Goal: Communication & Community: Share content

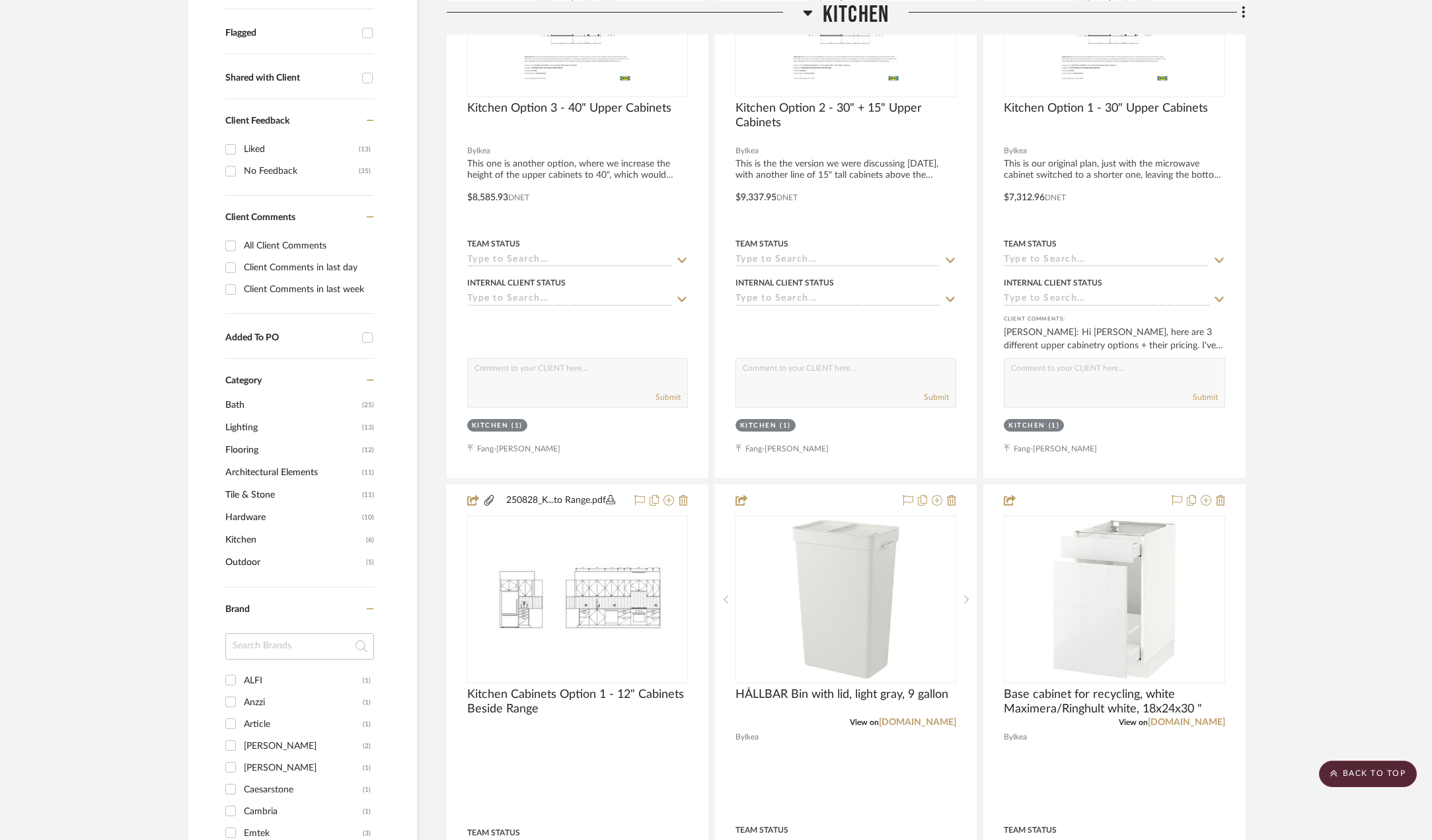
scroll to position [132, 0]
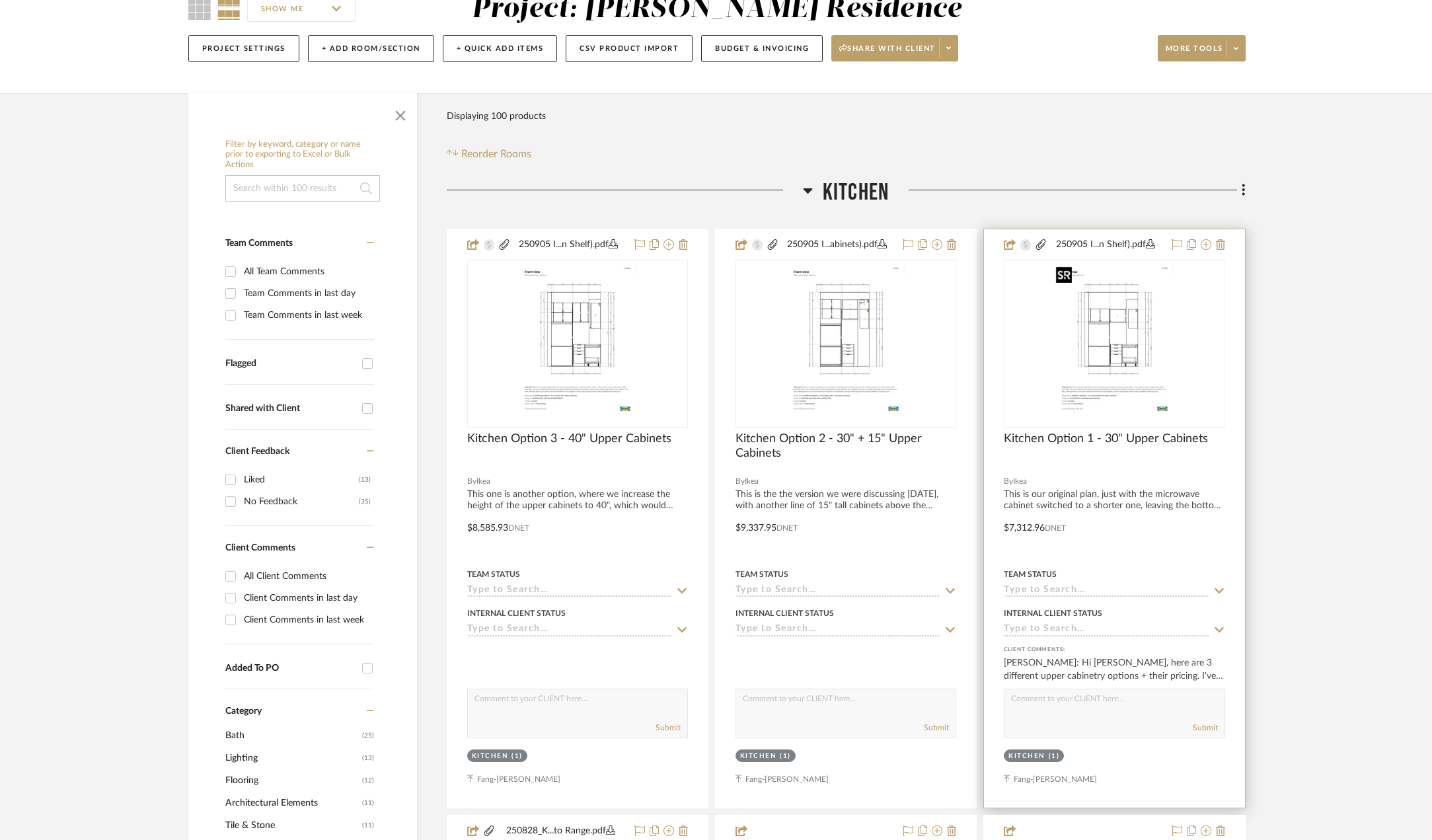
click at [1154, 330] on img "0" at bounding box center [1114, 343] width 128 height 165
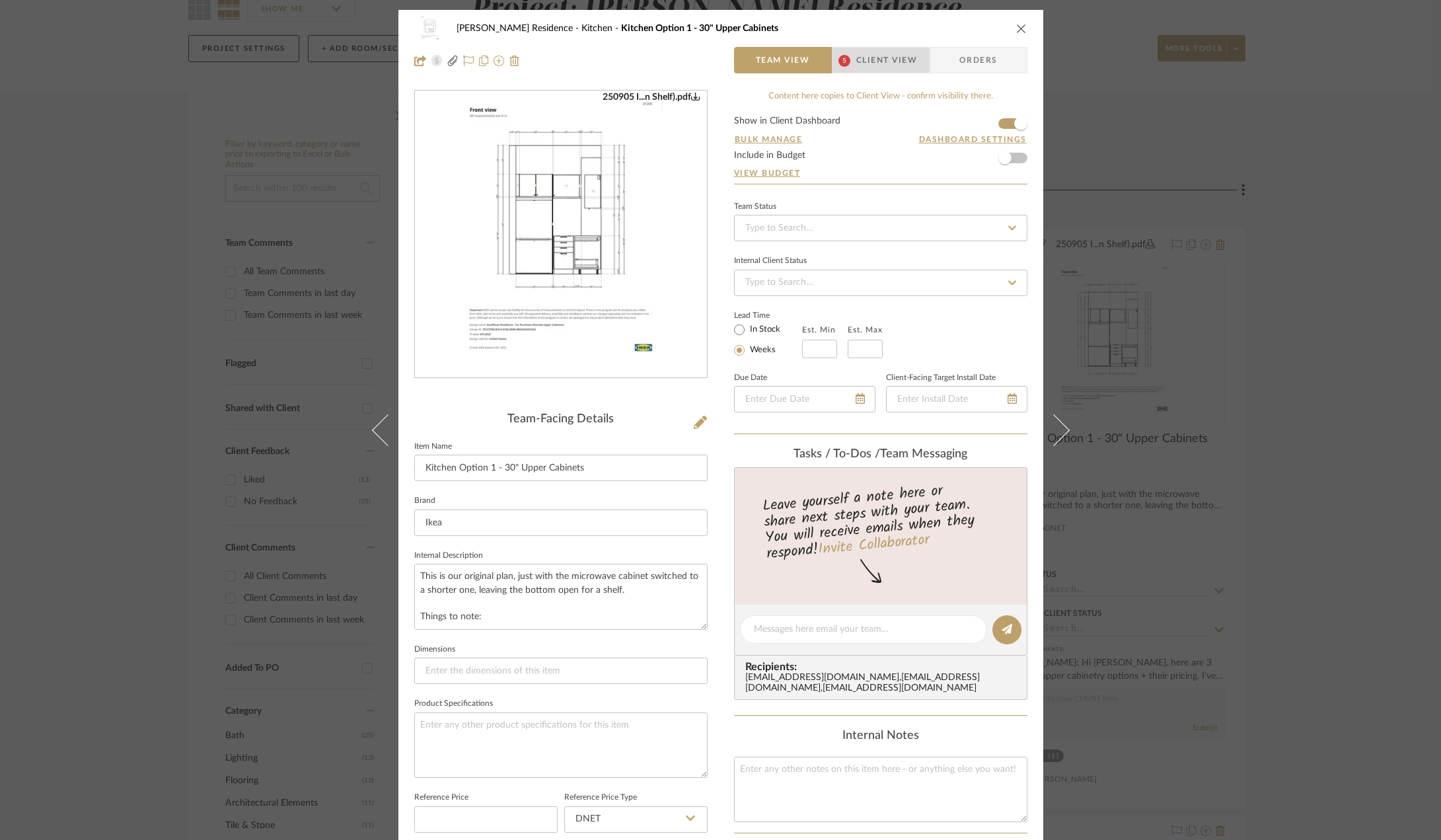
click at [865, 57] on span "Client View" at bounding box center [886, 60] width 61 height 27
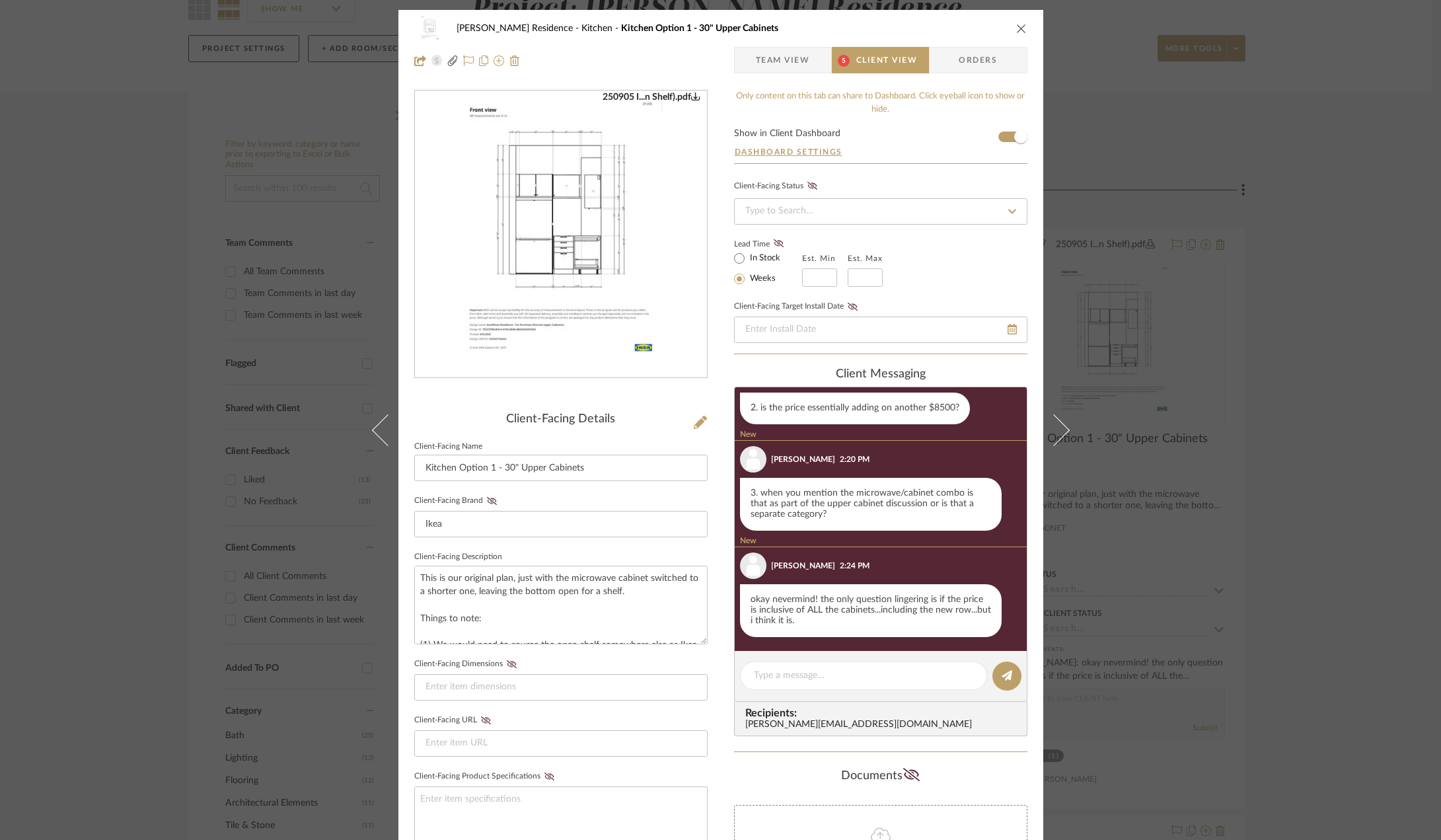
scroll to position [356, 0]
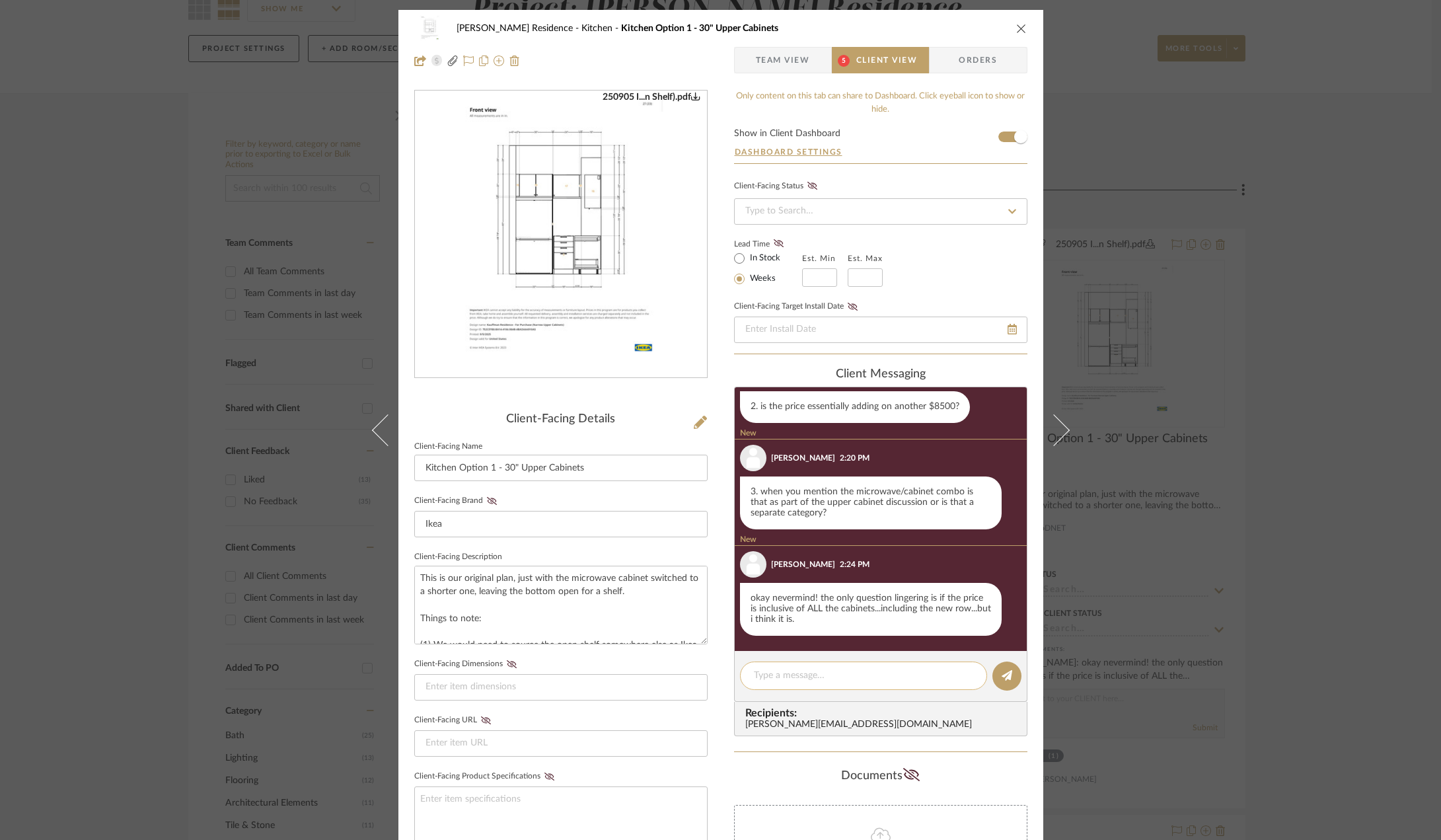
click at [861, 679] on textarea at bounding box center [864, 676] width 219 height 14
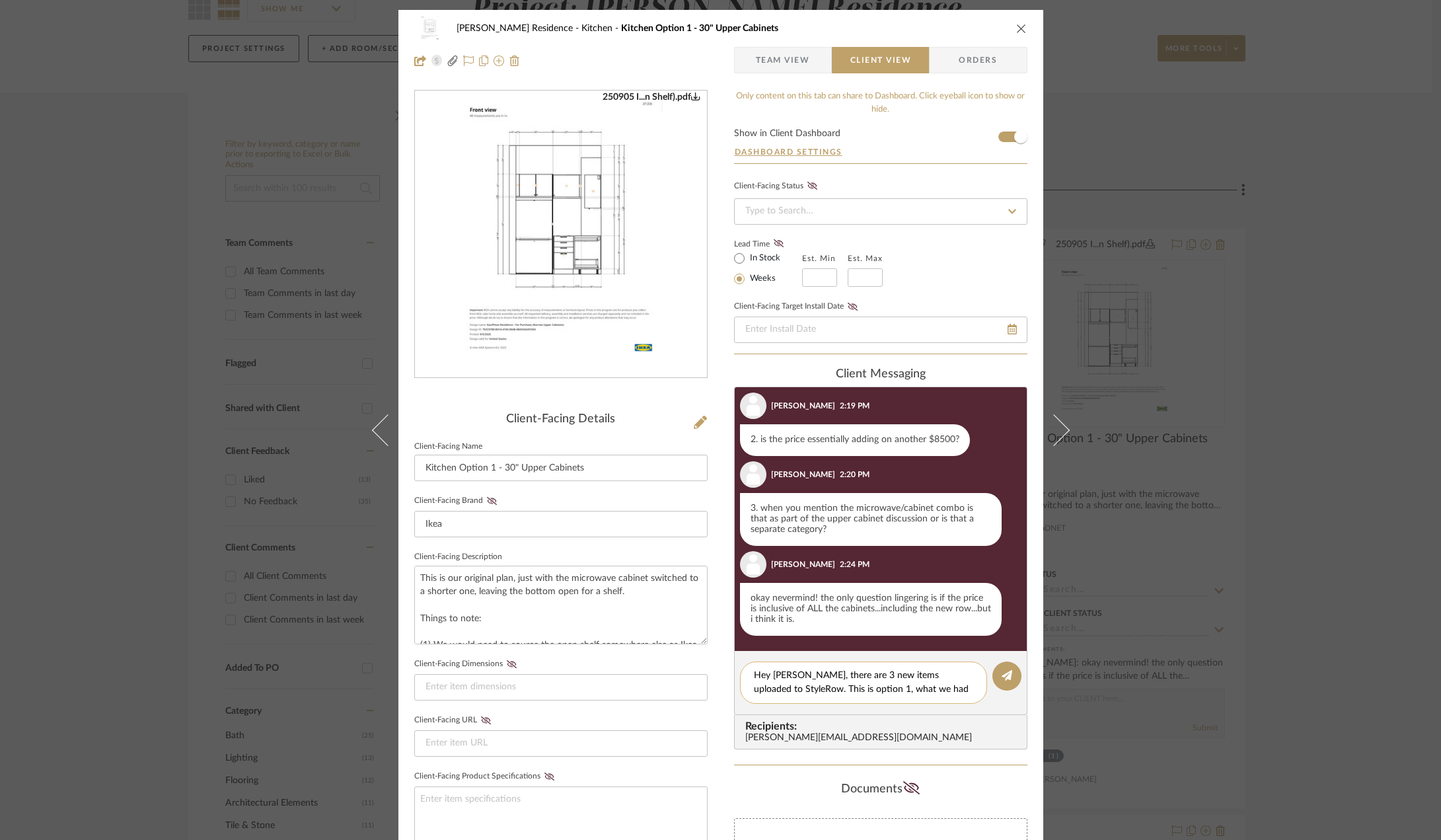
scroll to position [0, 0]
drag, startPoint x: 888, startPoint y: 706, endPoint x: 745, endPoint y: 683, distance: 144.8
click at [745, 683] on div "Hey [PERSON_NAME], there are 3 new items uploaded to StyleRow. This is option 1…" at bounding box center [863, 690] width 247 height 57
click at [839, 690] on textarea "Hey [PERSON_NAME], there are 3 new items uploaded to StyleRow. This is option 1…" at bounding box center [864, 689] width 219 height 42
drag, startPoint x: 884, startPoint y: 701, endPoint x: 742, endPoint y: 670, distance: 145.3
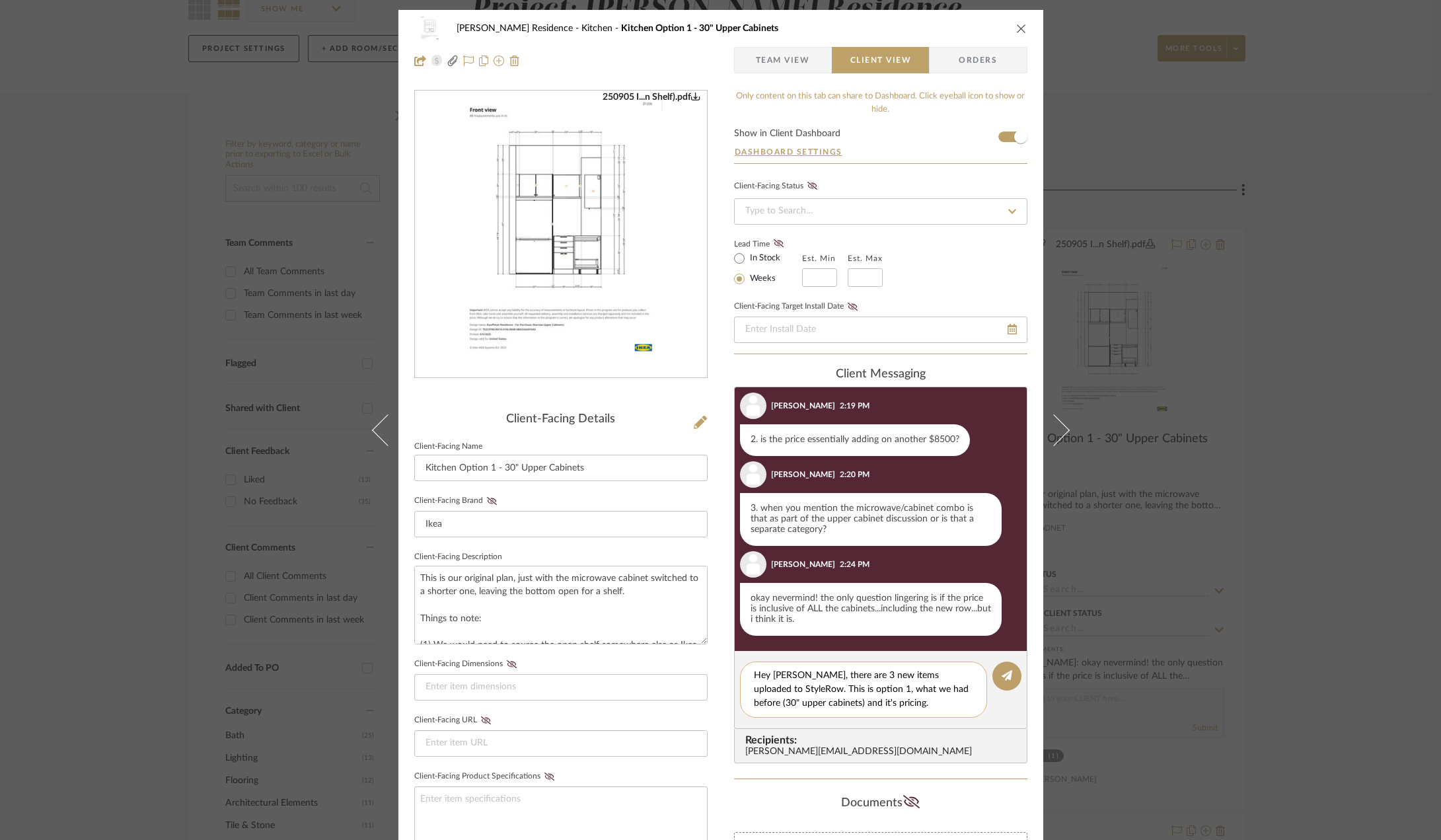
click at [742, 670] on div "Hey [PERSON_NAME], there are 3 new items uploaded to StyleRow. This is option 1…" at bounding box center [863, 690] width 247 height 57
type textarea "Hey [PERSON_NAME], there are 3 new items uploaded to StyleRow. This is option 1…"
click at [1010, 674] on button at bounding box center [1007, 676] width 29 height 29
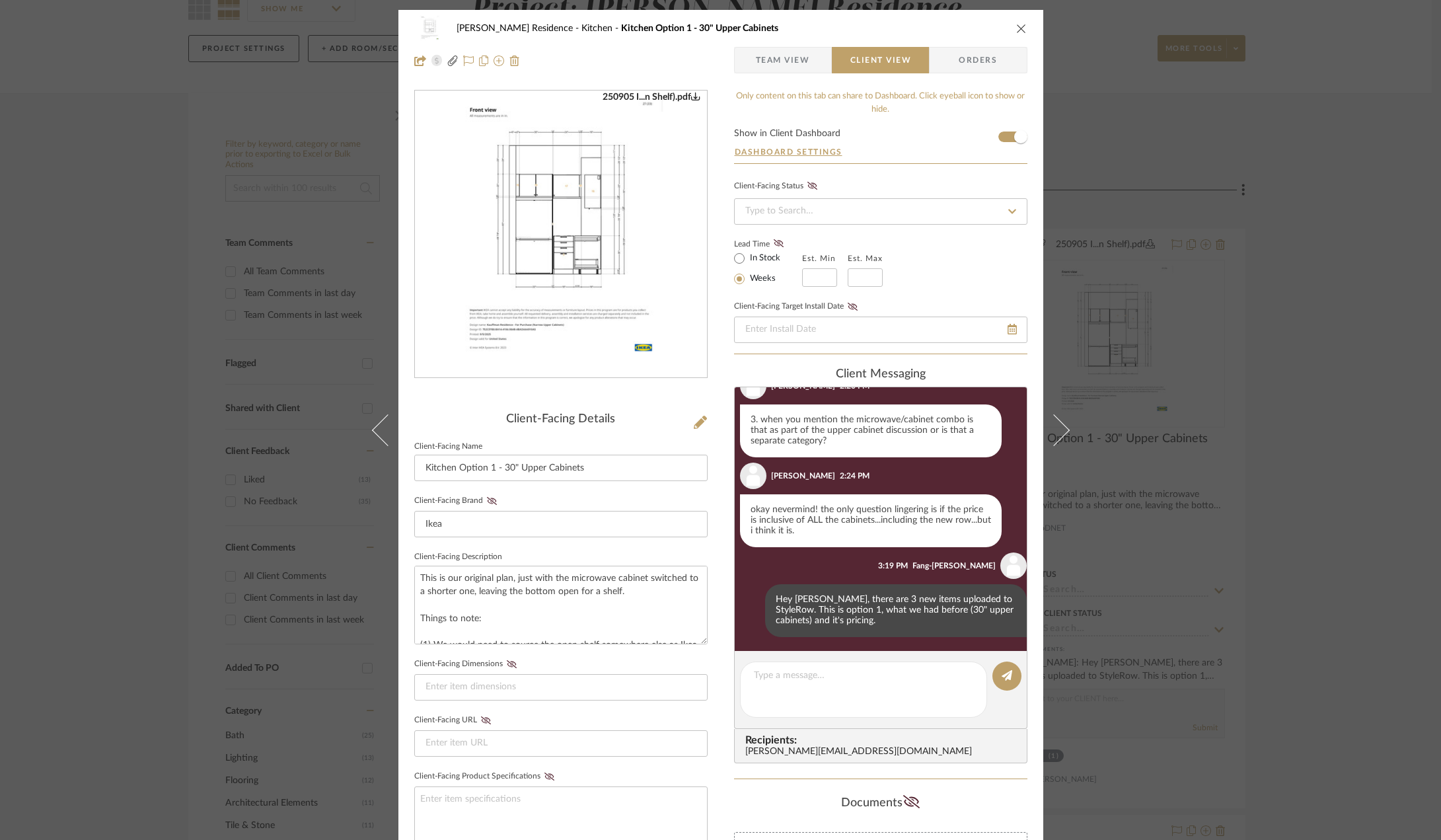
scroll to position [363, 0]
click at [1313, 525] on div "Kauffman Residence Kitchen Kitchen Option 1 - 30" Upper Cabinets Team View Clie…" at bounding box center [720, 420] width 1441 height 840
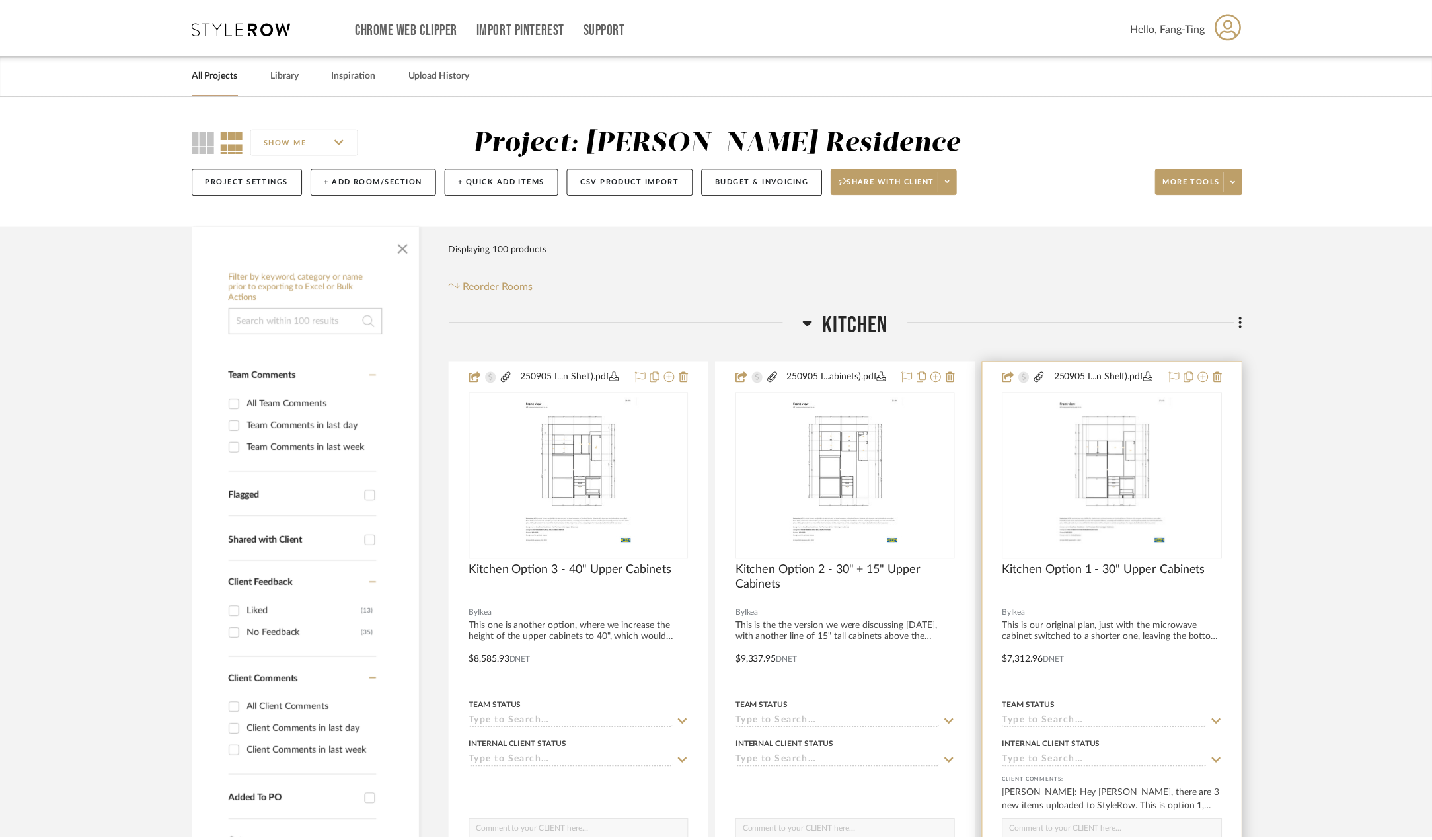
scroll to position [132, 0]
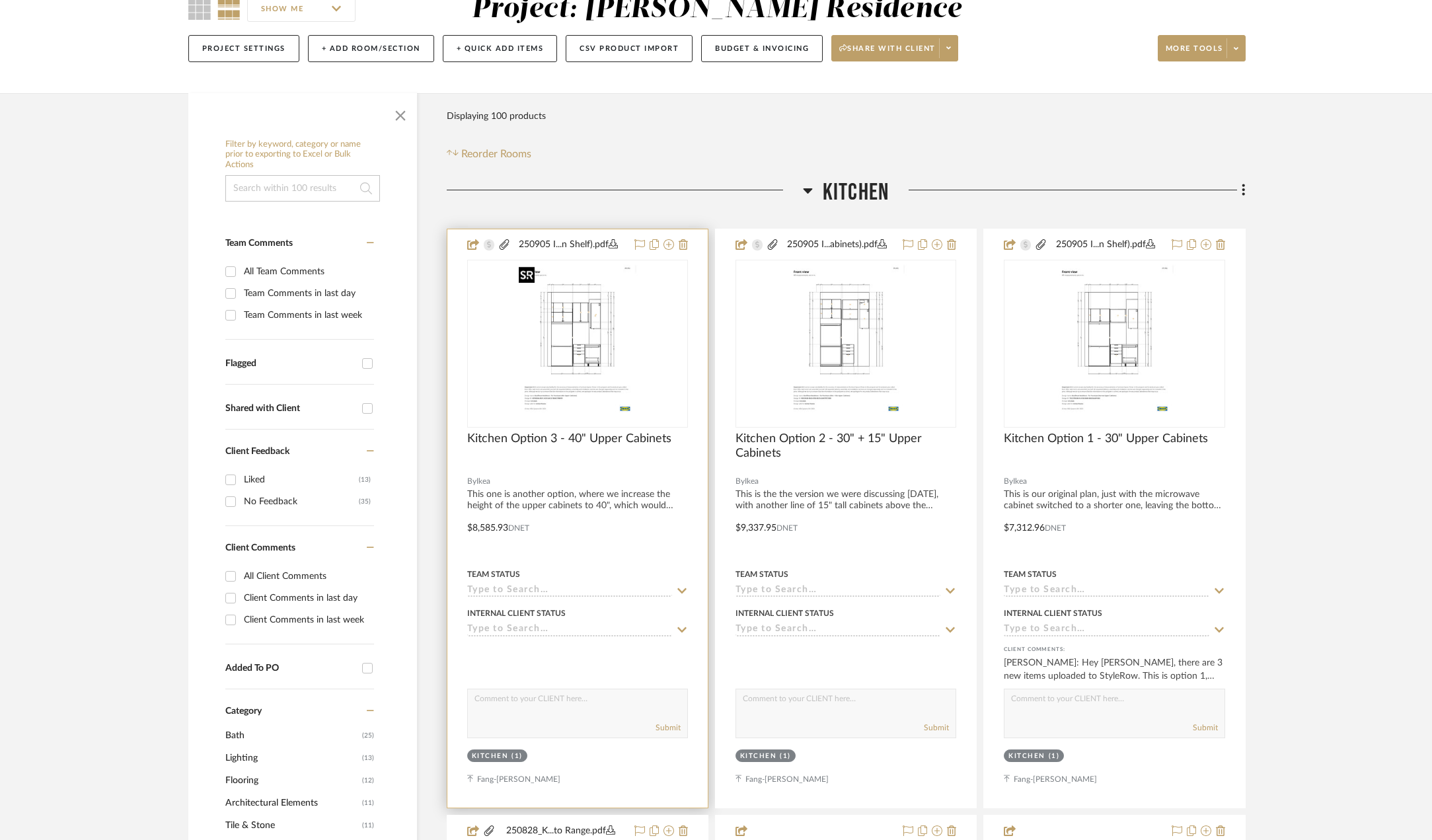
click at [573, 338] on img "0" at bounding box center [577, 343] width 128 height 165
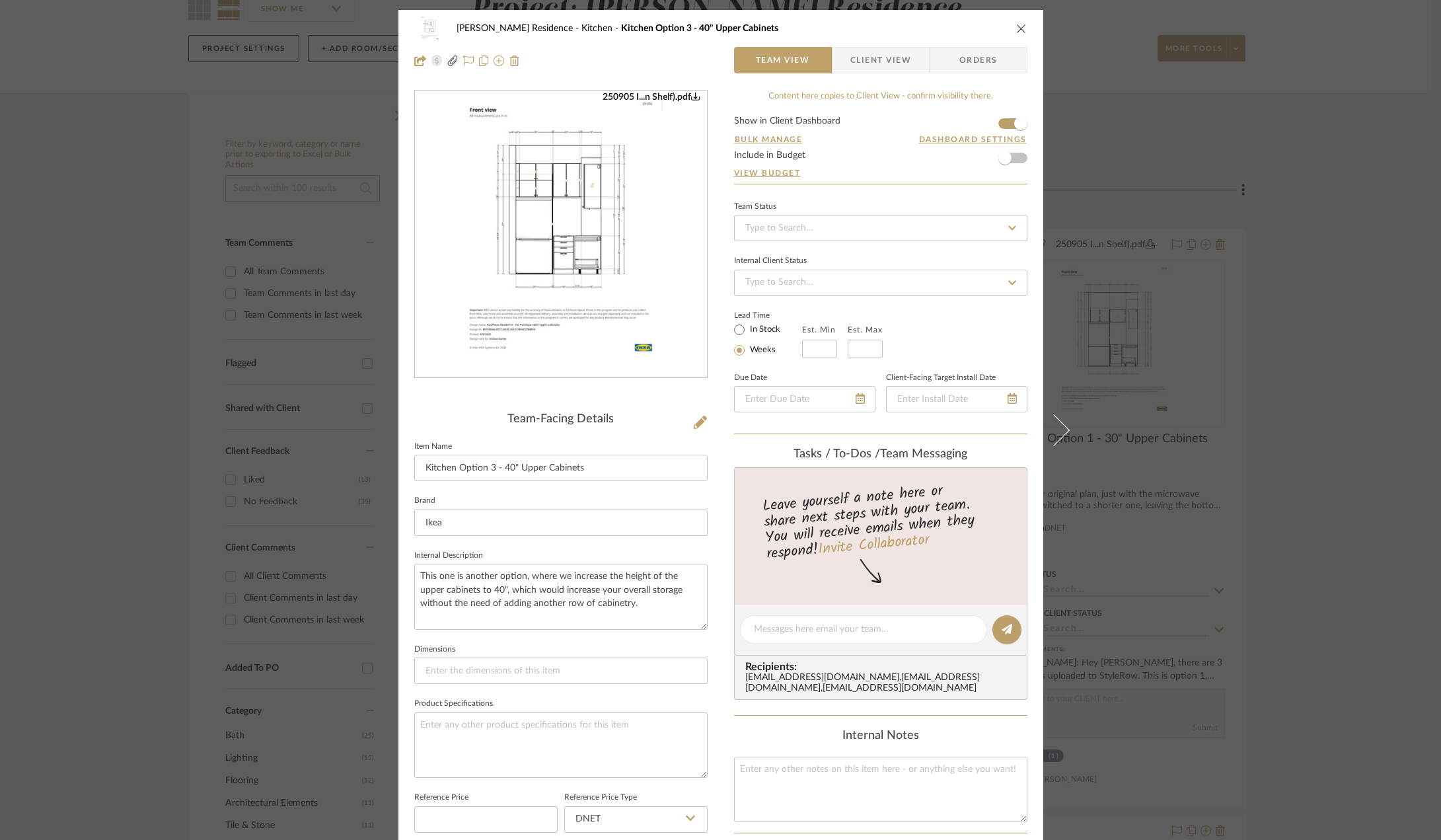
click at [1193, 402] on div "Kauffman Residence Kitchen Kitchen Option 3 - 40" Upper Cabinets Team View Clie…" at bounding box center [720, 420] width 1441 height 840
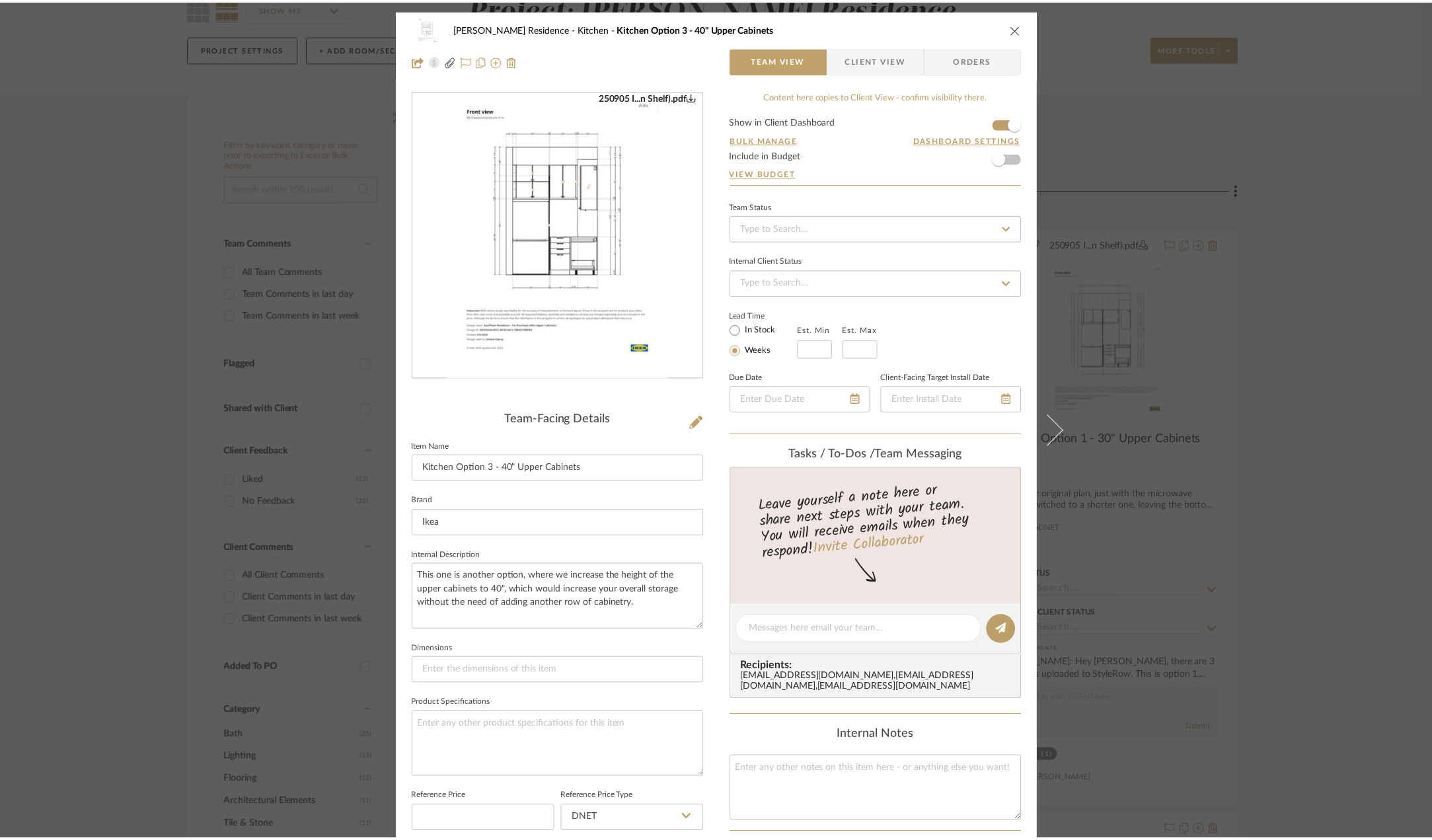
scroll to position [132, 0]
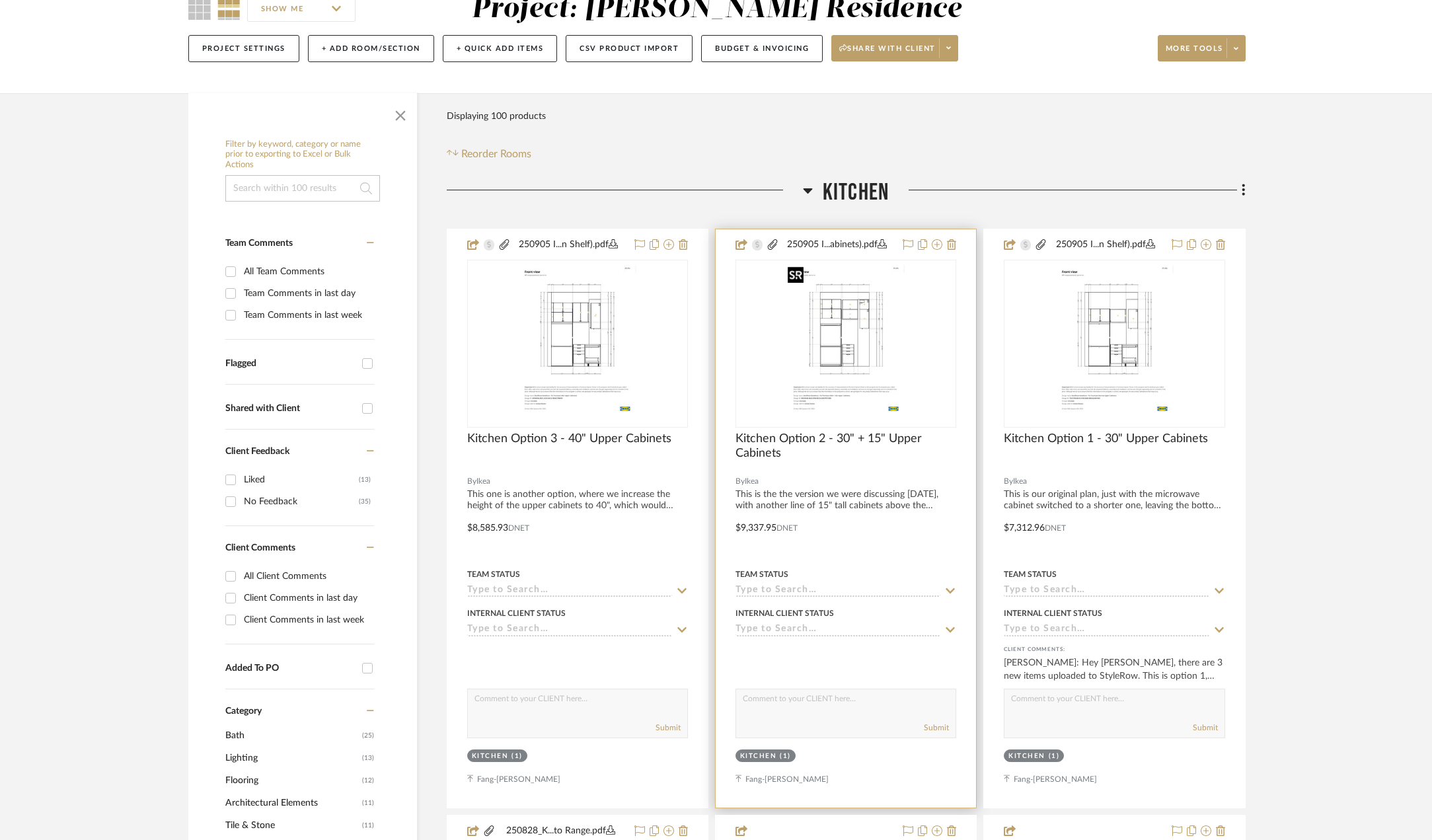
click at [832, 346] on img "0" at bounding box center [846, 343] width 128 height 165
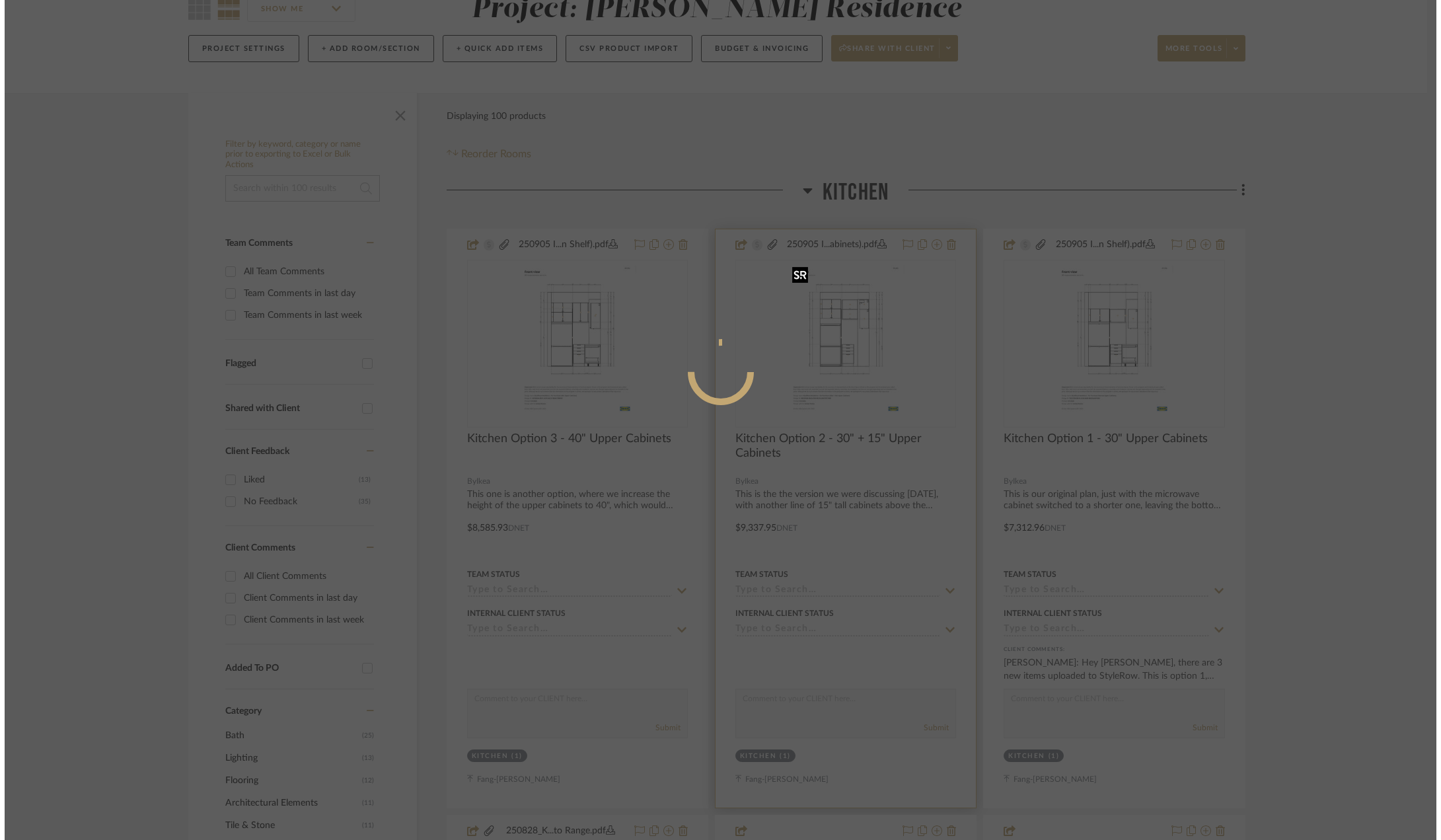
scroll to position [0, 0]
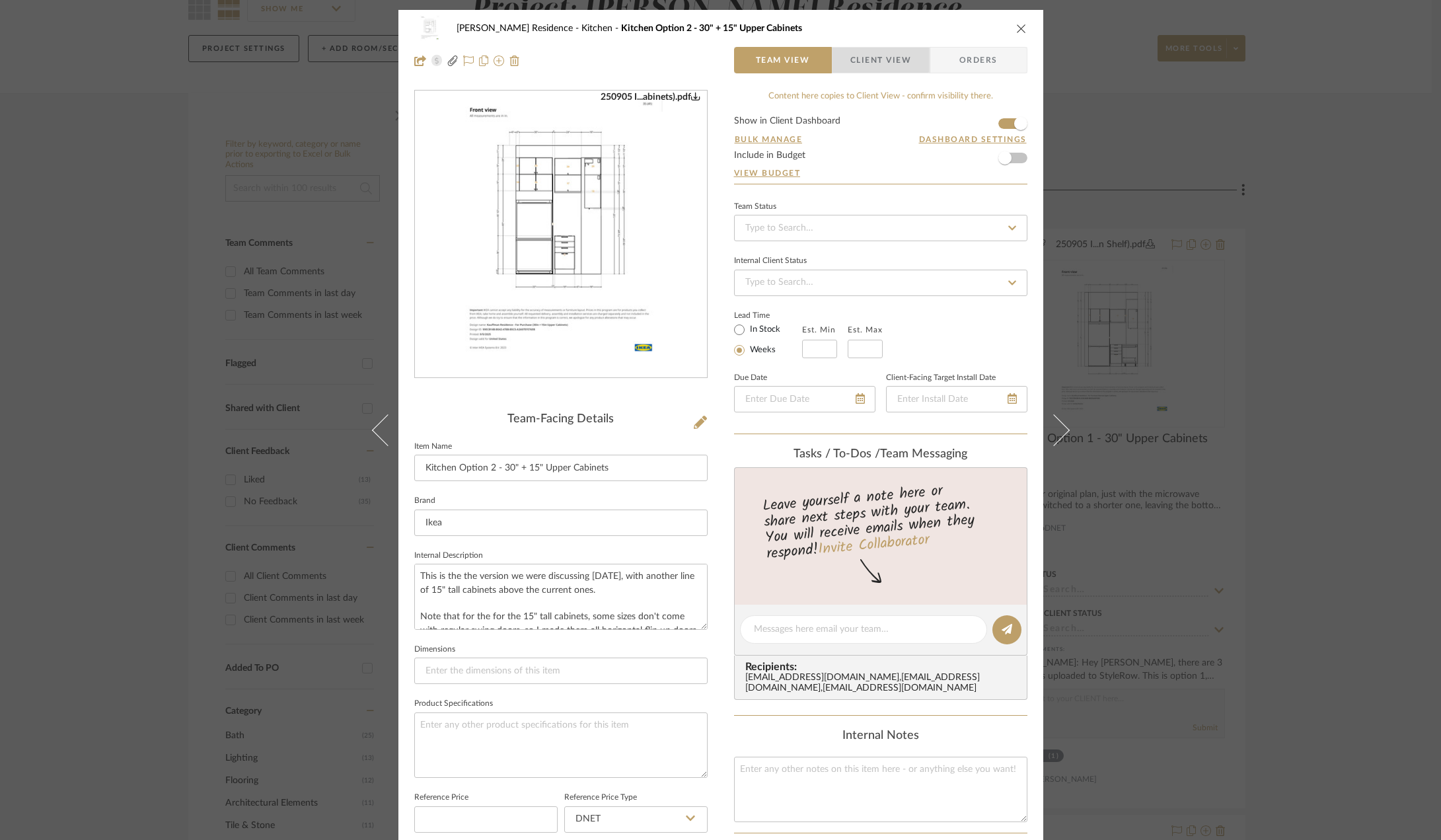
click at [873, 57] on span "Client View" at bounding box center [880, 60] width 61 height 27
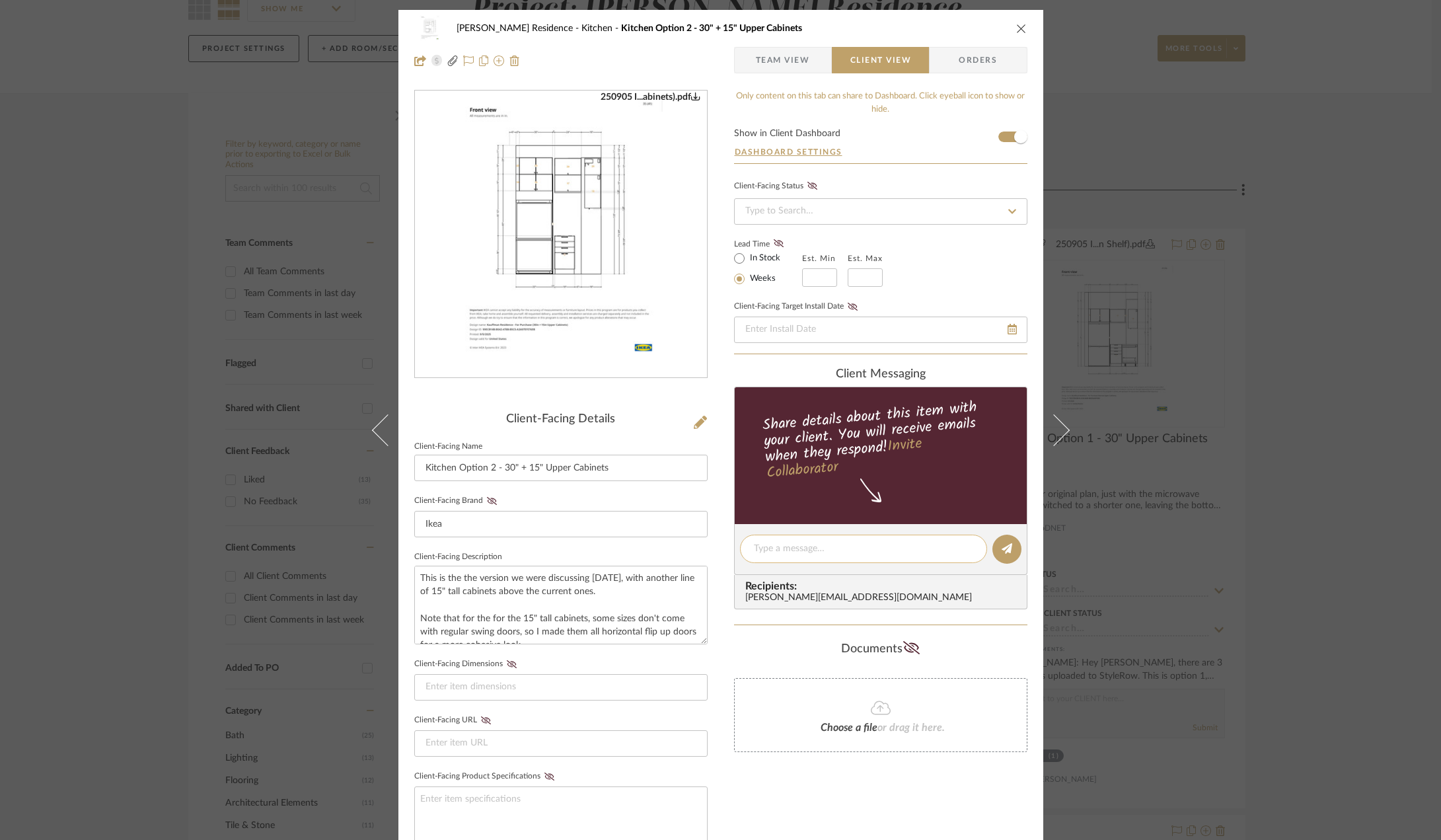
click at [802, 542] on textarea at bounding box center [864, 549] width 219 height 14
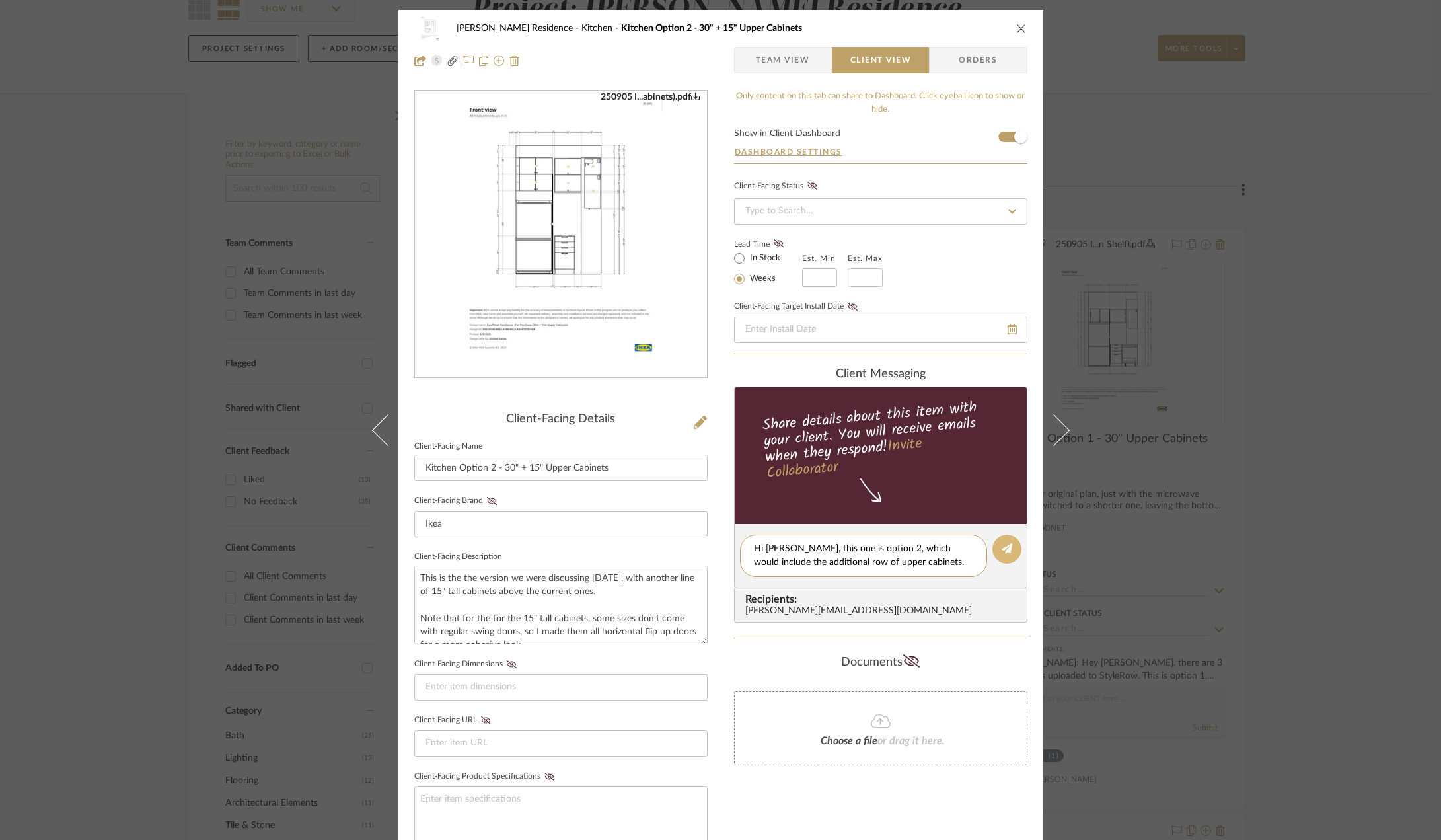
type textarea "Hi [PERSON_NAME], this one is option 2, which would include the additional row …"
click at [997, 556] on button at bounding box center [1007, 549] width 29 height 29
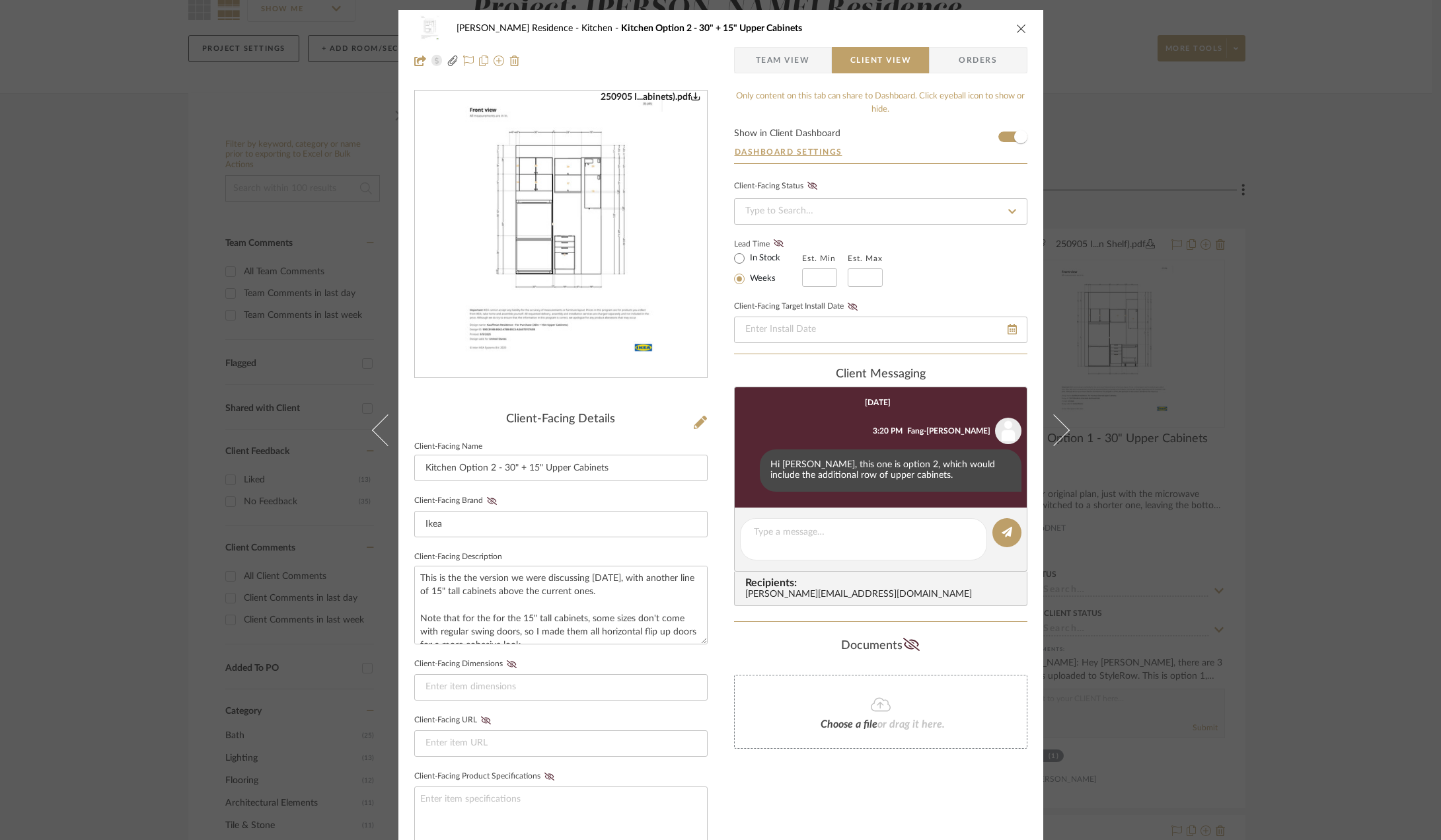
click at [1288, 494] on div "Kauffman Residence Kitchen Kitchen Option 2 - 30" + 15" Upper Cabinets Team Vie…" at bounding box center [720, 420] width 1441 height 840
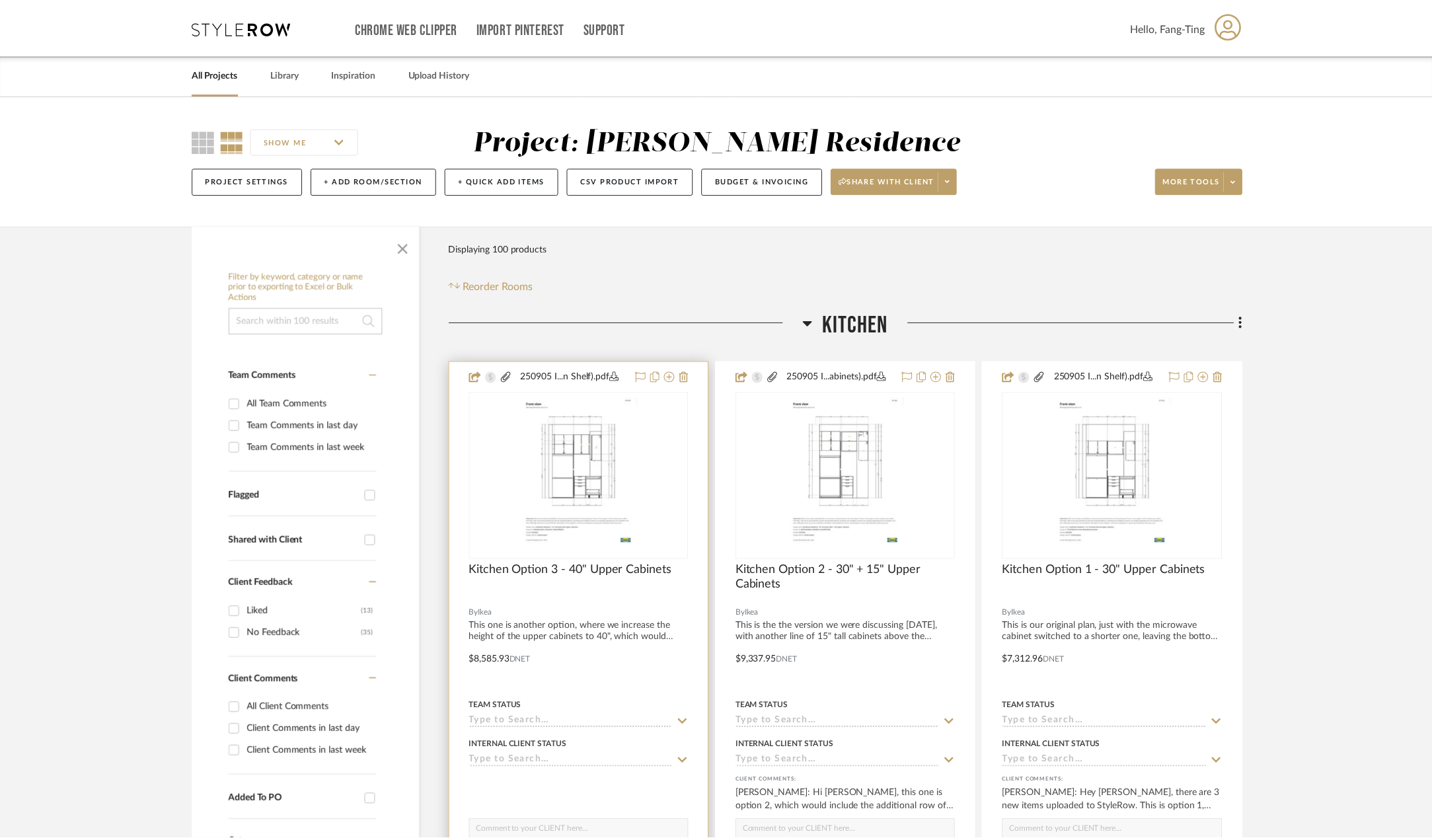
scroll to position [132, 0]
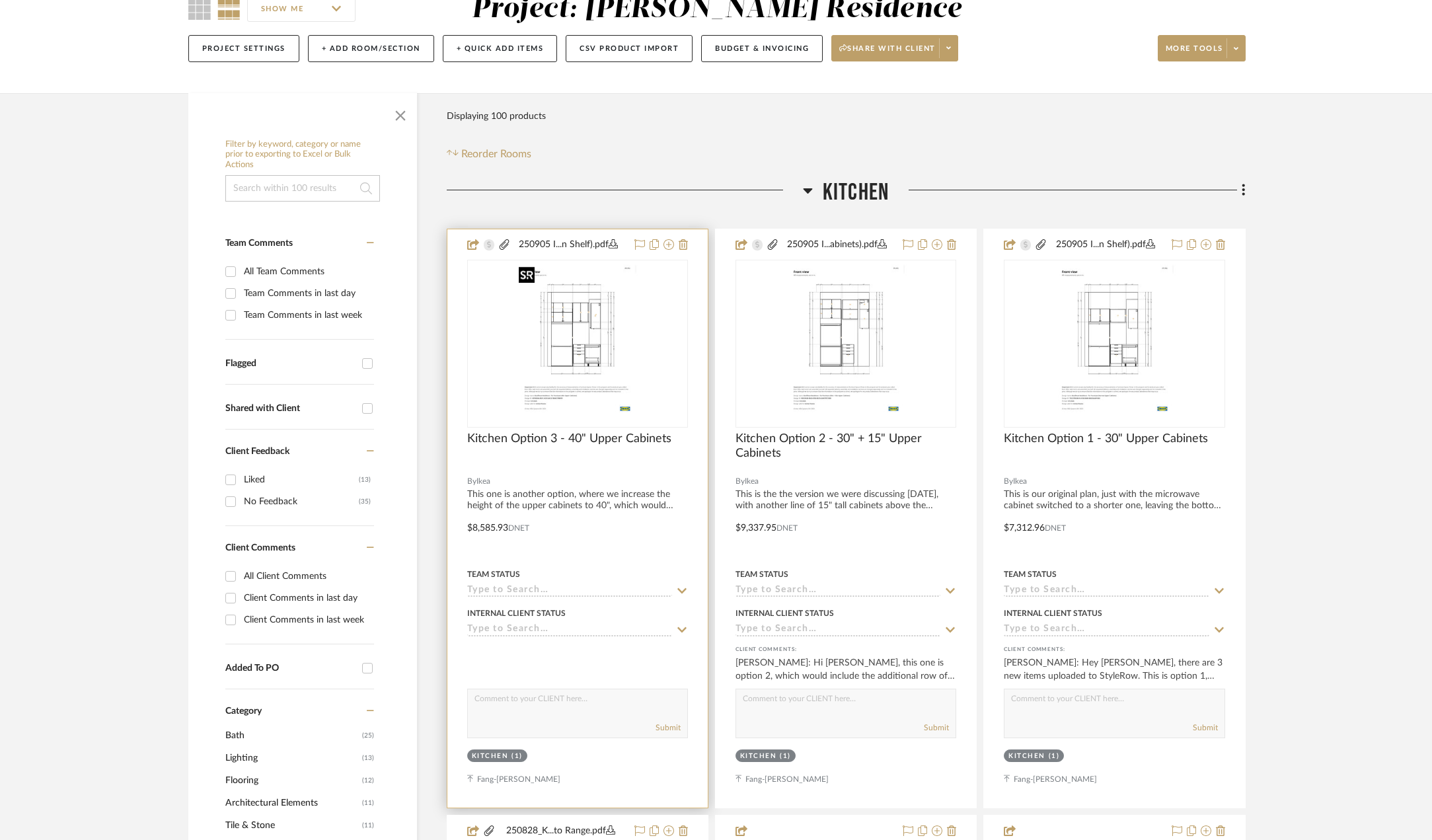
click at [520, 354] on img "0" at bounding box center [577, 343] width 128 height 165
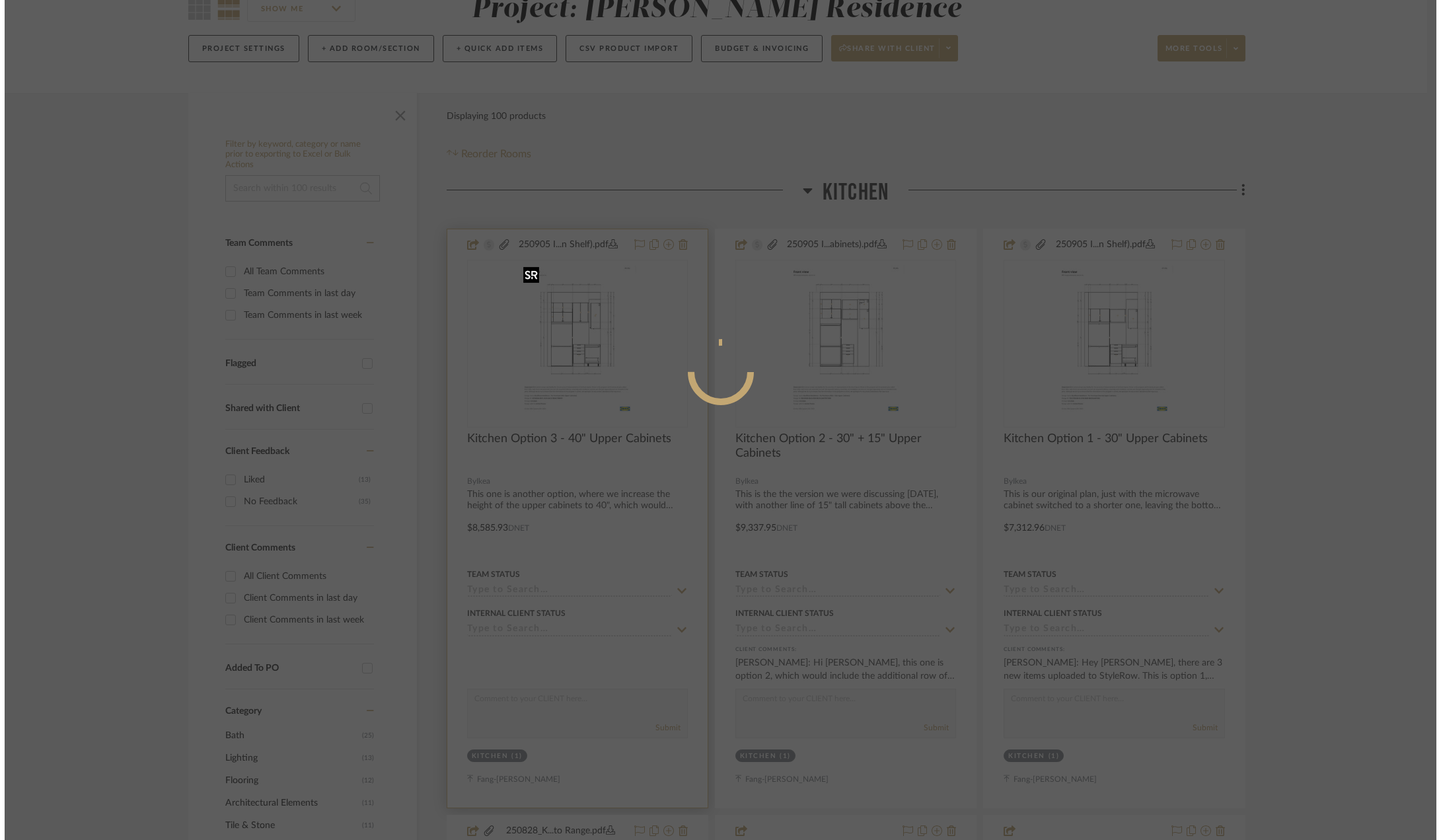
scroll to position [0, 0]
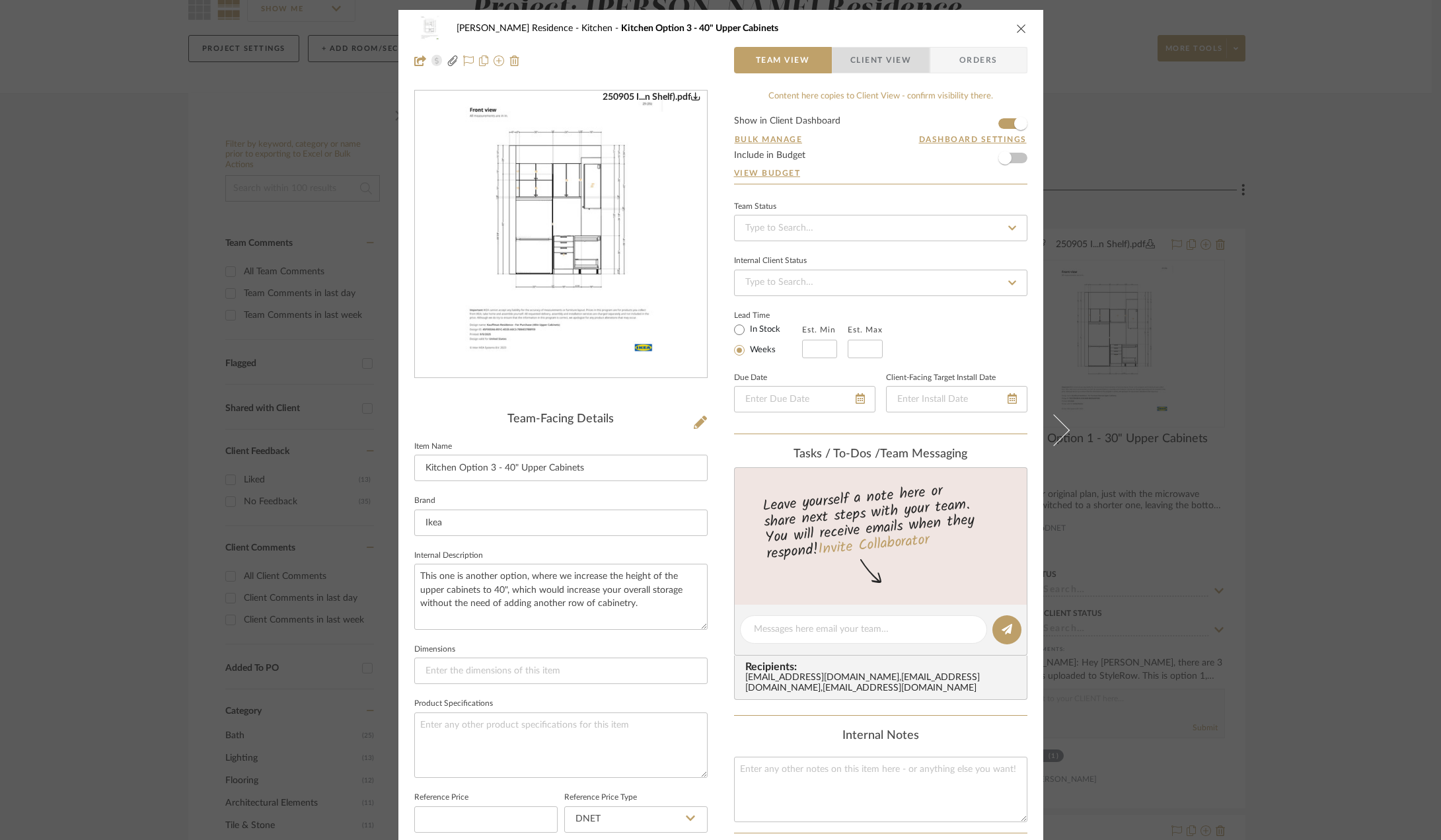
click at [860, 59] on span "Client View" at bounding box center [880, 60] width 61 height 27
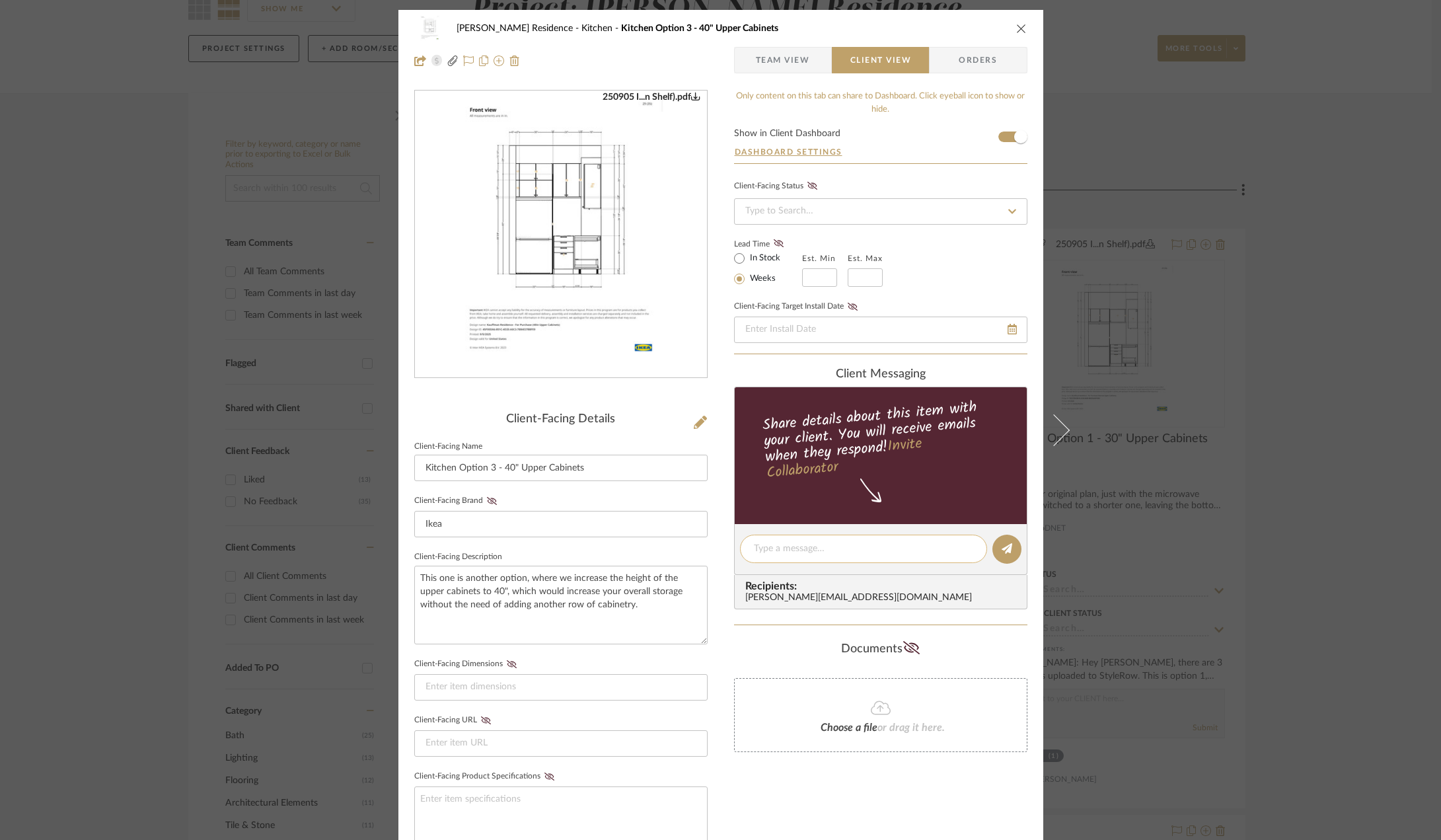
click at [827, 552] on textarea at bounding box center [864, 549] width 219 height 14
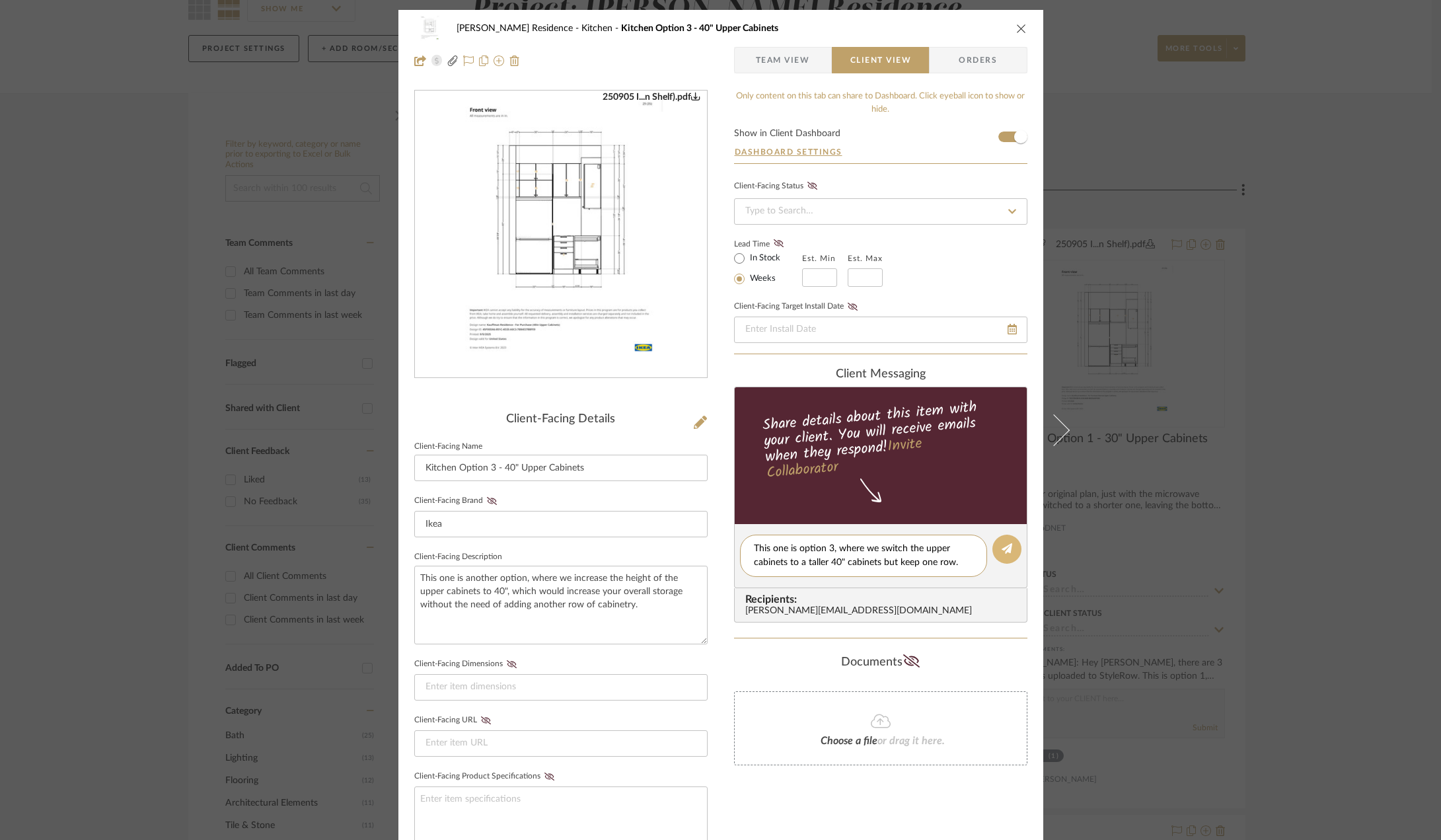
type textarea "This one is option 3, where we switch the upper cabinets to a taller 40" cabine…"
click at [1009, 551] on button at bounding box center [1007, 549] width 29 height 29
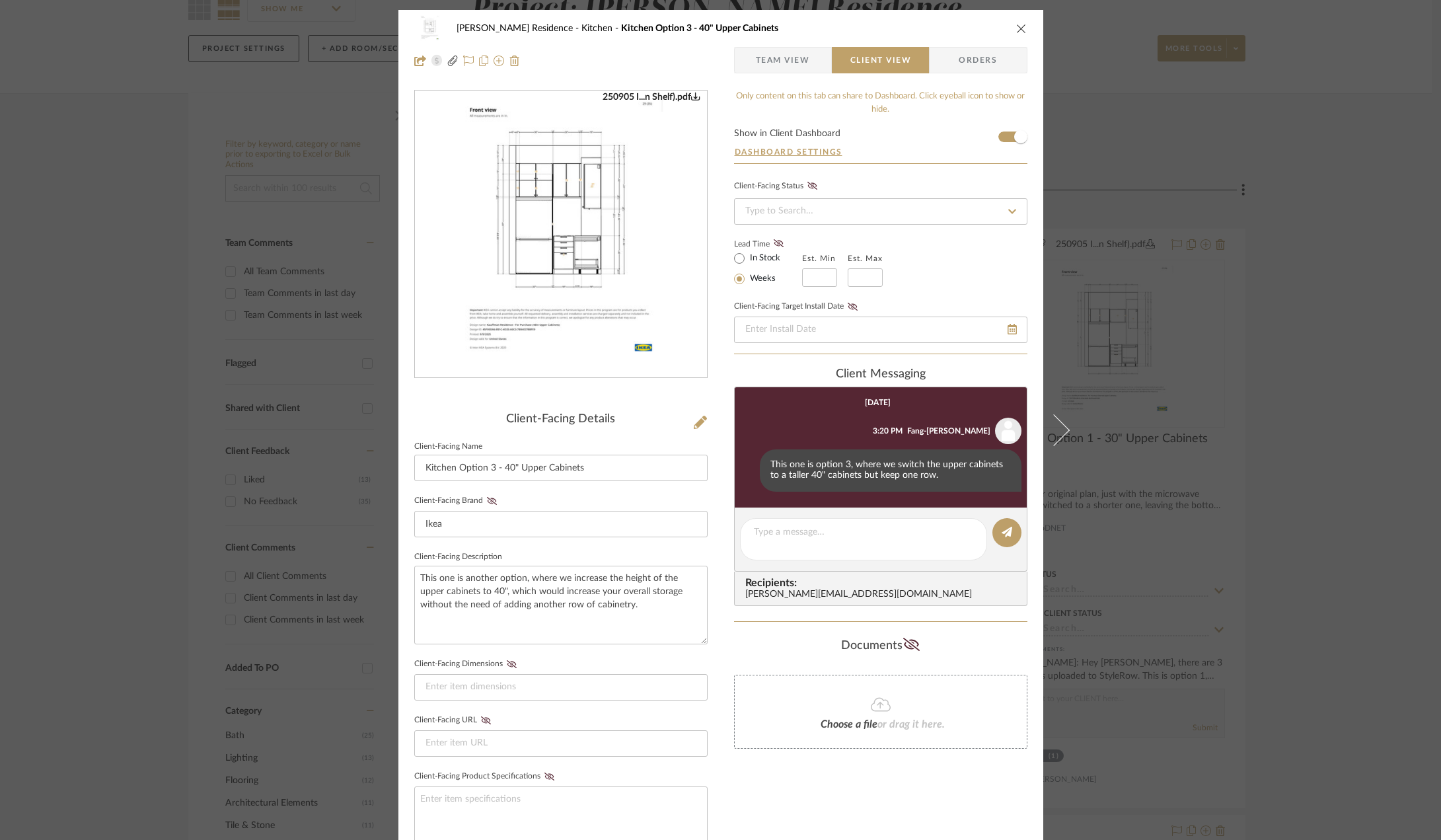
click at [540, 224] on img "0" at bounding box center [561, 235] width 222 height 287
drag, startPoint x: 1235, startPoint y: 450, endPoint x: 1224, endPoint y: 453, distance: 11.4
click at [1235, 450] on div "Kauffman Residence Kitchen Kitchen Option 3 - 40" Upper Cabinets Team View Clie…" at bounding box center [720, 420] width 1441 height 840
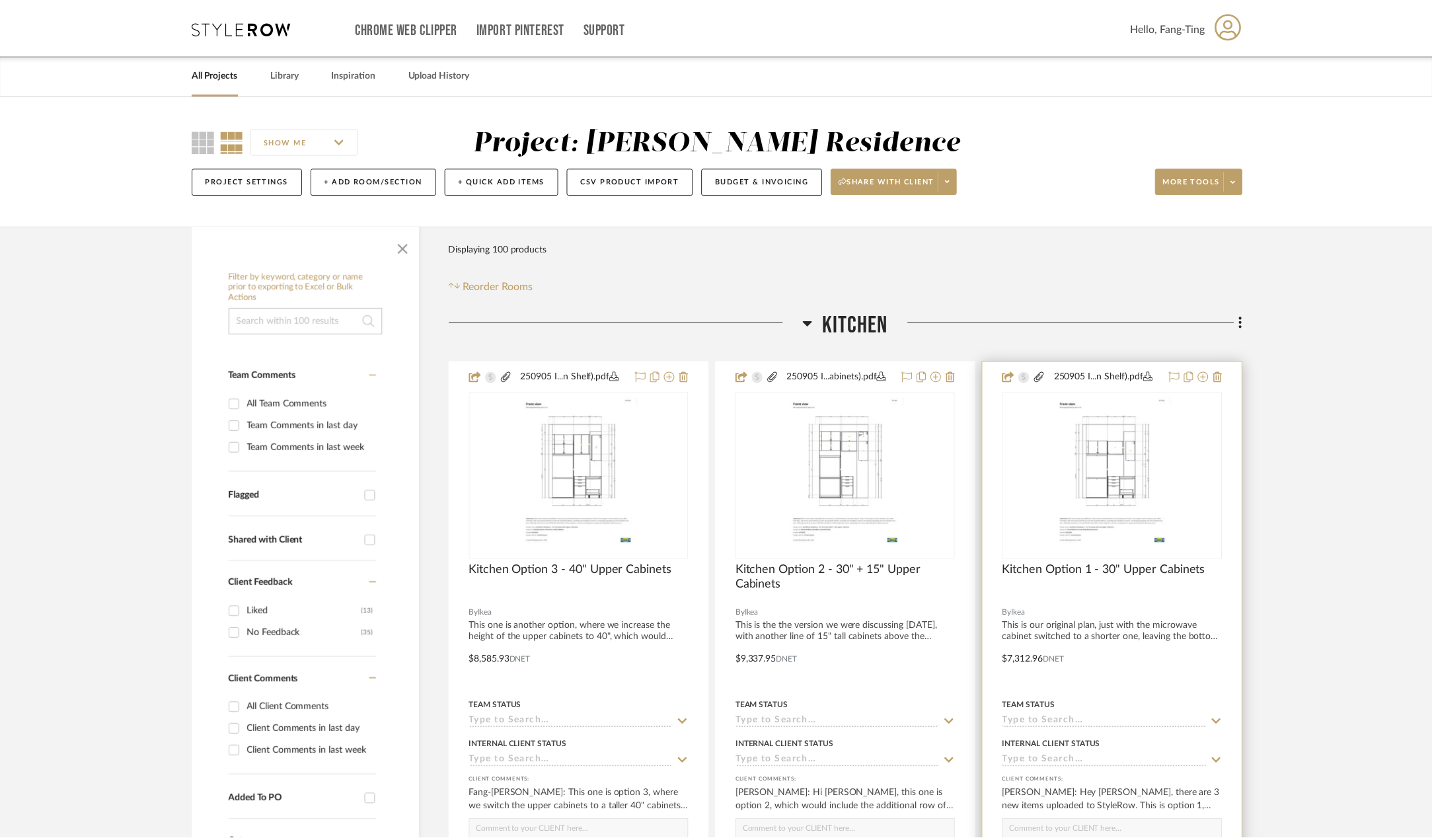
scroll to position [132, 0]
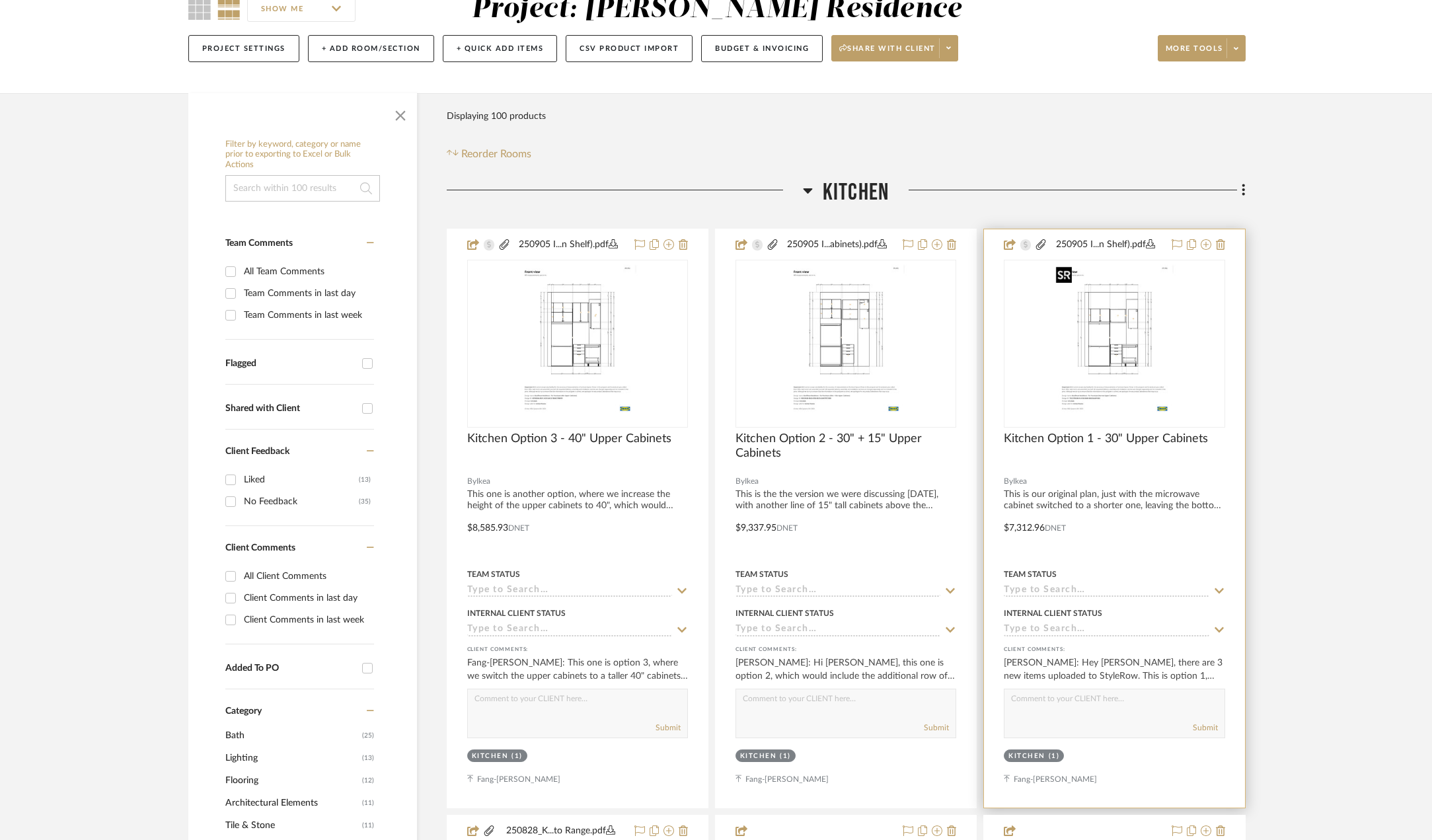
click at [1116, 340] on img "0" at bounding box center [1114, 343] width 128 height 165
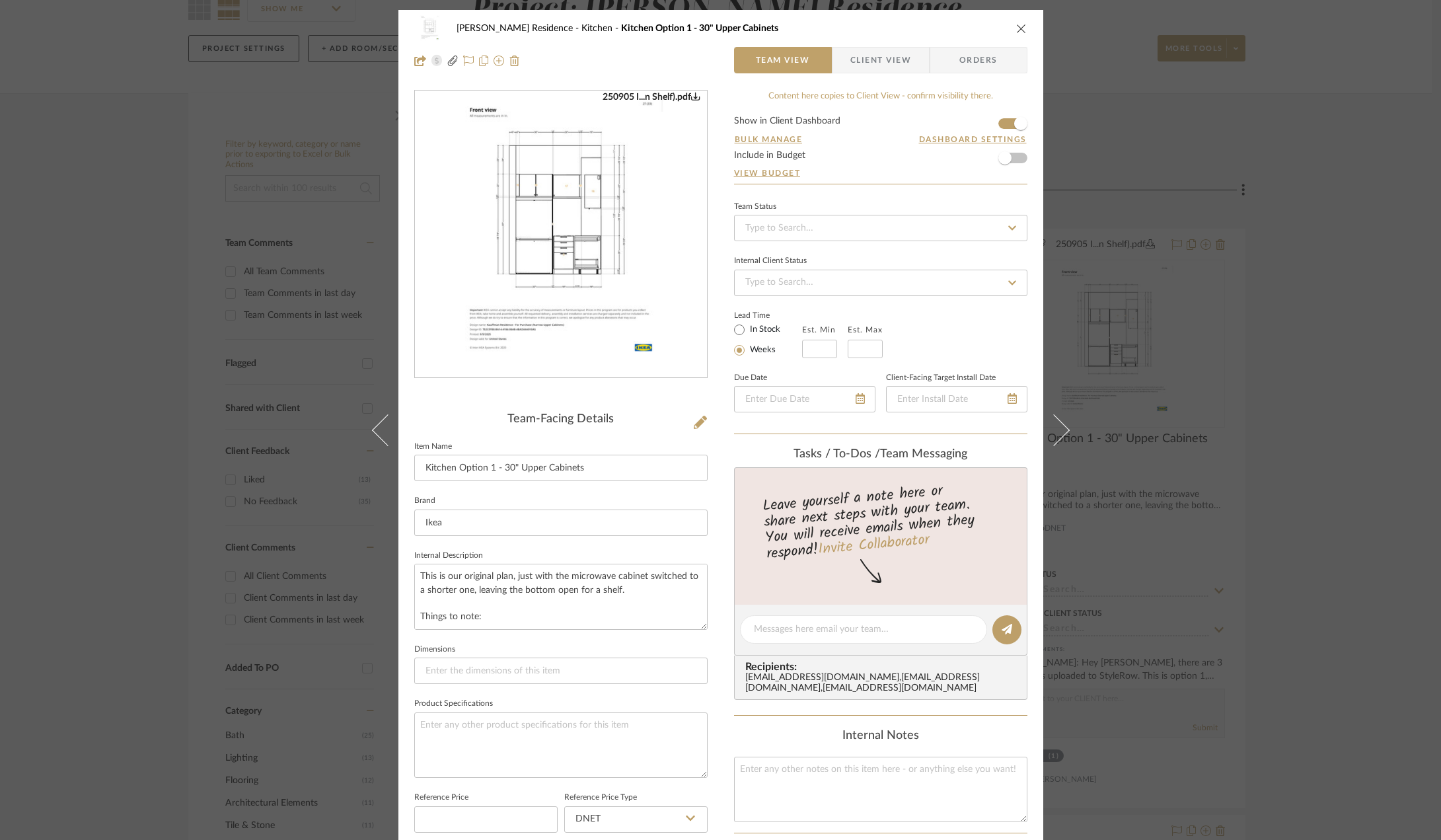
click at [877, 62] on span "Client View" at bounding box center [880, 60] width 61 height 27
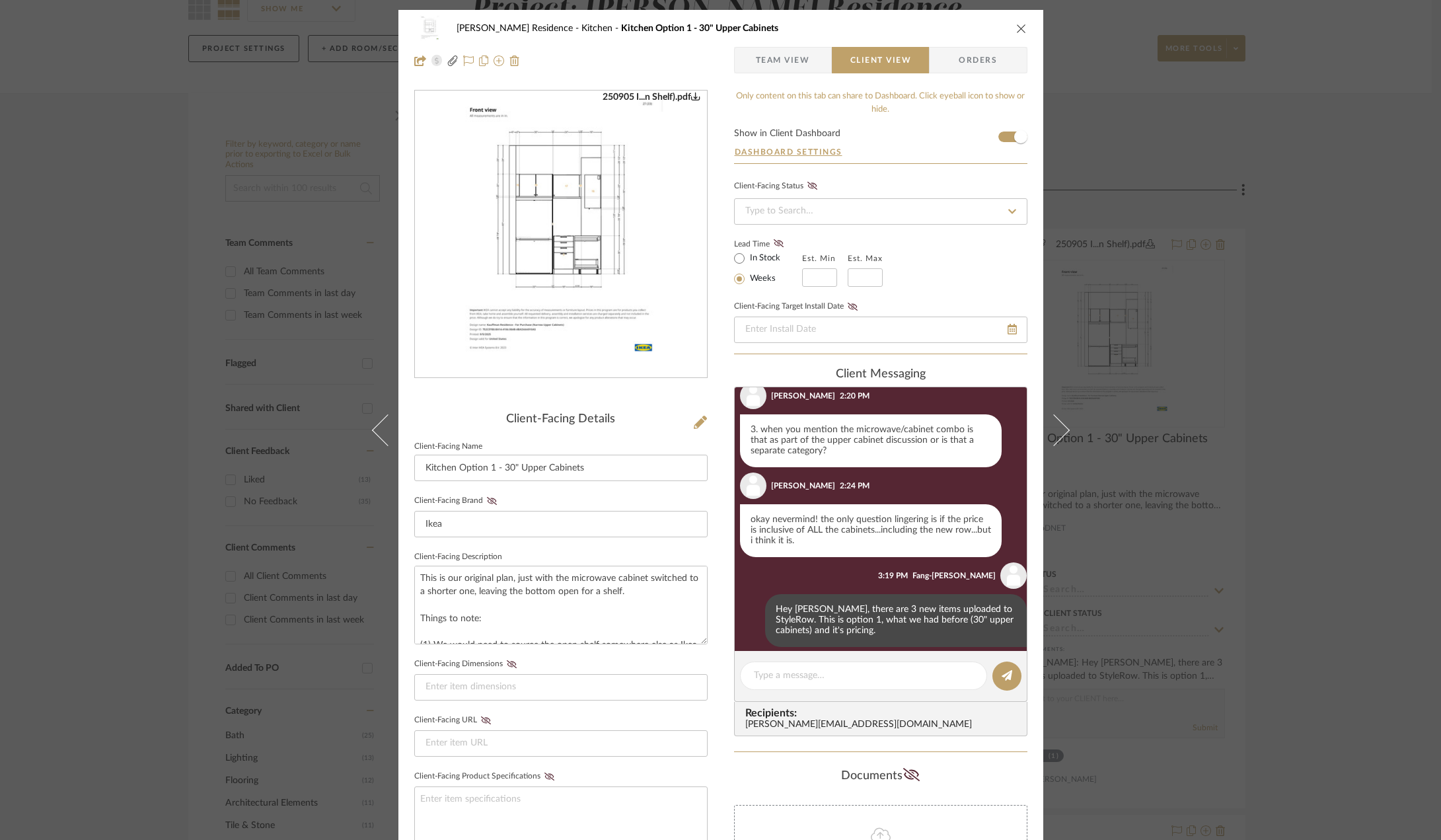
scroll to position [363, 0]
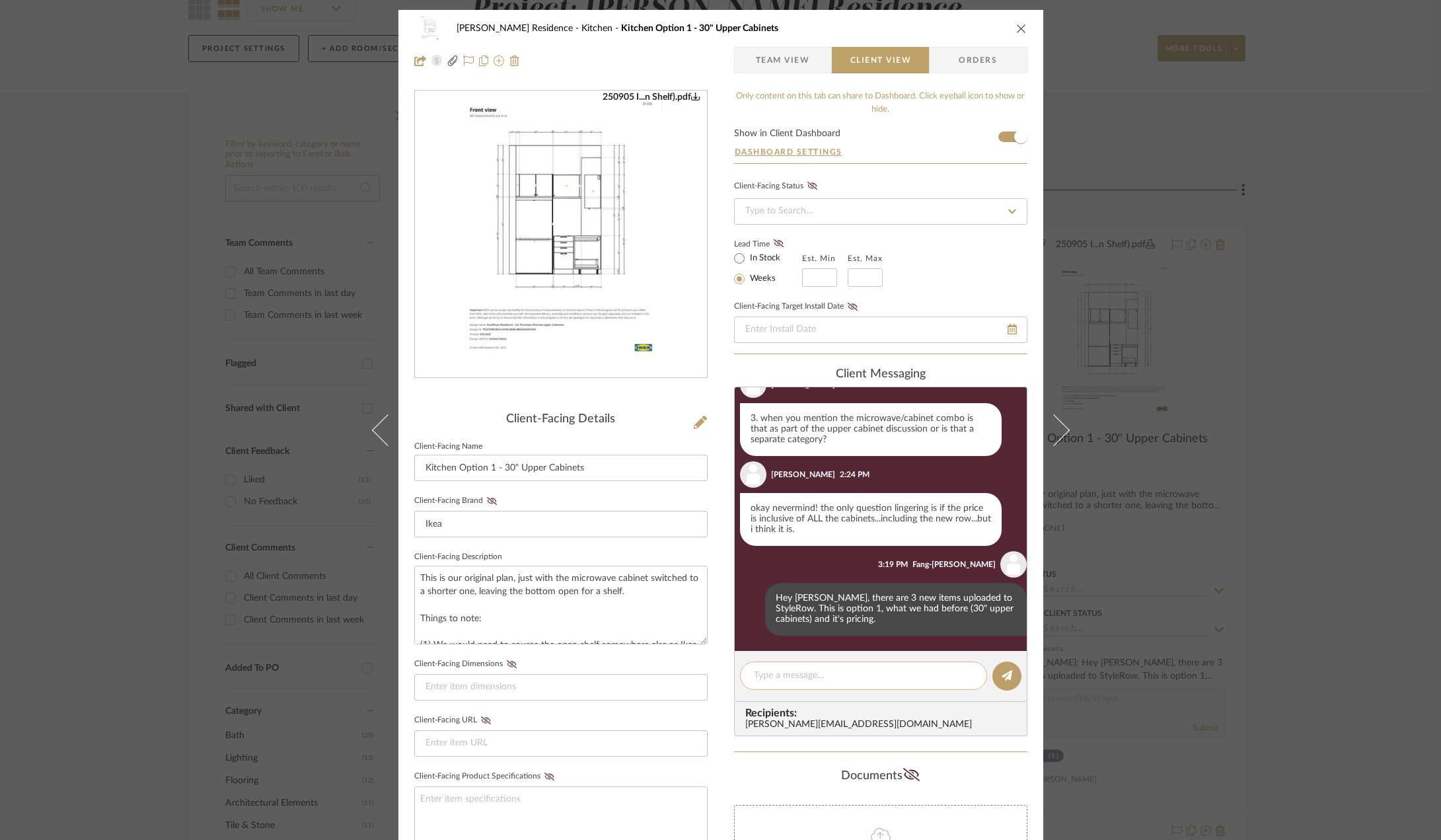
click at [833, 677] on textarea at bounding box center [864, 676] width 219 height 14
type textarea "Also, the"
drag, startPoint x: 860, startPoint y: 666, endPoint x: 734, endPoint y: 664, distance: 126.0
click at [728, 665] on div "Kauffman Residence Kitchen Kitchen Option 1 - 30" Upper Cabinets Team View Clie…" at bounding box center [720, 560] width 645 height 1100
click at [1316, 608] on div "Kauffman Residence Kitchen Kitchen Option 1 - 30" Upper Cabinets Team View Clie…" at bounding box center [720, 420] width 1441 height 840
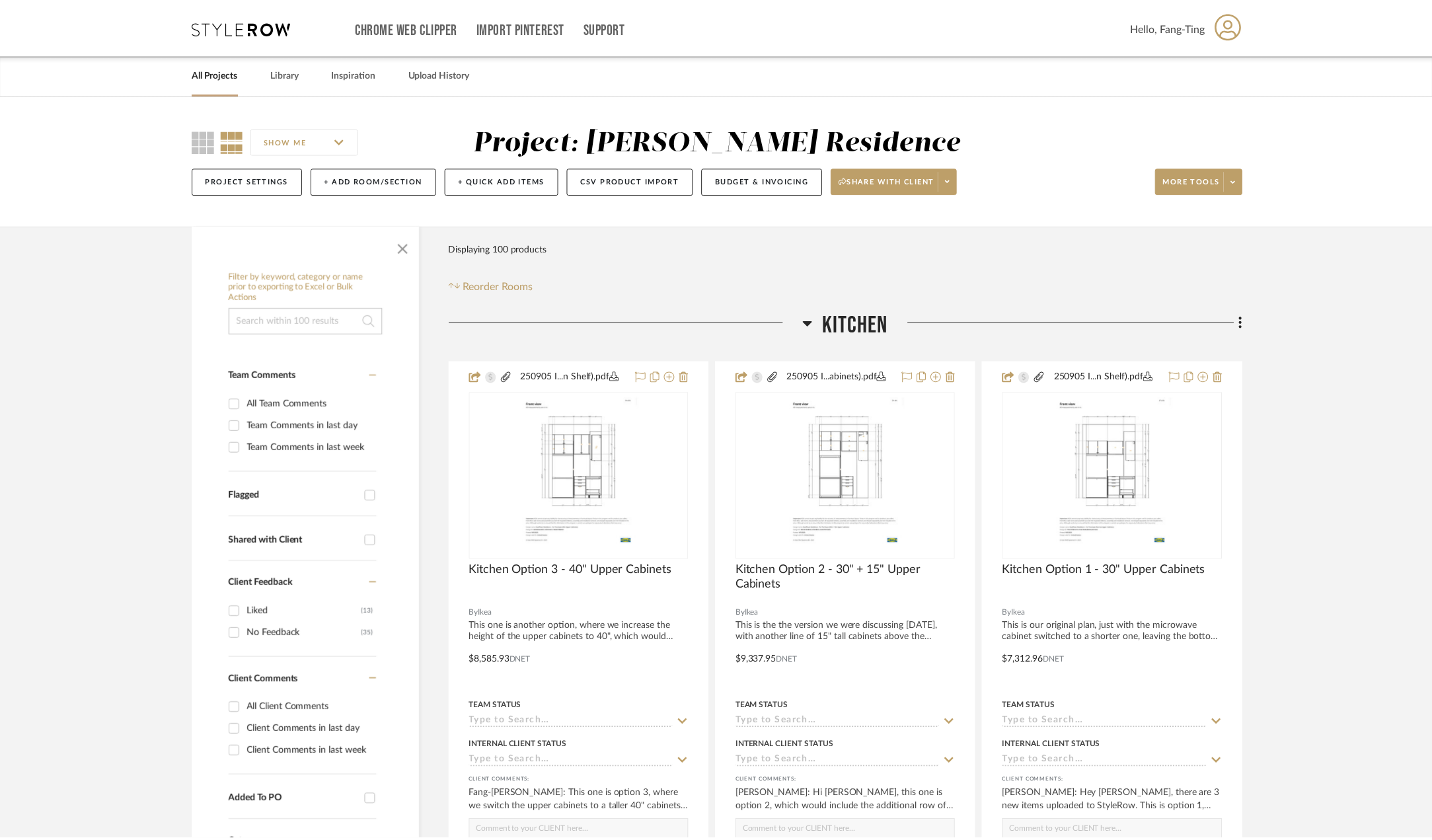
scroll to position [132, 0]
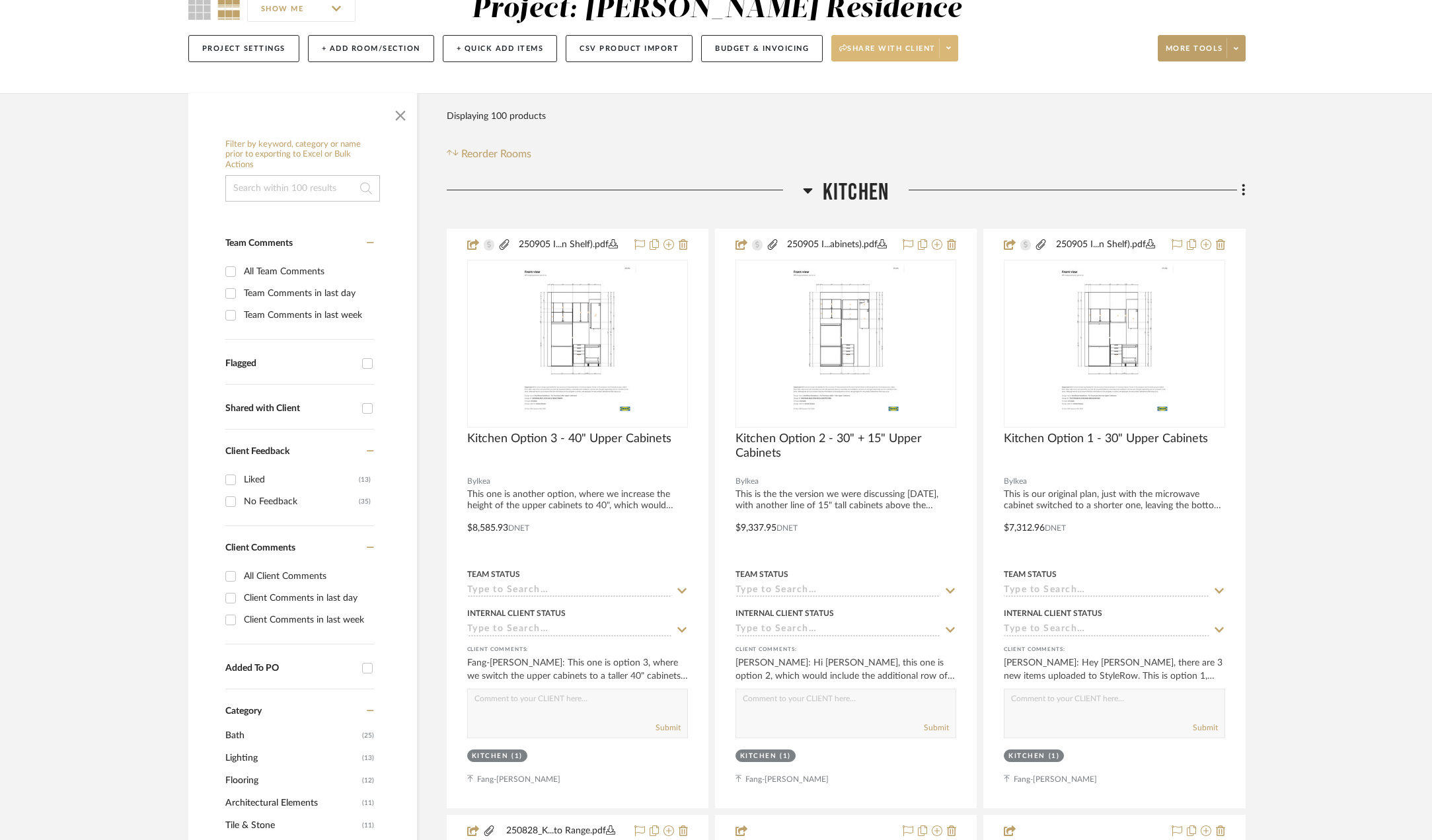
click at [958, 50] on span at bounding box center [949, 48] width 19 height 20
click at [926, 89] on span "Preview Client Dashboard" at bounding box center [901, 86] width 113 height 11
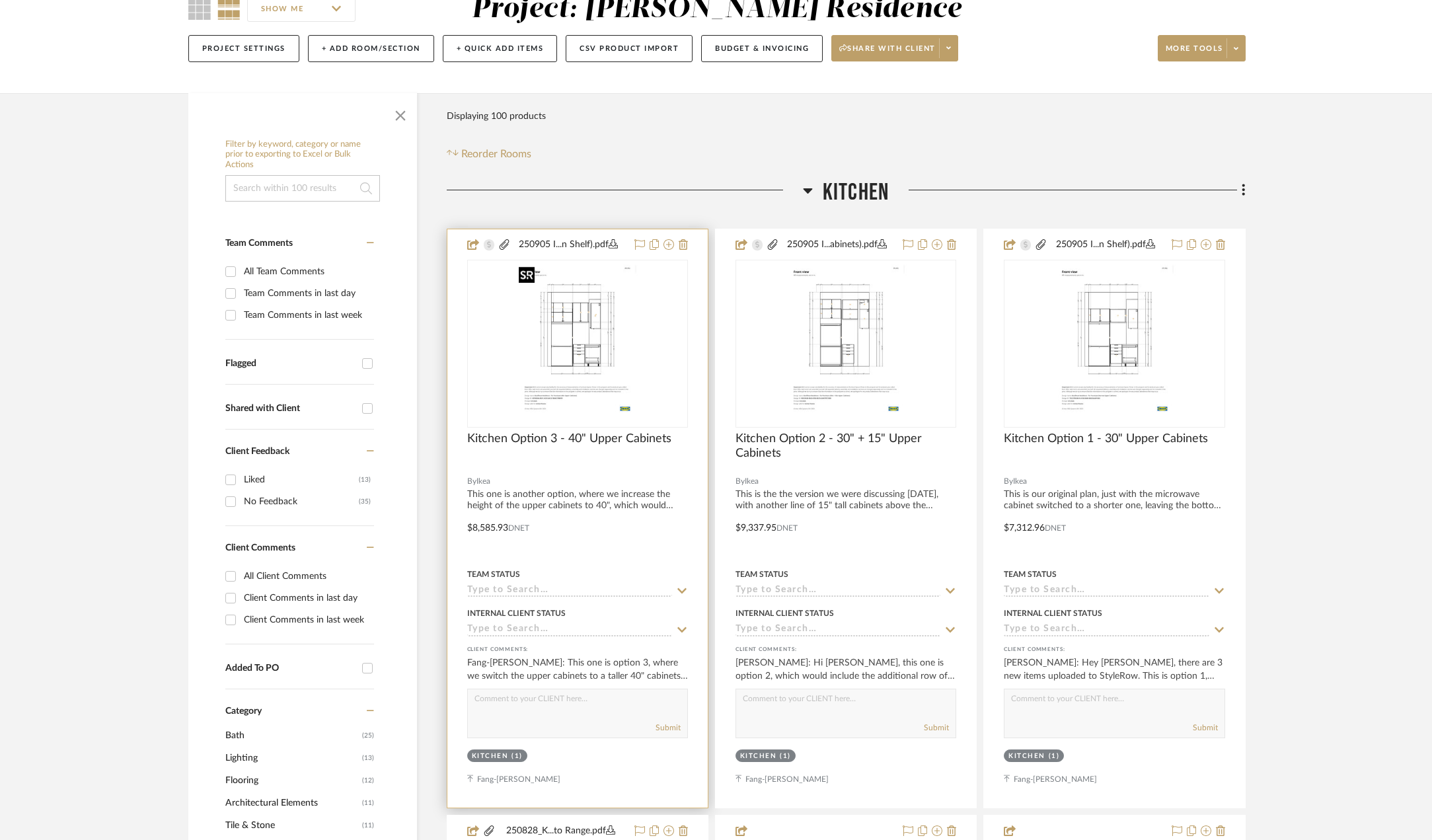
click at [588, 367] on img "0" at bounding box center [577, 343] width 128 height 165
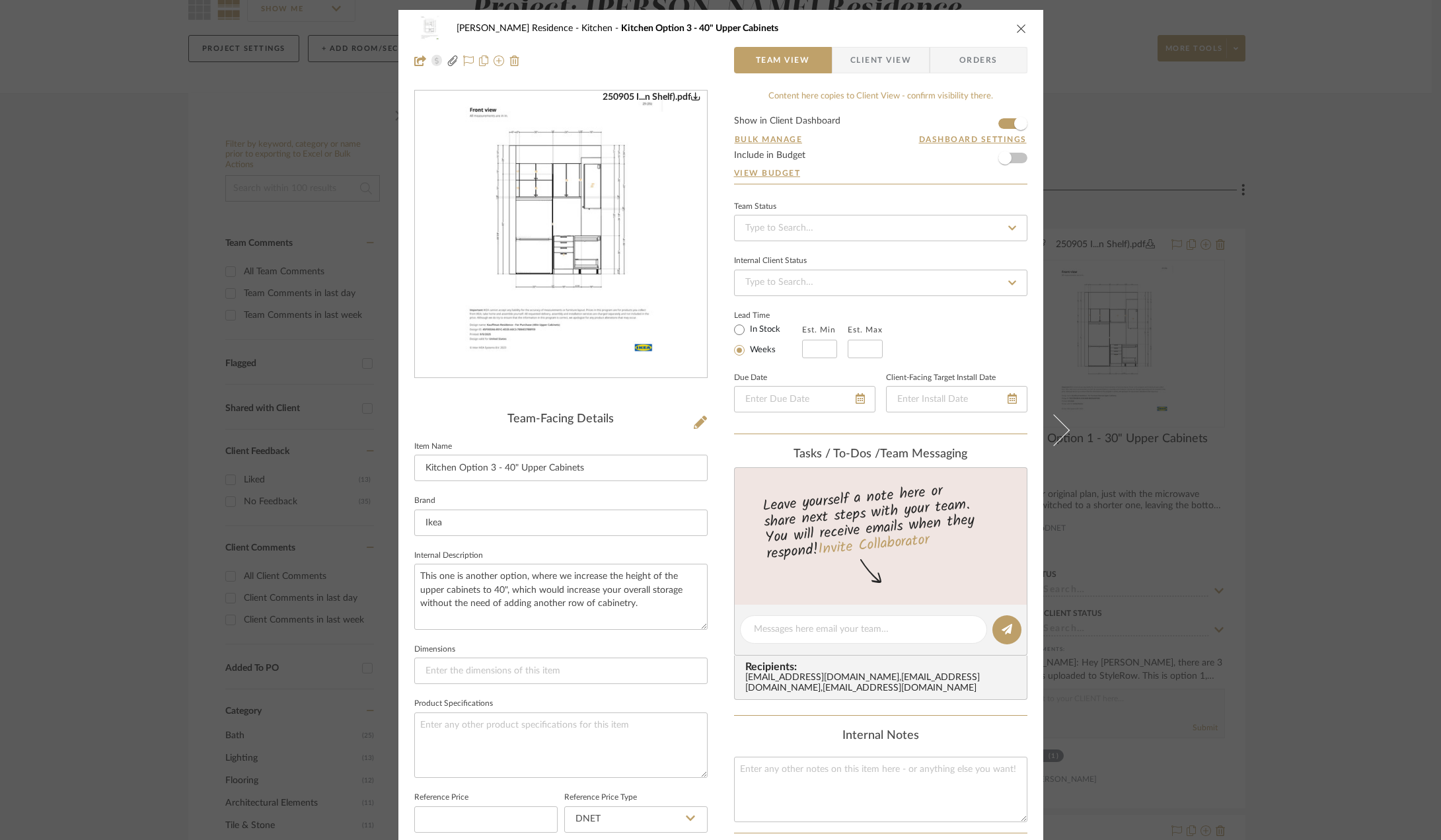
click at [902, 63] on span "Client View" at bounding box center [880, 60] width 61 height 27
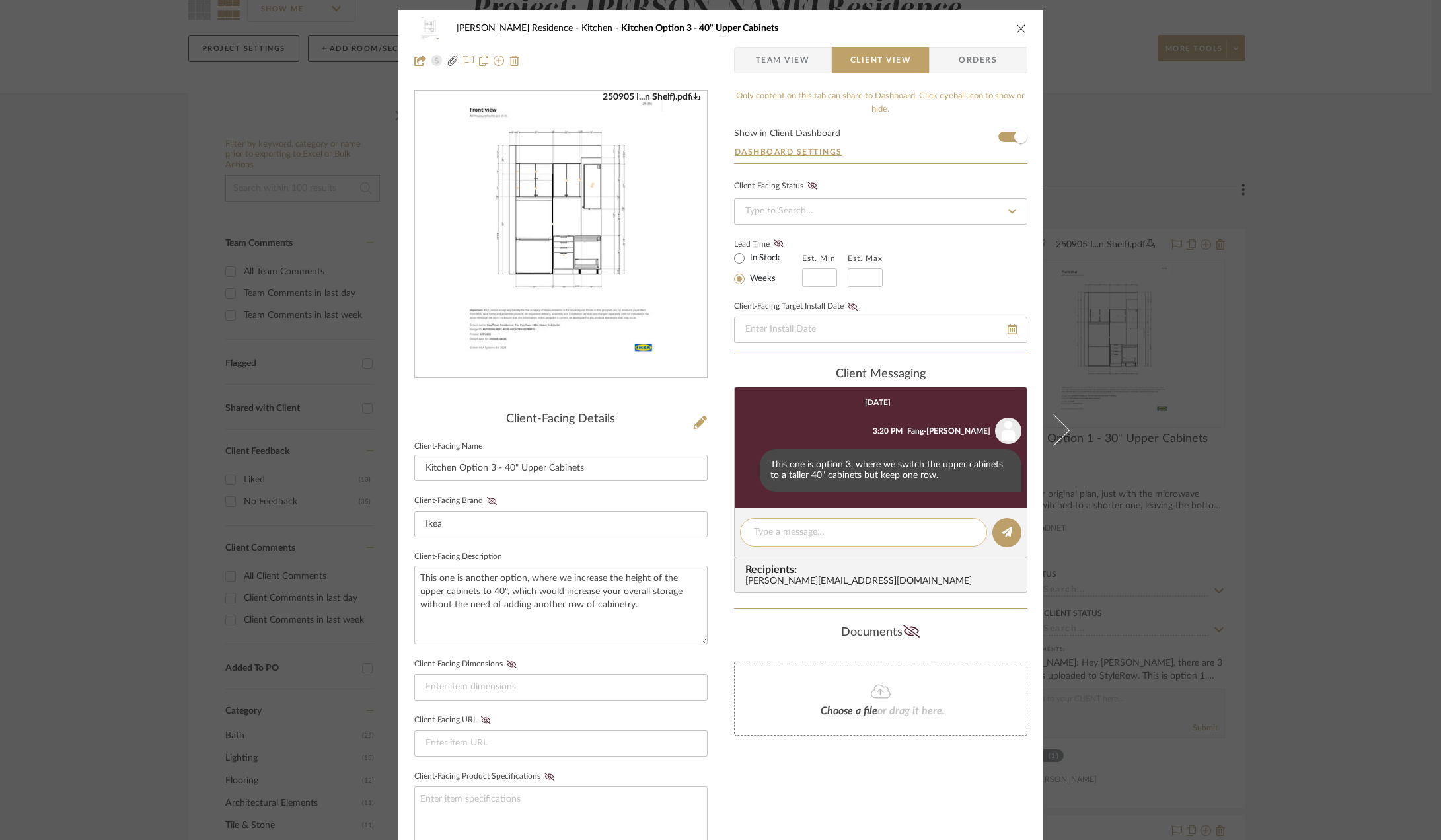
click at [844, 530] on textarea at bounding box center [864, 533] width 219 height 14
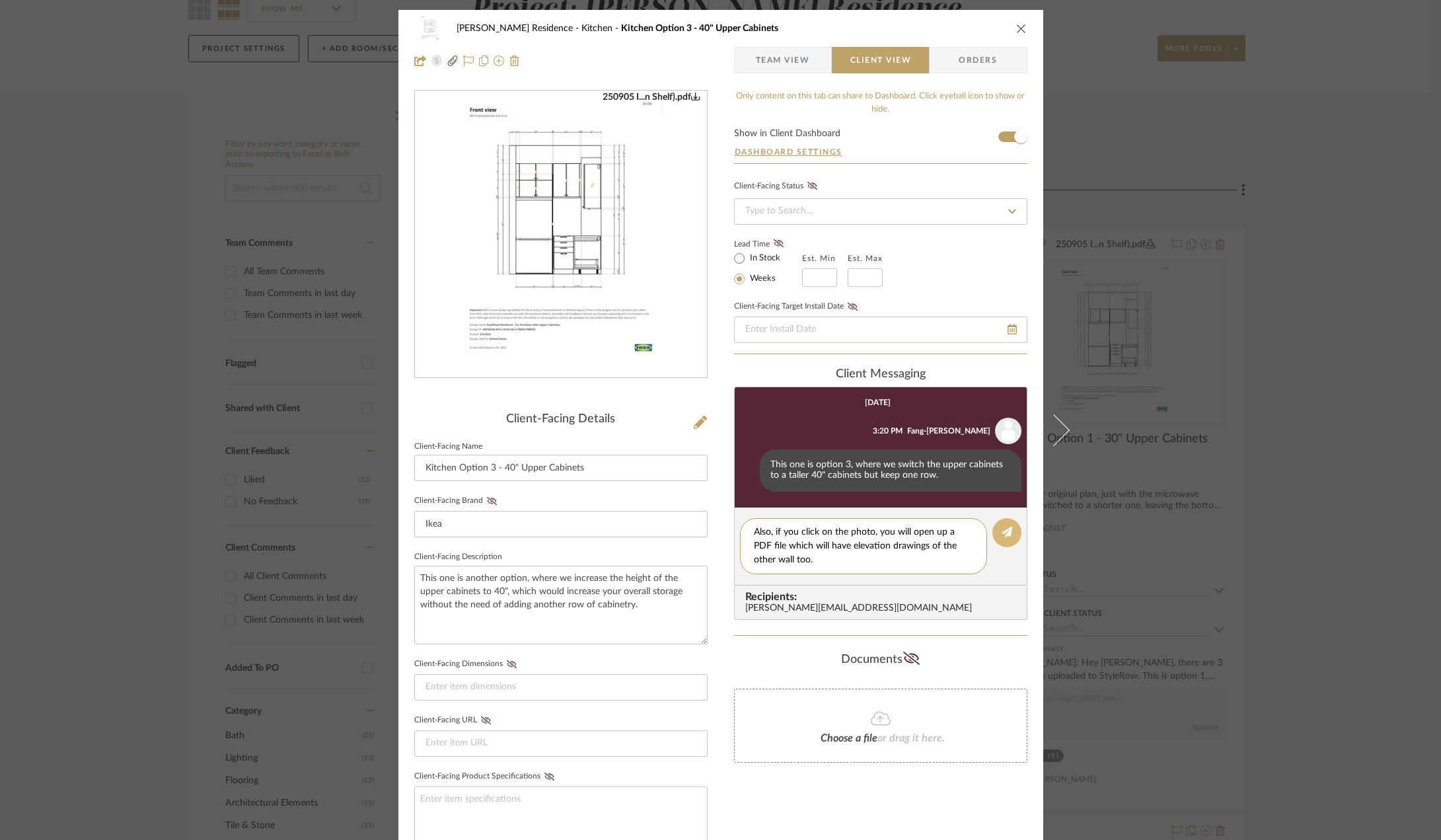
type textarea "Also, if you click on the photo, you will open up a PDF file which will have el…"
click at [1006, 534] on icon at bounding box center [1007, 532] width 10 height 10
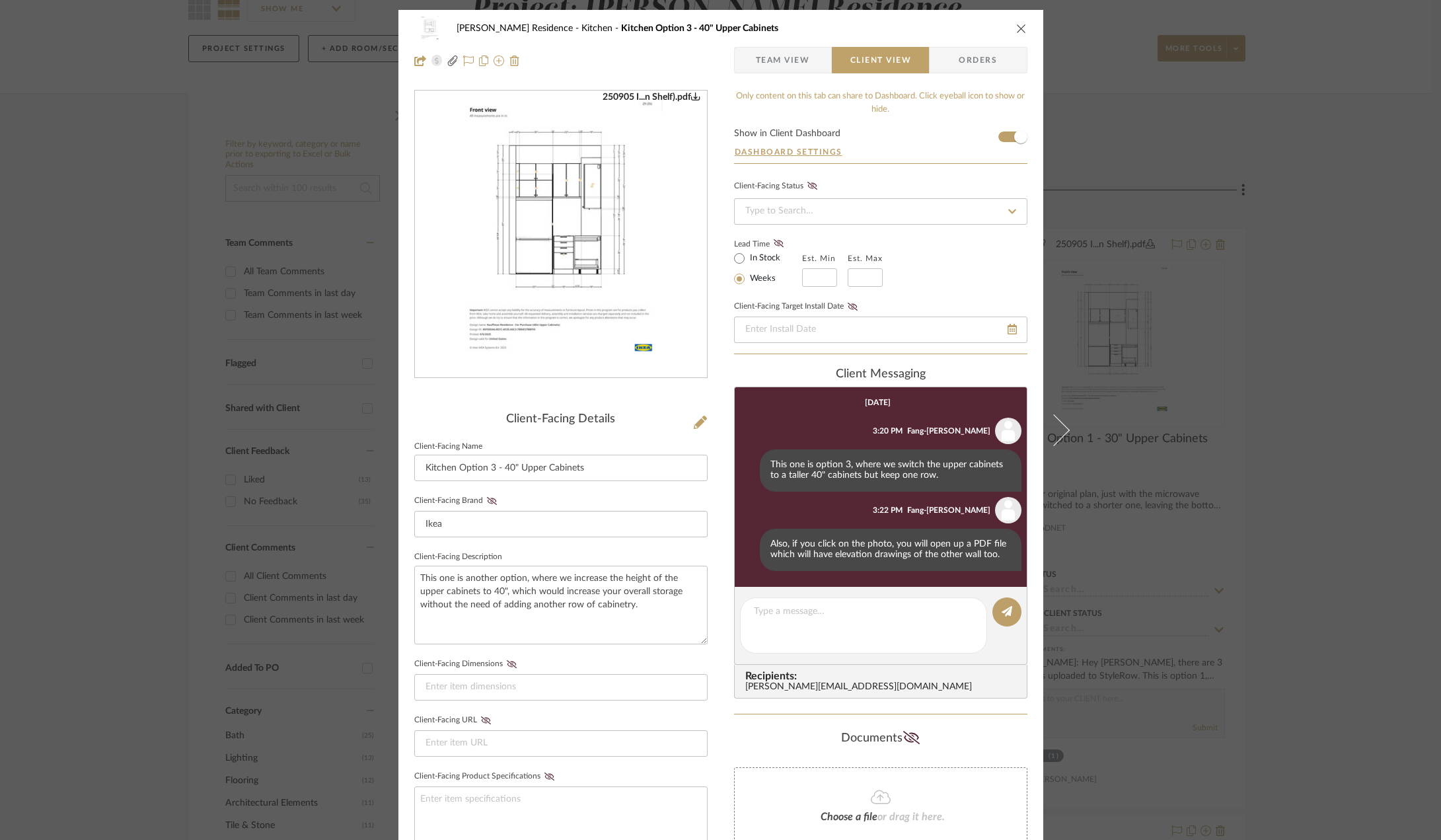
click at [1019, 23] on icon "close" at bounding box center [1021, 28] width 10 height 10
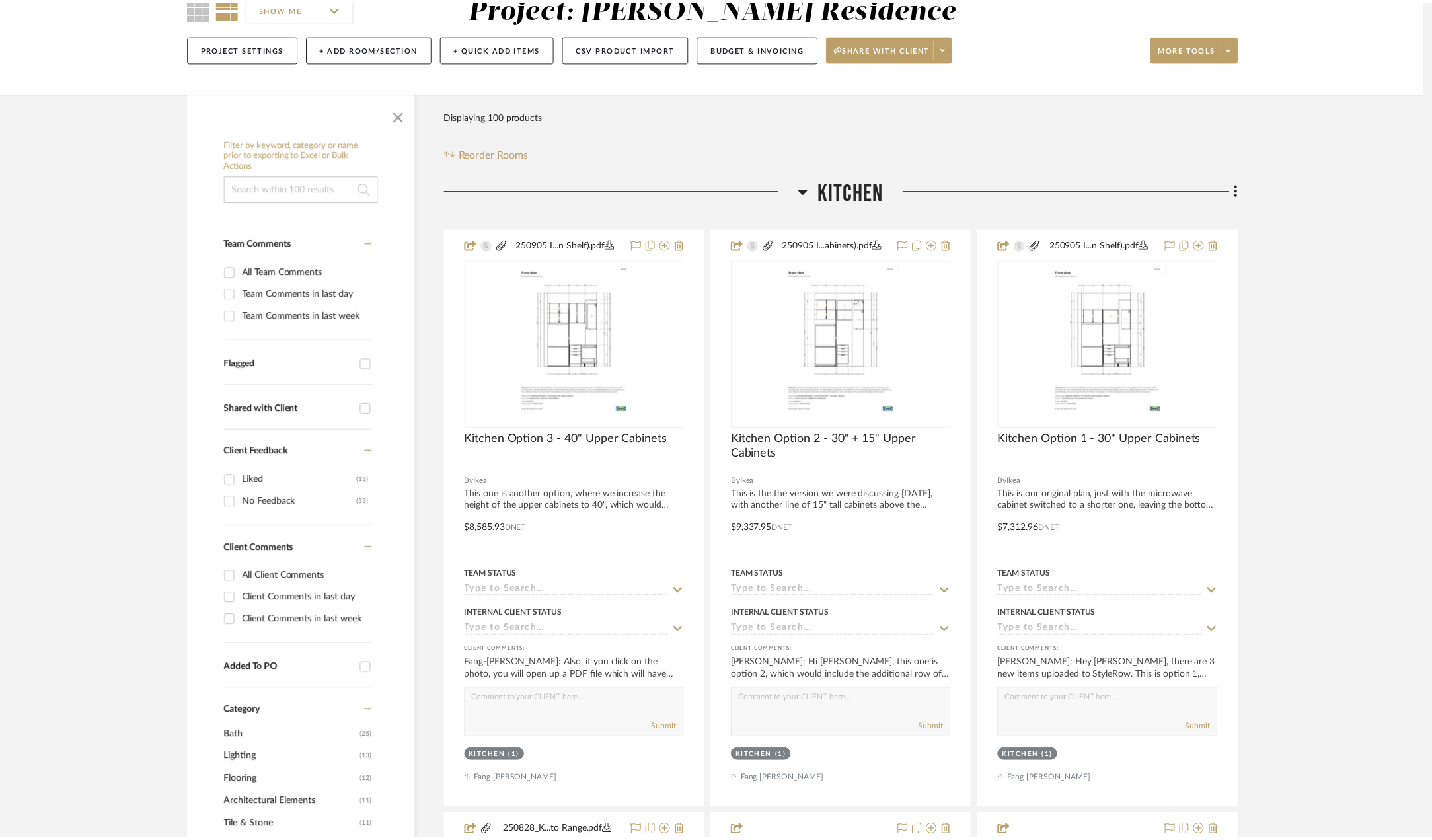
scroll to position [132, 0]
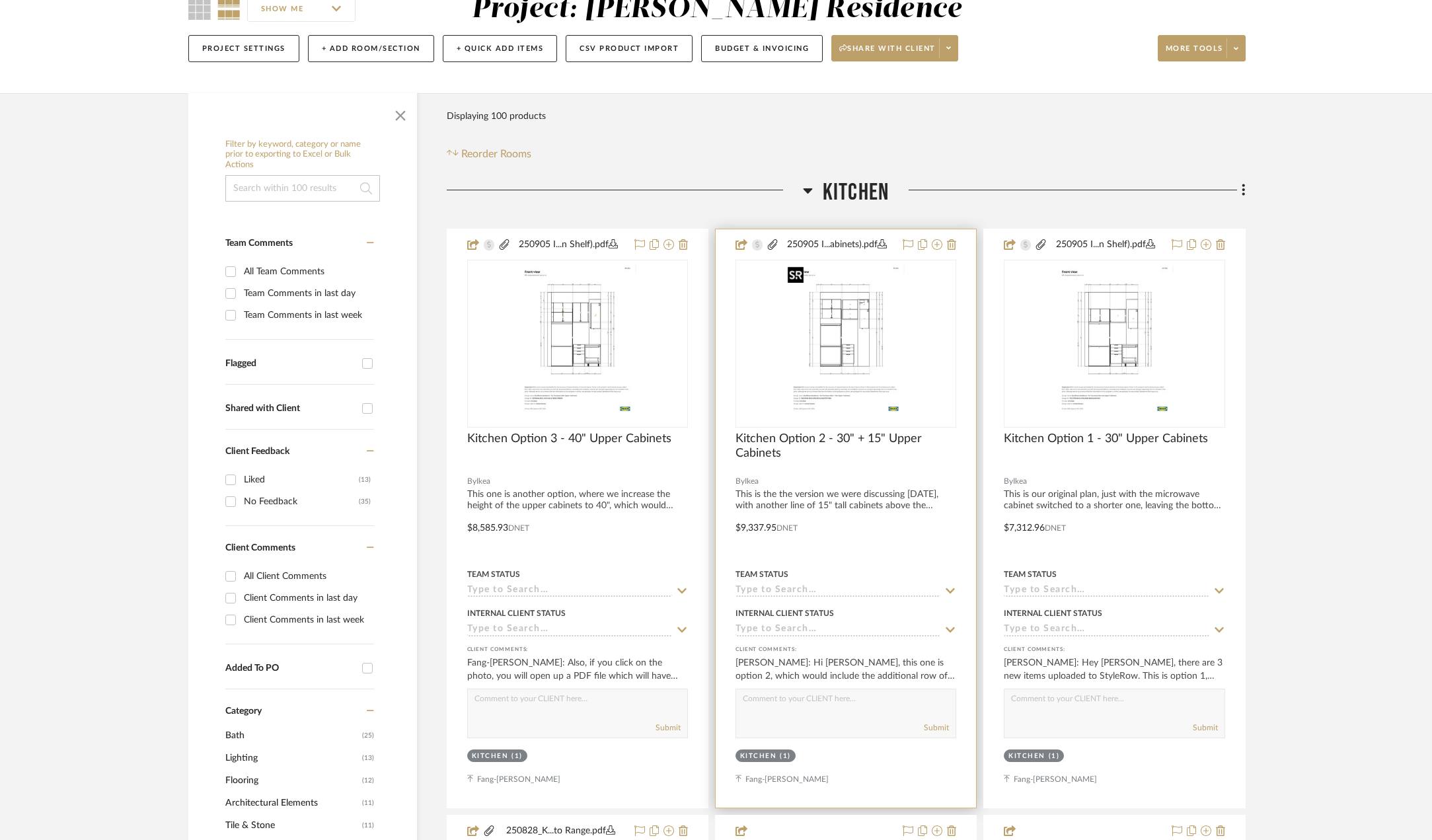
click at [856, 362] on img "0" at bounding box center [846, 343] width 128 height 165
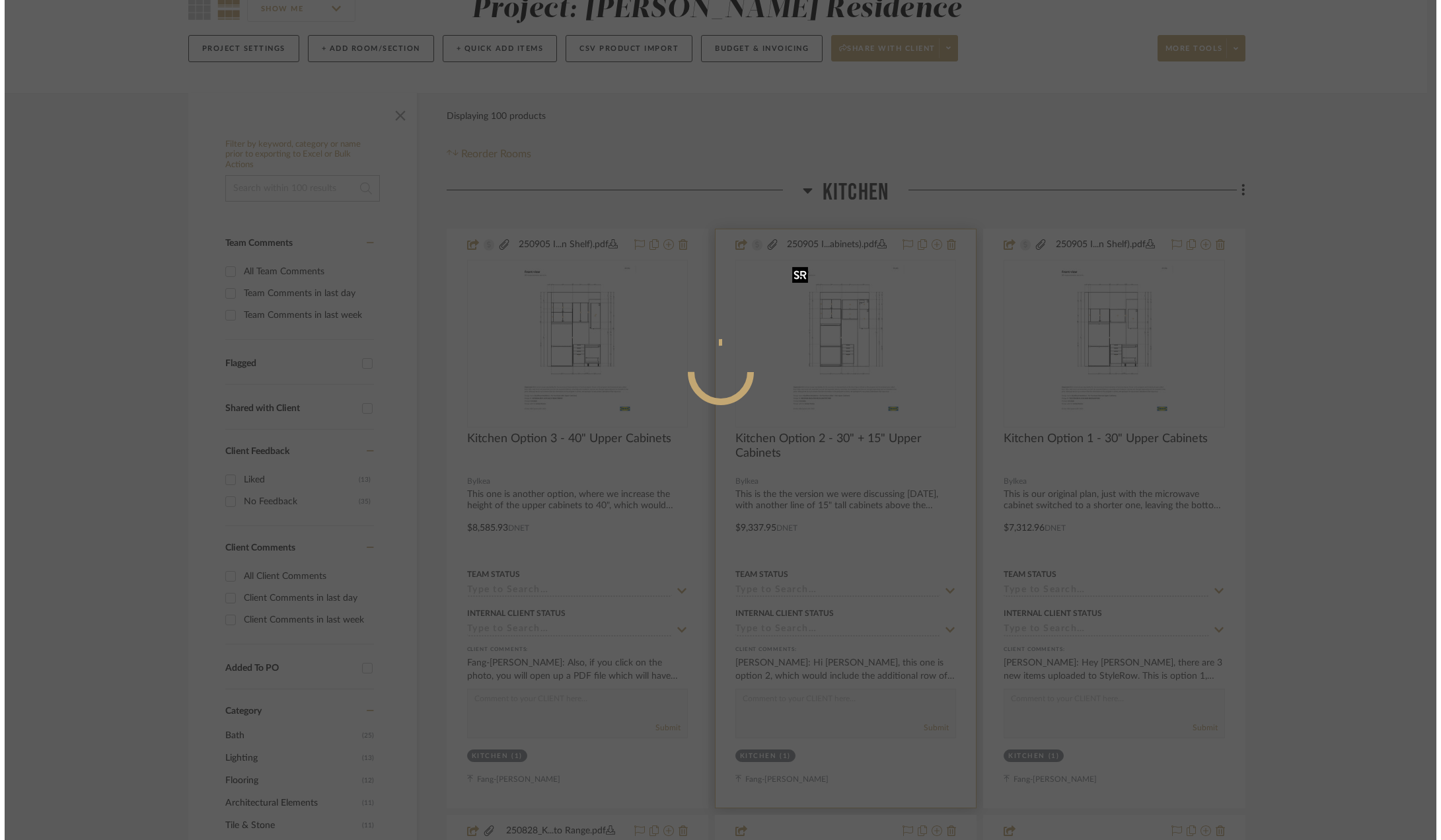
scroll to position [0, 0]
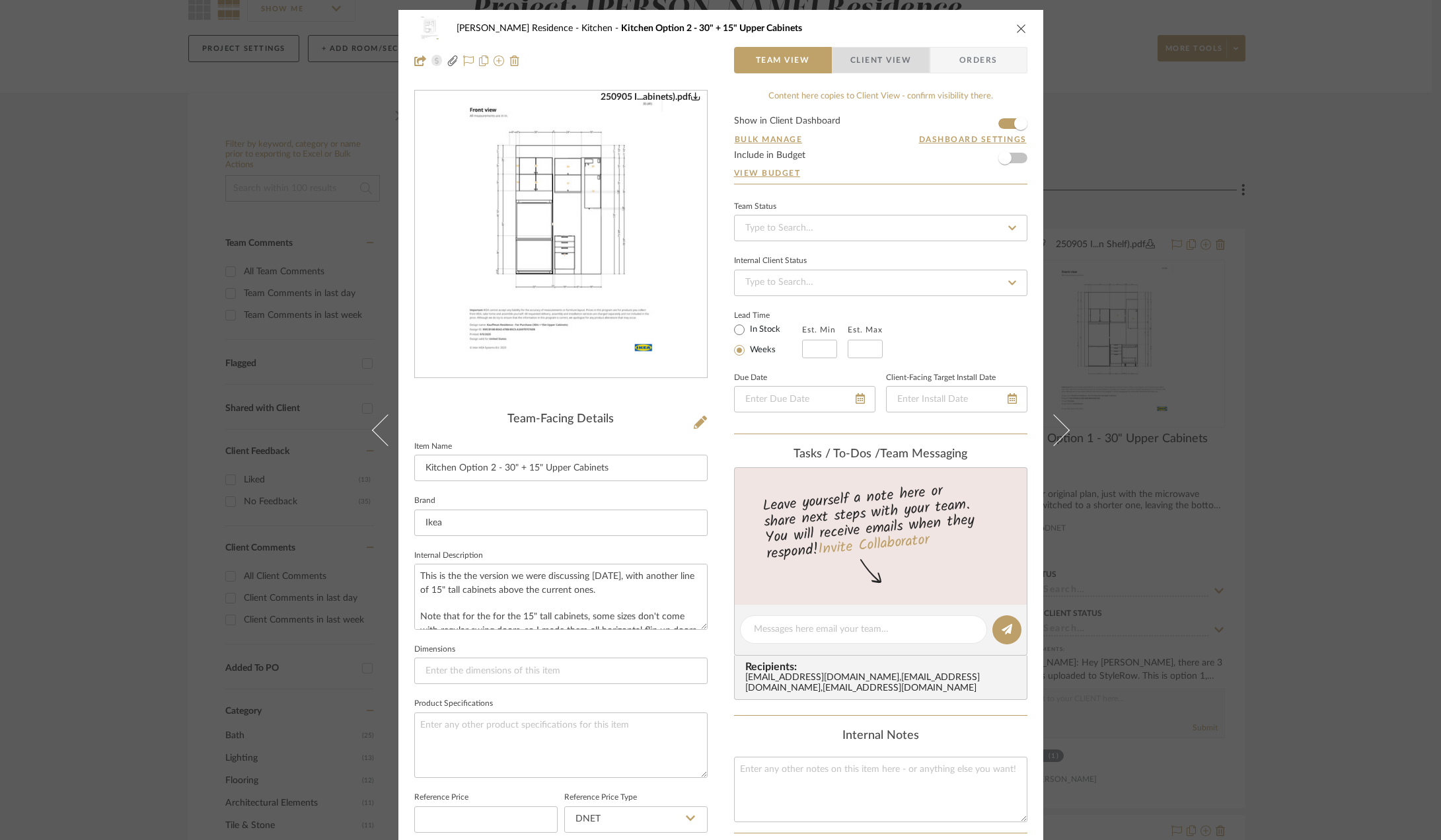
click at [896, 69] on span "Client View" at bounding box center [880, 60] width 61 height 27
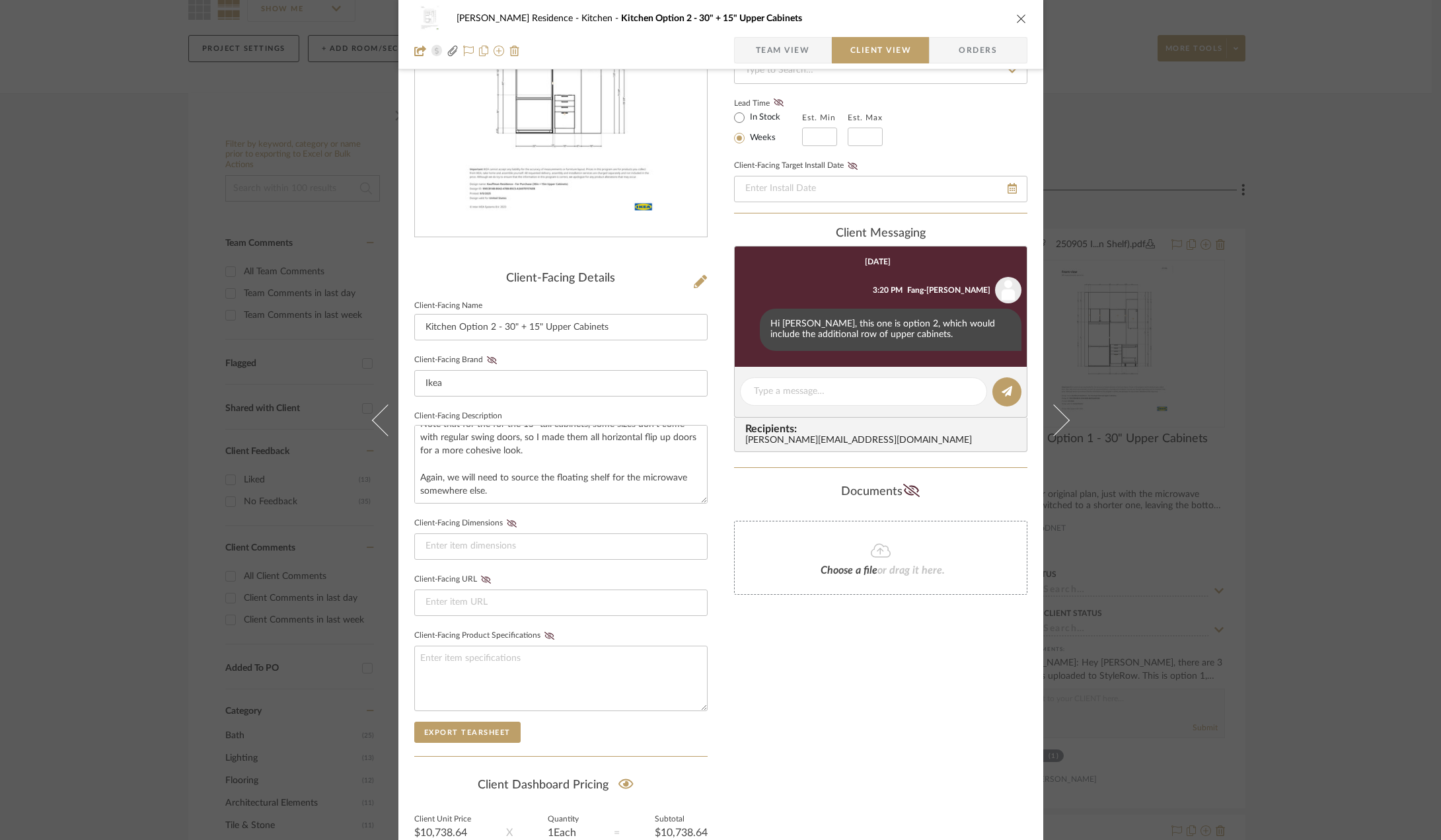
scroll to position [271, 0]
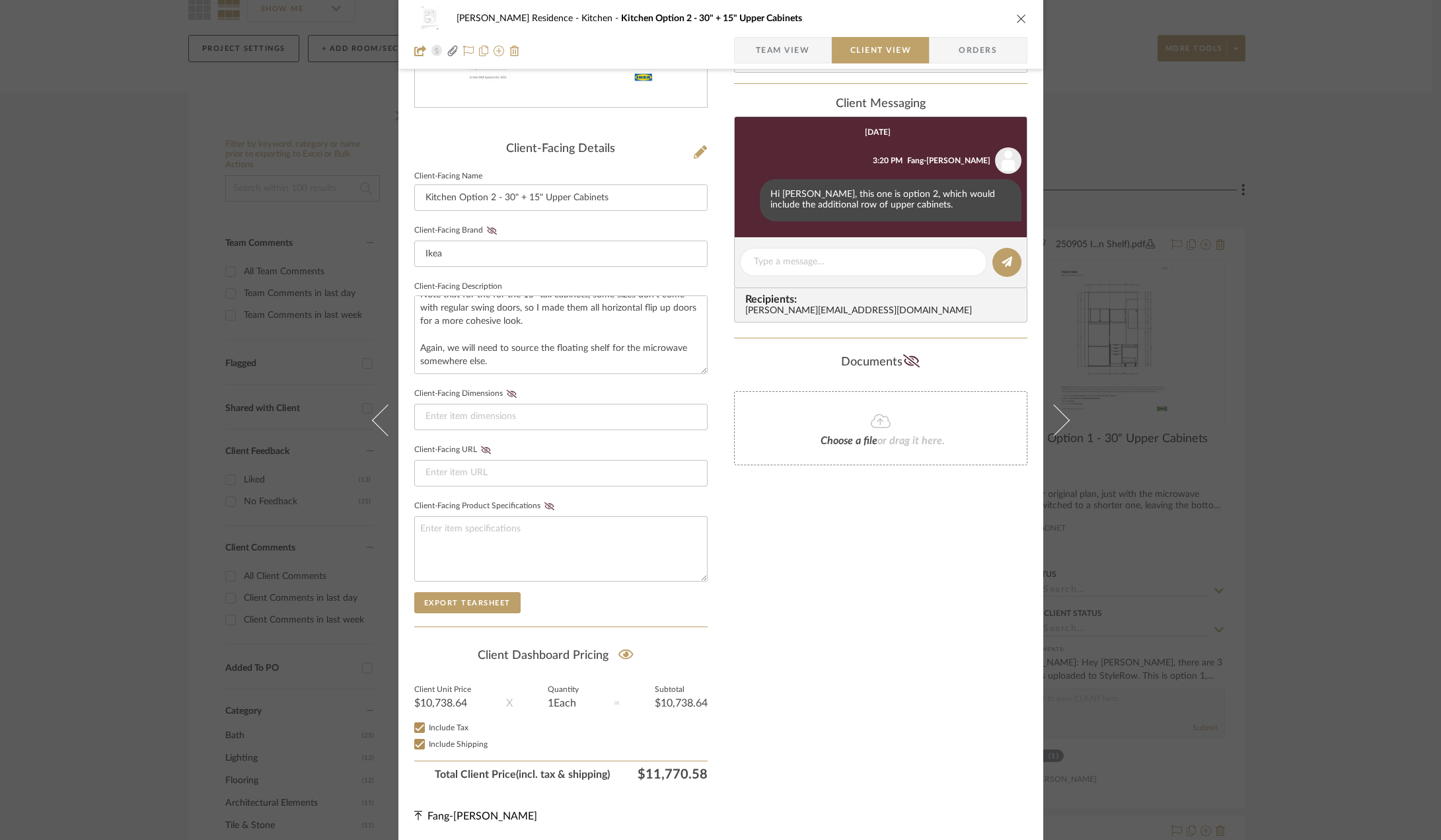
click at [1274, 335] on div "Kauffman Residence Kitchen Kitchen Option 2 - 30" + 15" Upper Cabinets Team Vie…" at bounding box center [720, 420] width 1441 height 840
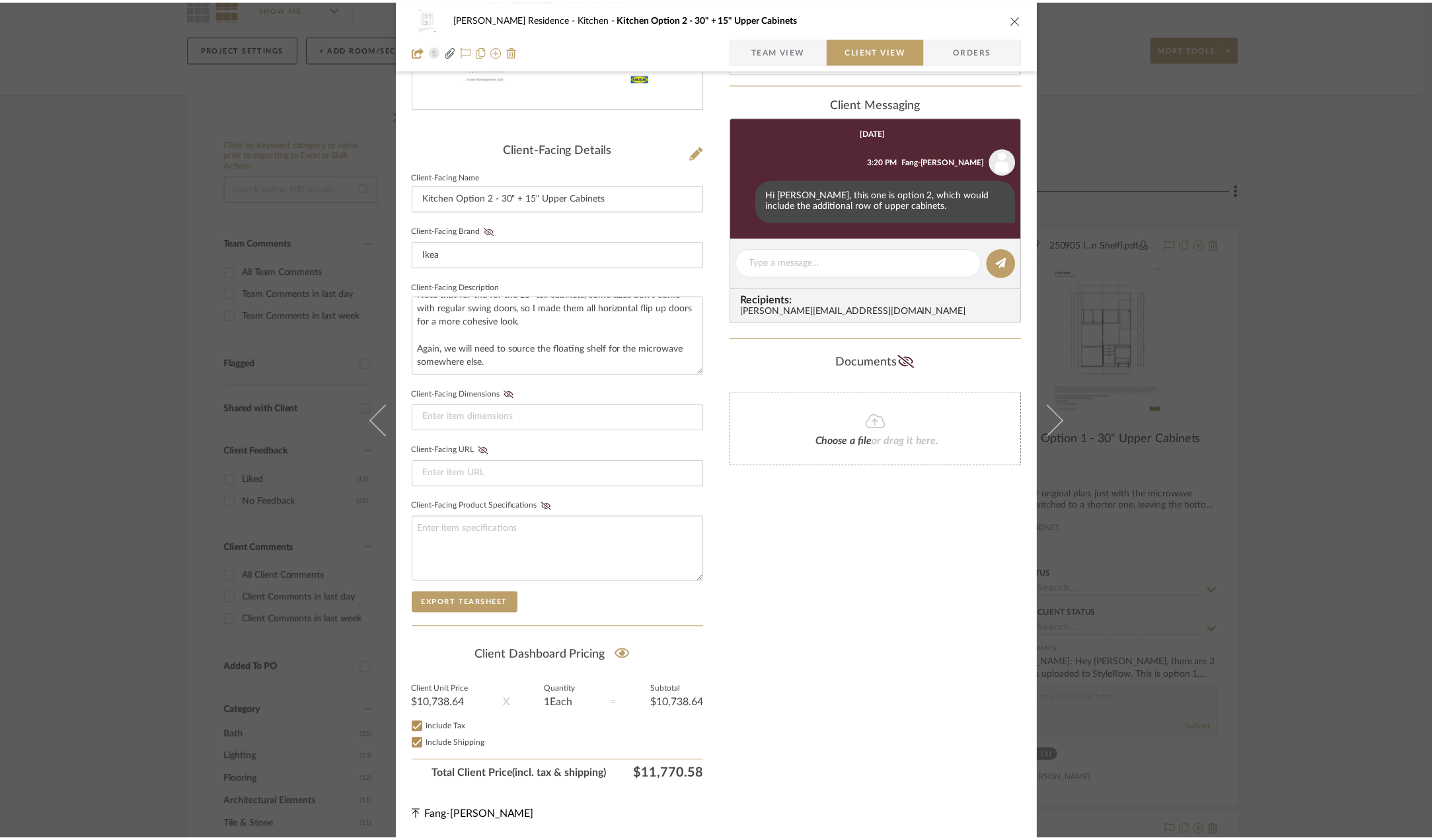
scroll to position [132, 0]
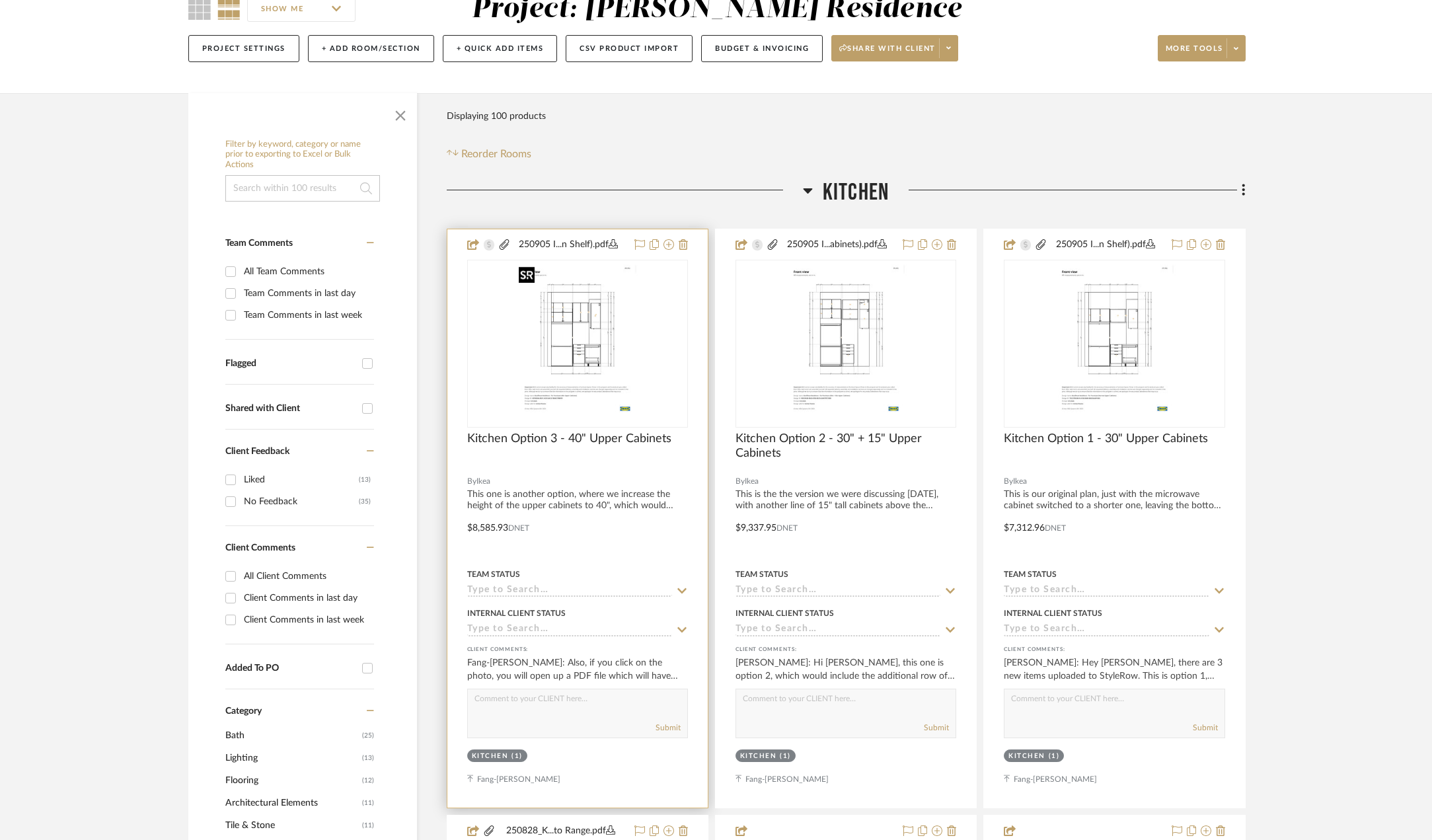
click at [624, 325] on img "0" at bounding box center [577, 343] width 128 height 165
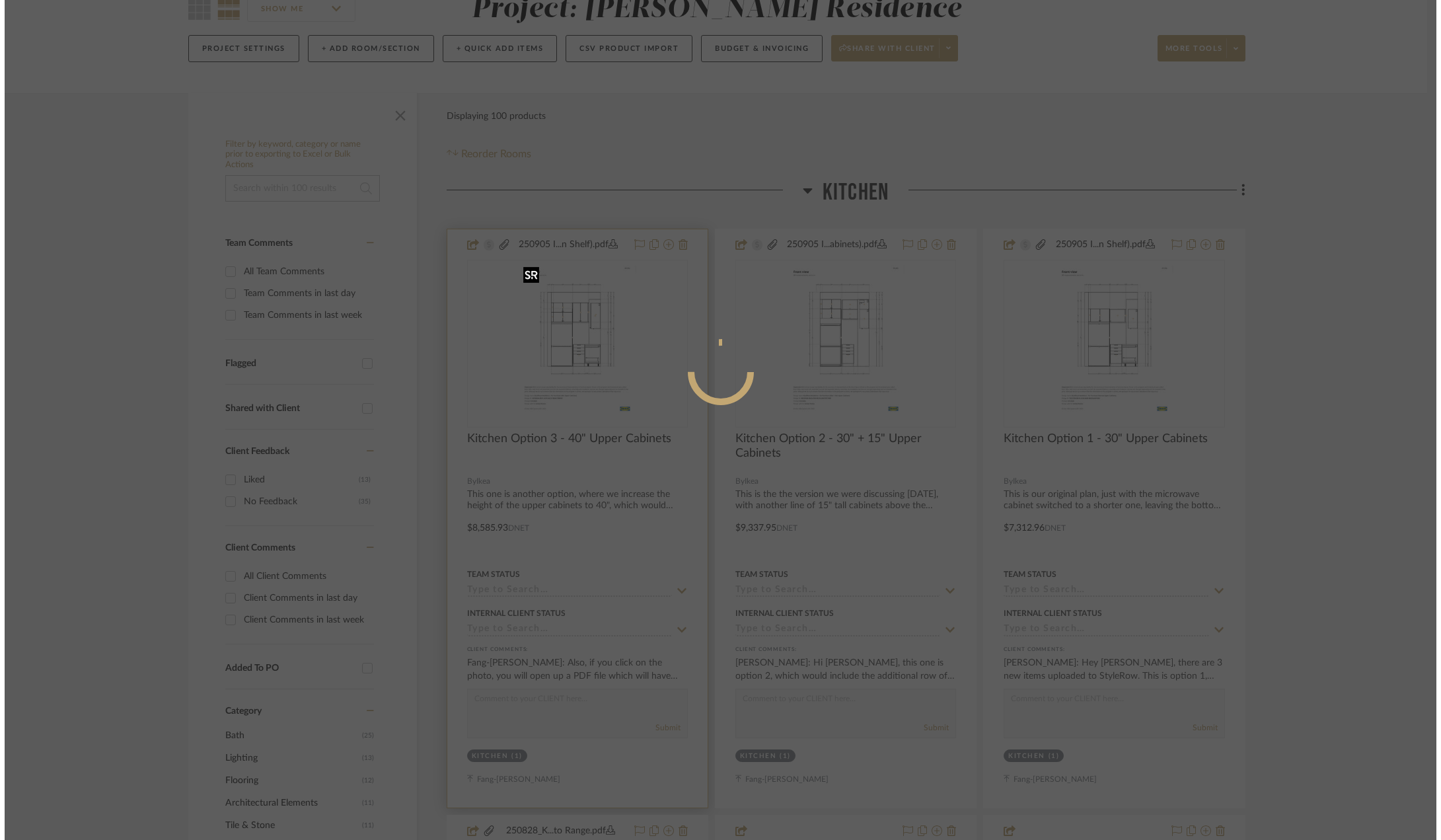
scroll to position [0, 0]
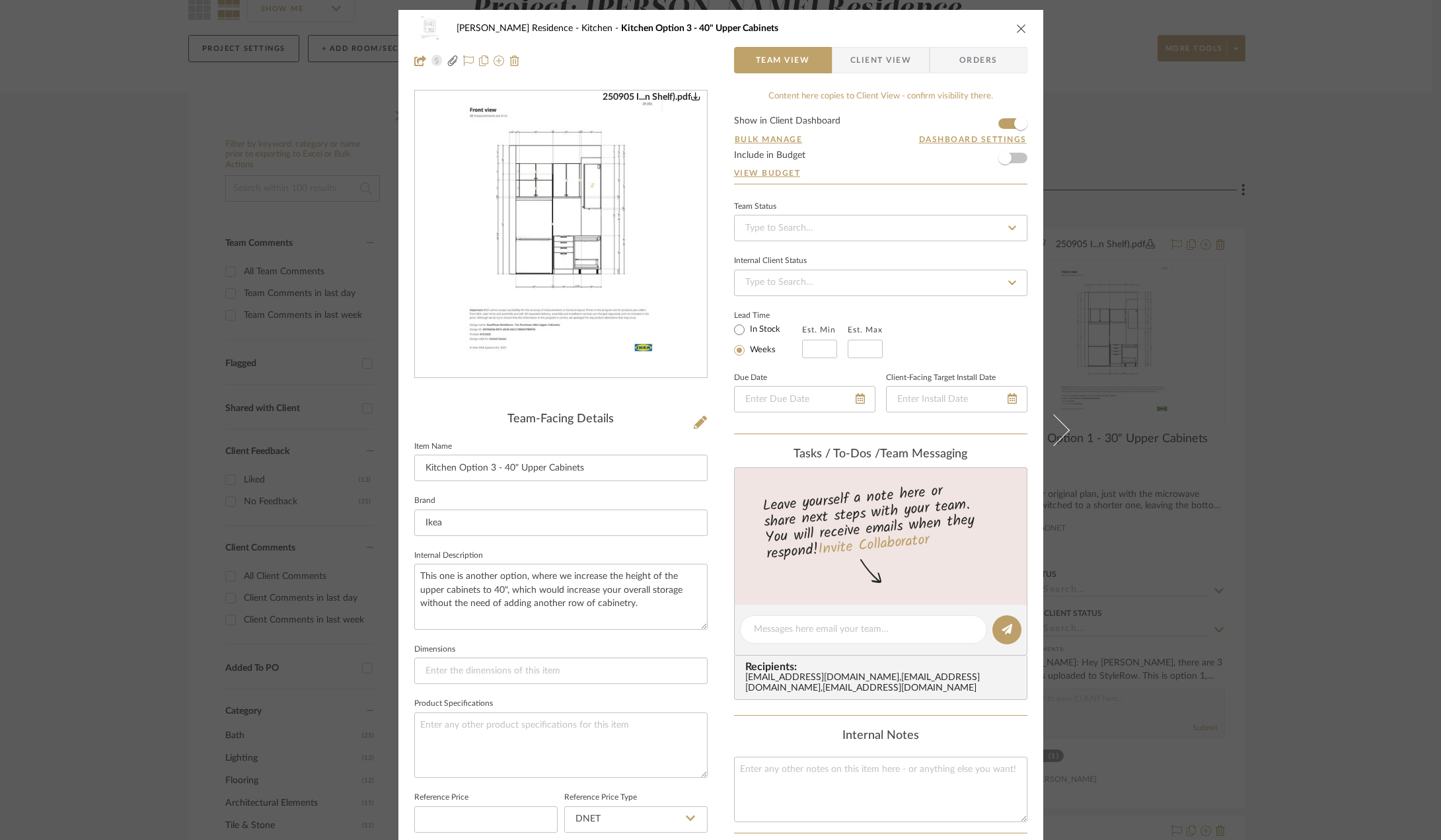
click at [850, 63] on span "Client View" at bounding box center [880, 60] width 61 height 27
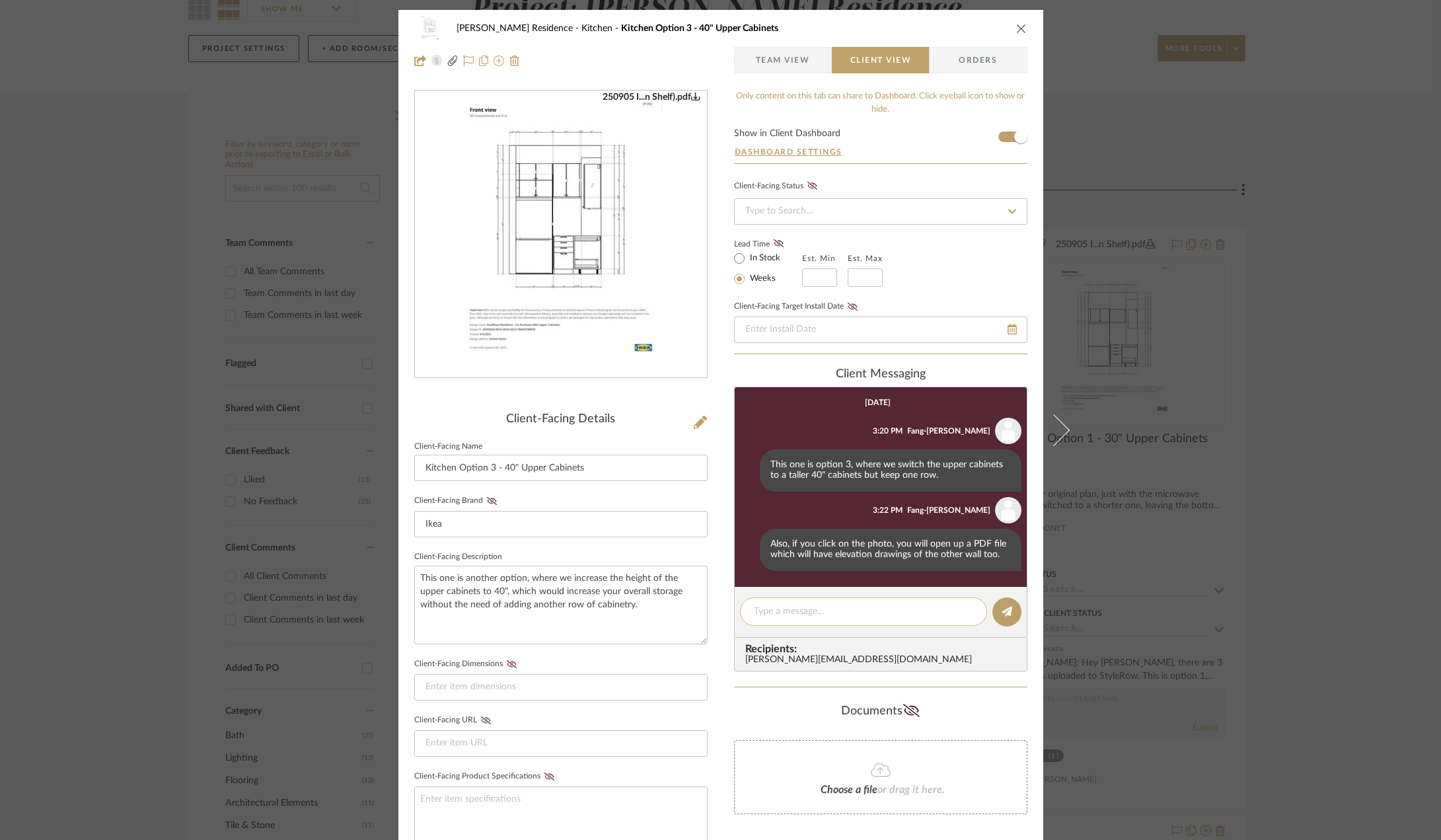
click at [882, 611] on textarea at bounding box center [864, 611] width 219 height 14
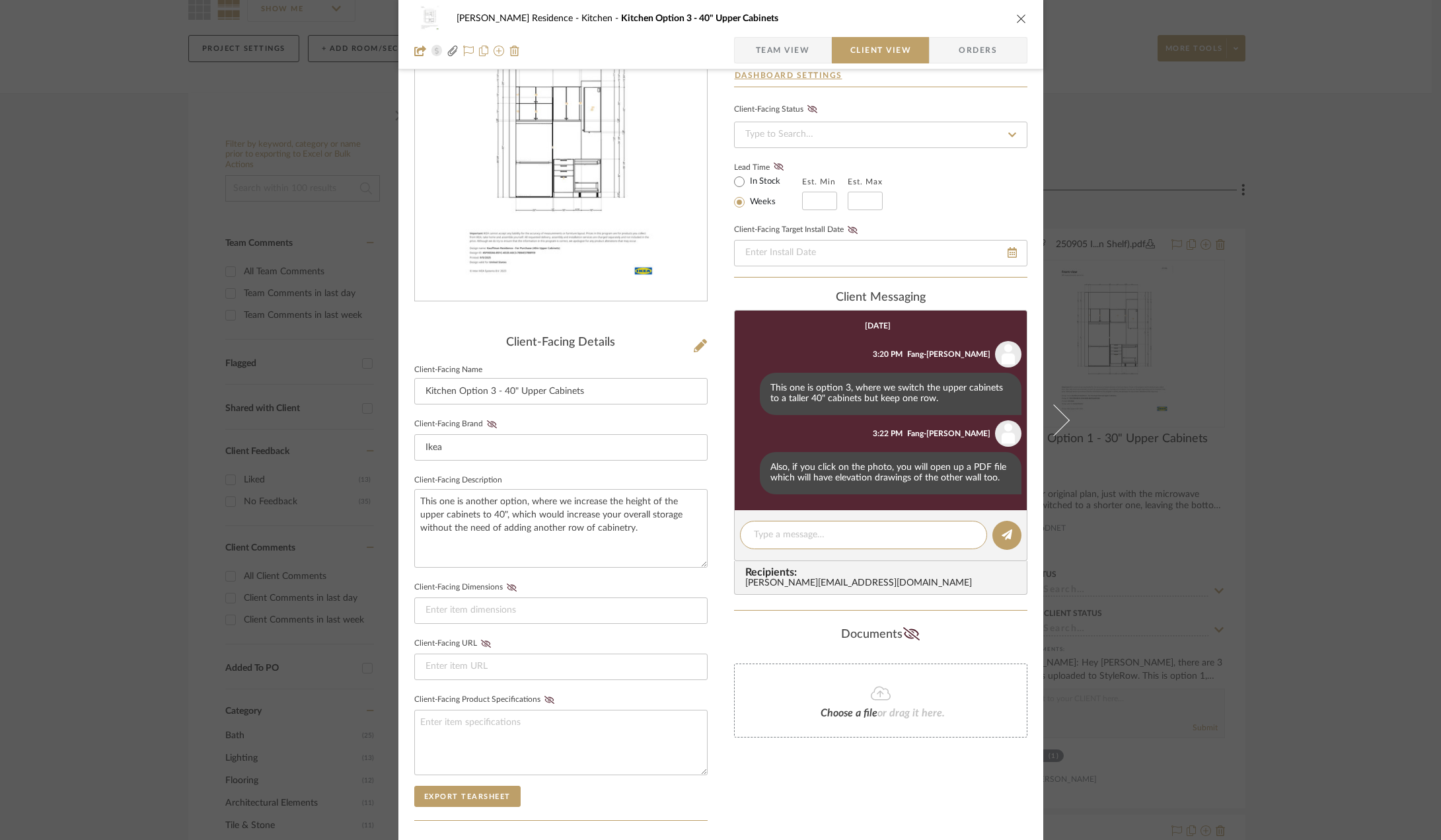
scroll to position [72, 0]
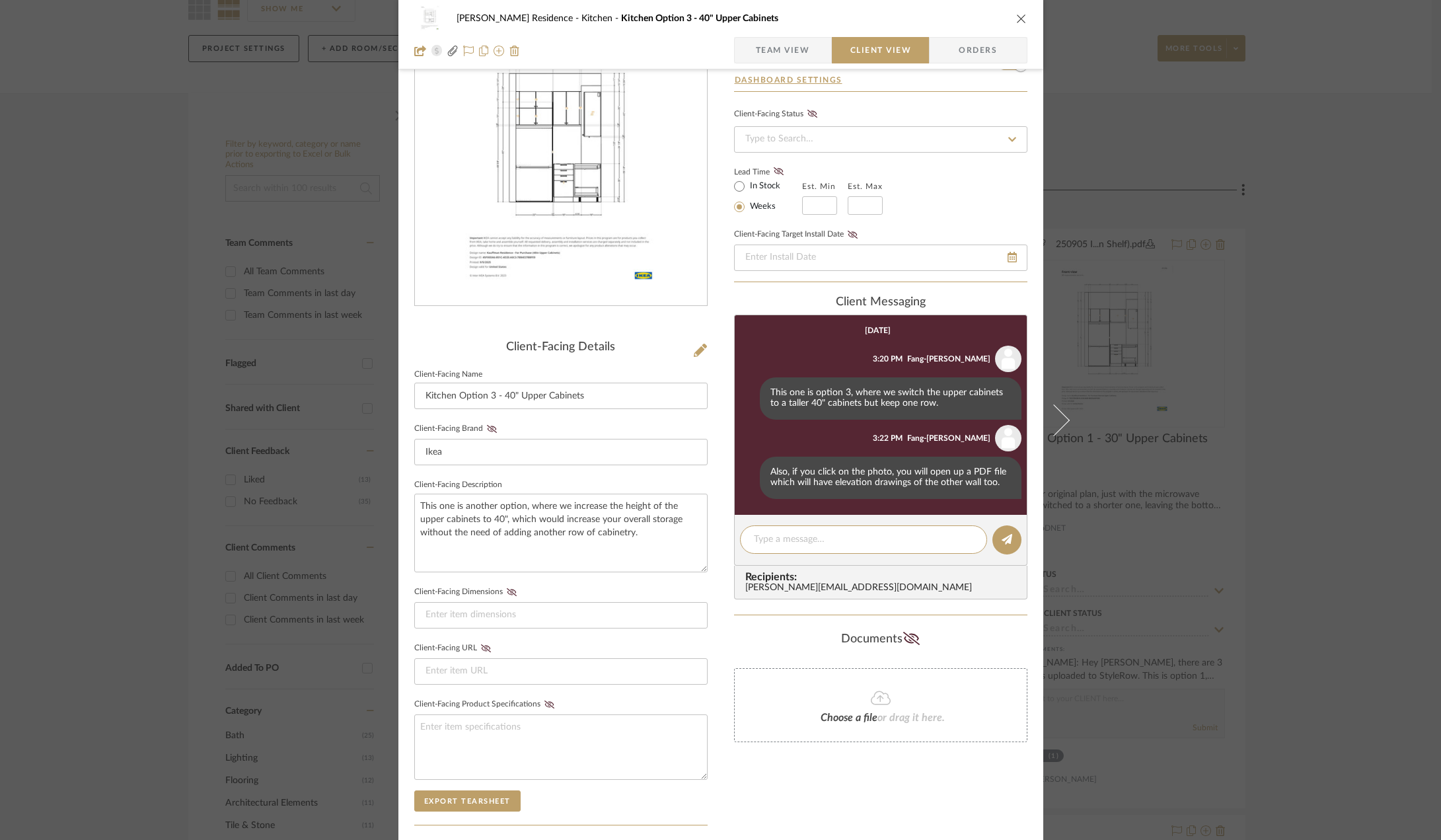
click at [1191, 514] on div "Kauffman Residence Kitchen Kitchen Option 3 - 40" Upper Cabinets Team View Clie…" at bounding box center [720, 420] width 1441 height 840
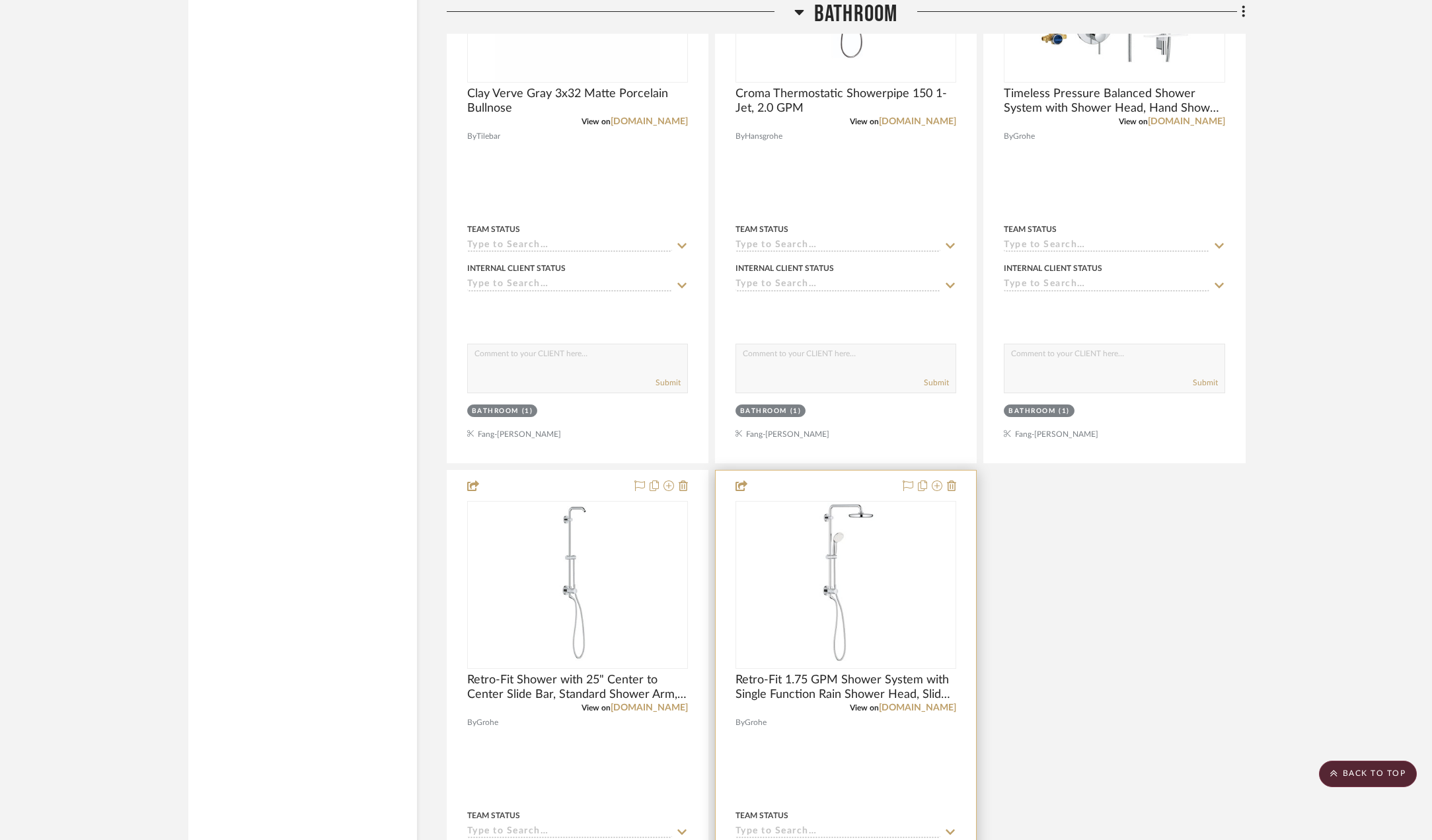
scroll to position [2974, 0]
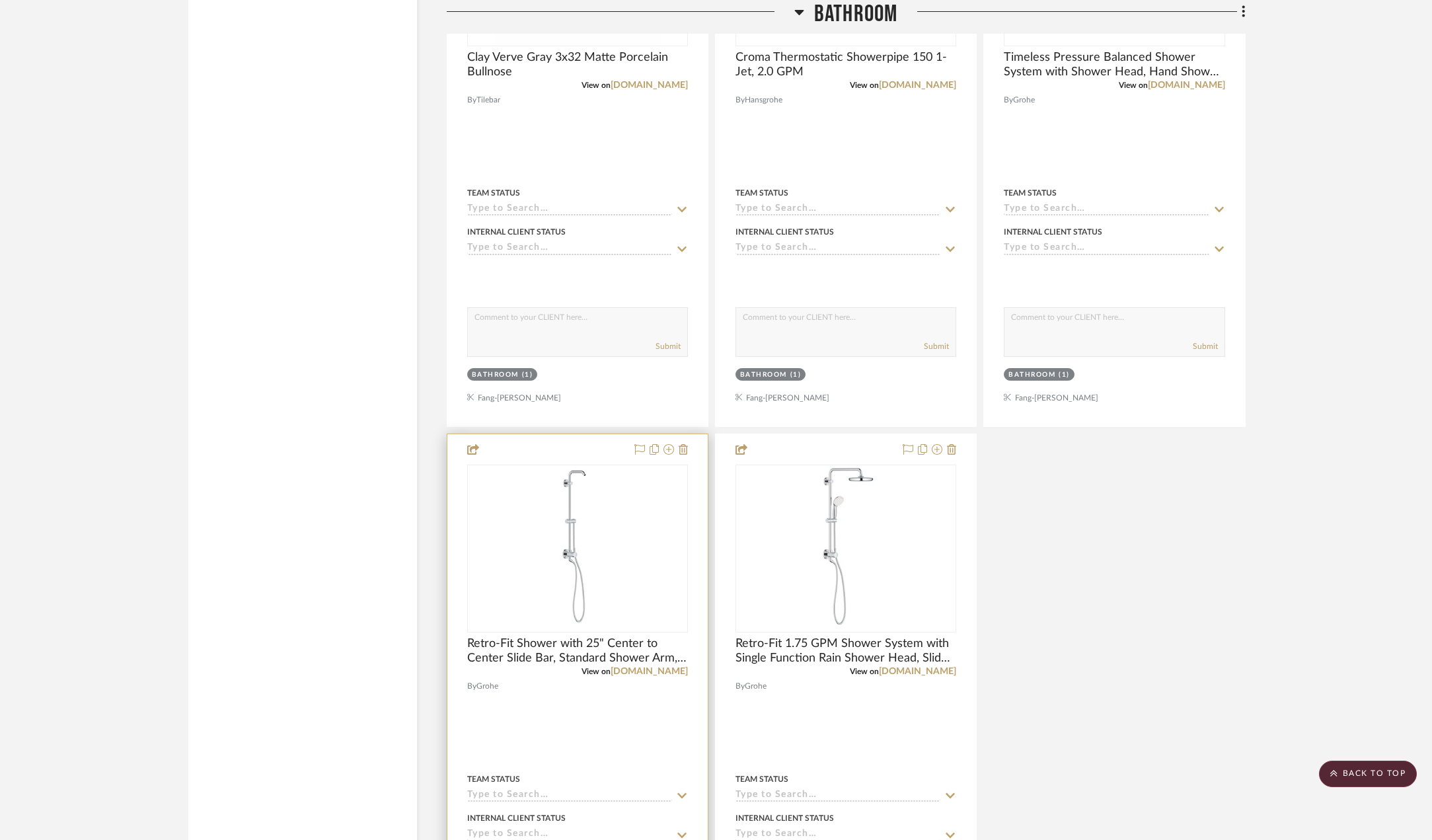
click at [626, 593] on div "0" at bounding box center [577, 548] width 219 height 166
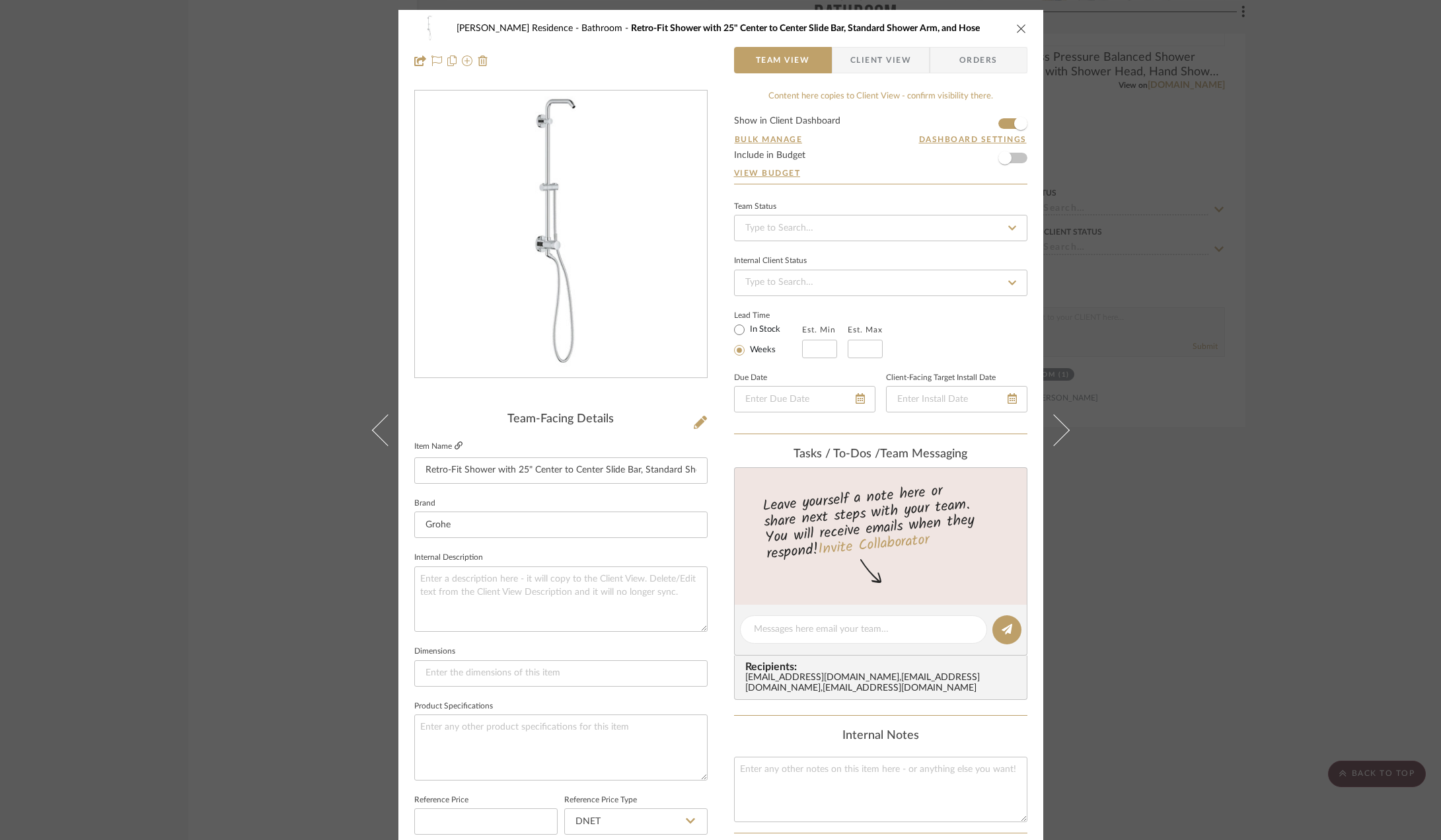
click at [455, 446] on icon at bounding box center [458, 445] width 8 height 8
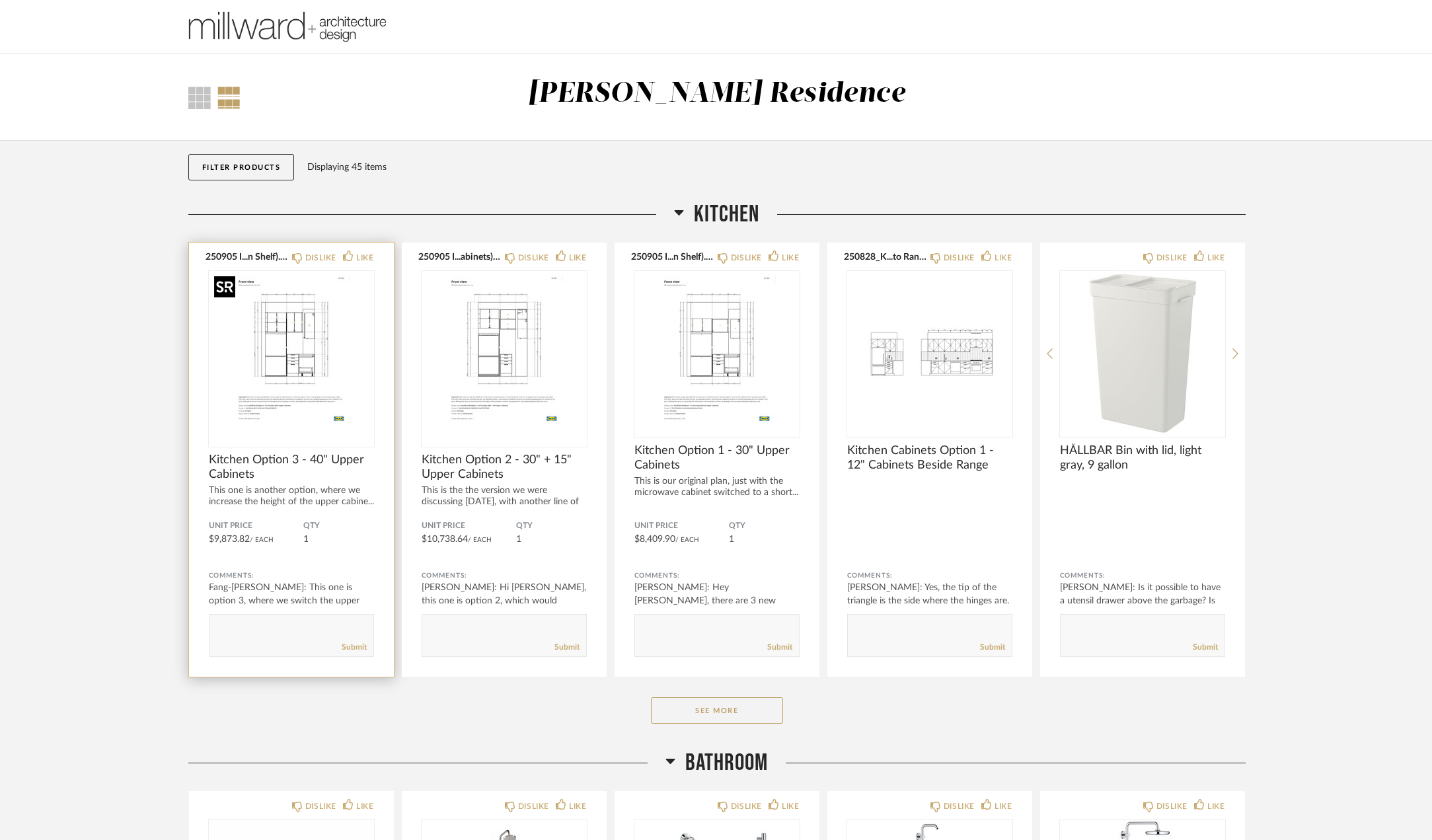
click at [285, 352] on img "0" at bounding box center [291, 353] width 165 height 165
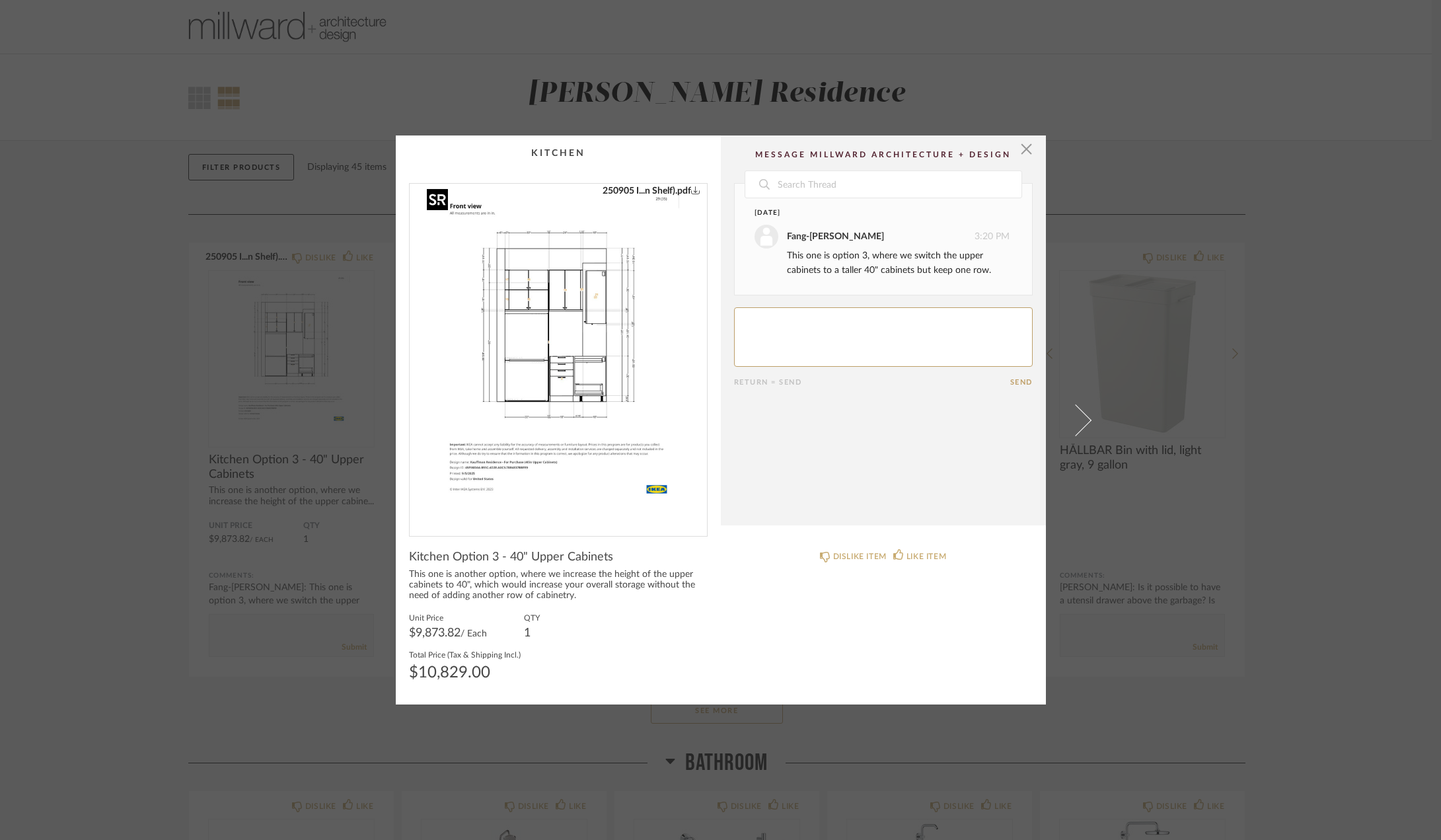
click at [627, 320] on img "0" at bounding box center [558, 354] width 265 height 342
click at [815, 337] on textarea at bounding box center [883, 337] width 299 height 59
type textarea "A"
click at [1274, 360] on div "× 250905 I...n Shelf).pdf Date [DATE] Fang-[PERSON_NAME] 3:20 PM This one is op…" at bounding box center [720, 420] width 1441 height 840
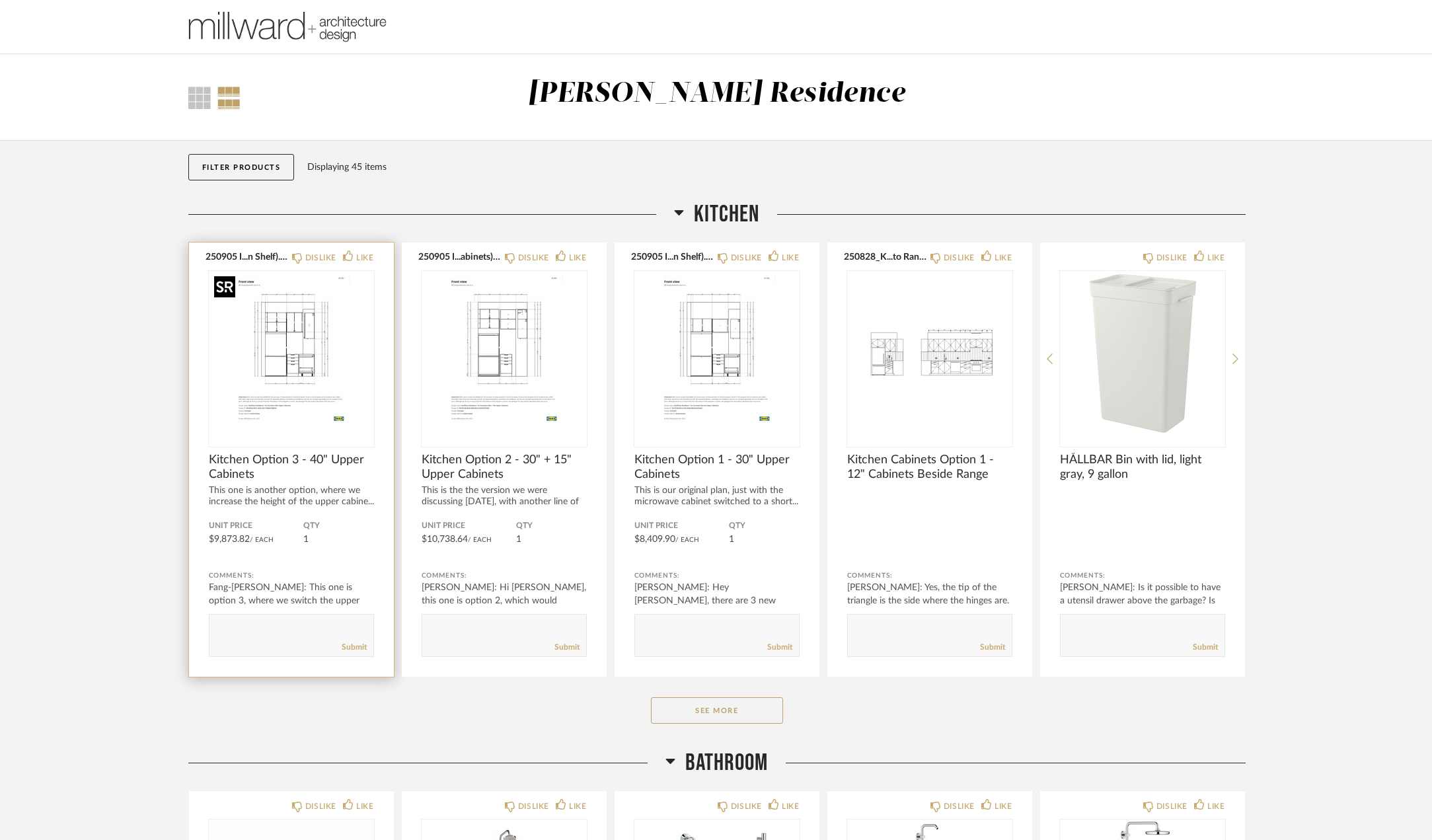
click at [302, 356] on img "0" at bounding box center [291, 353] width 165 height 165
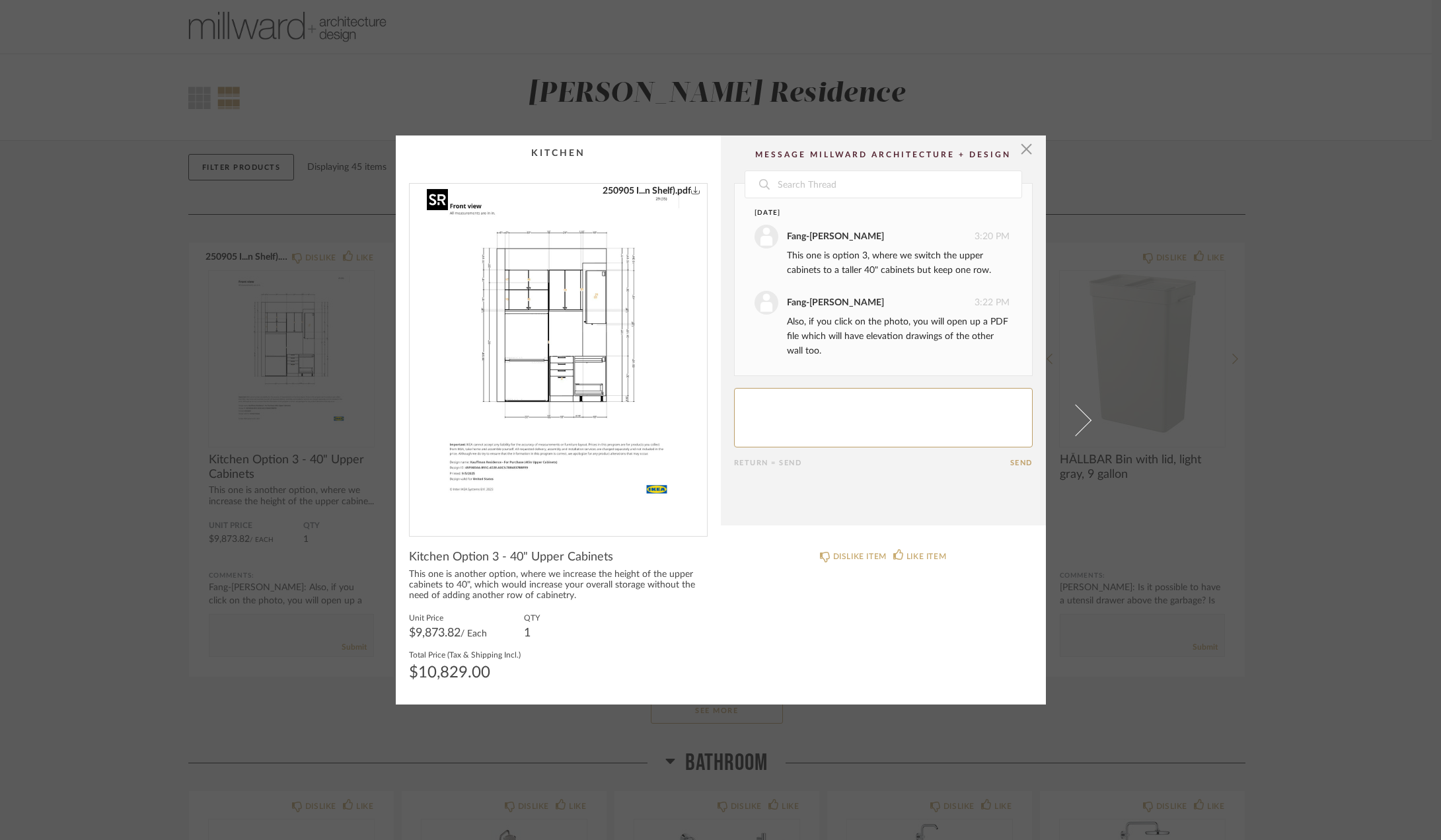
click at [542, 347] on img "0" at bounding box center [558, 354] width 265 height 342
click at [1022, 146] on span "button" at bounding box center [1027, 148] width 27 height 27
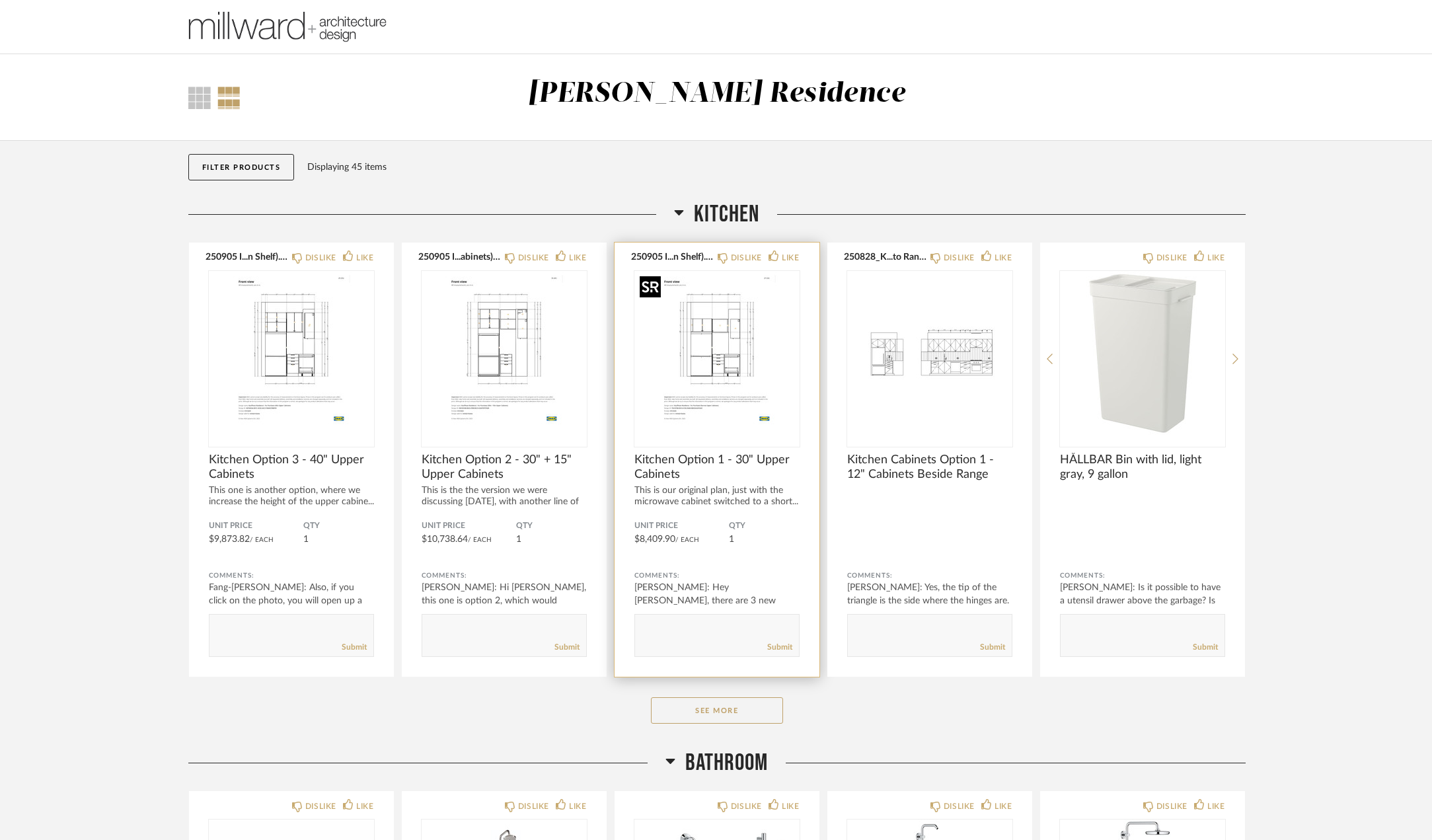
click at [744, 356] on img "0" at bounding box center [717, 353] width 165 height 165
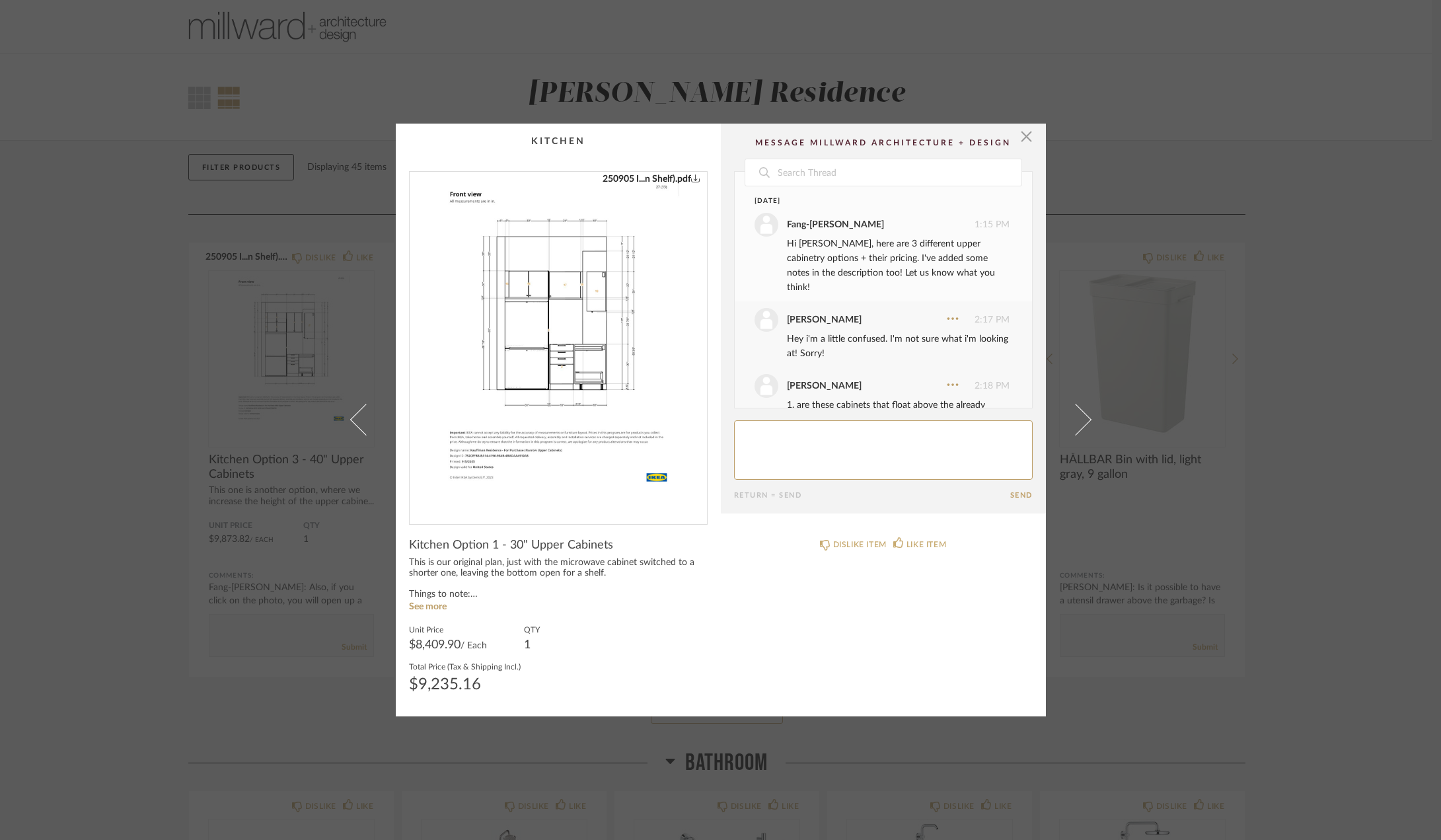
scroll to position [330, 0]
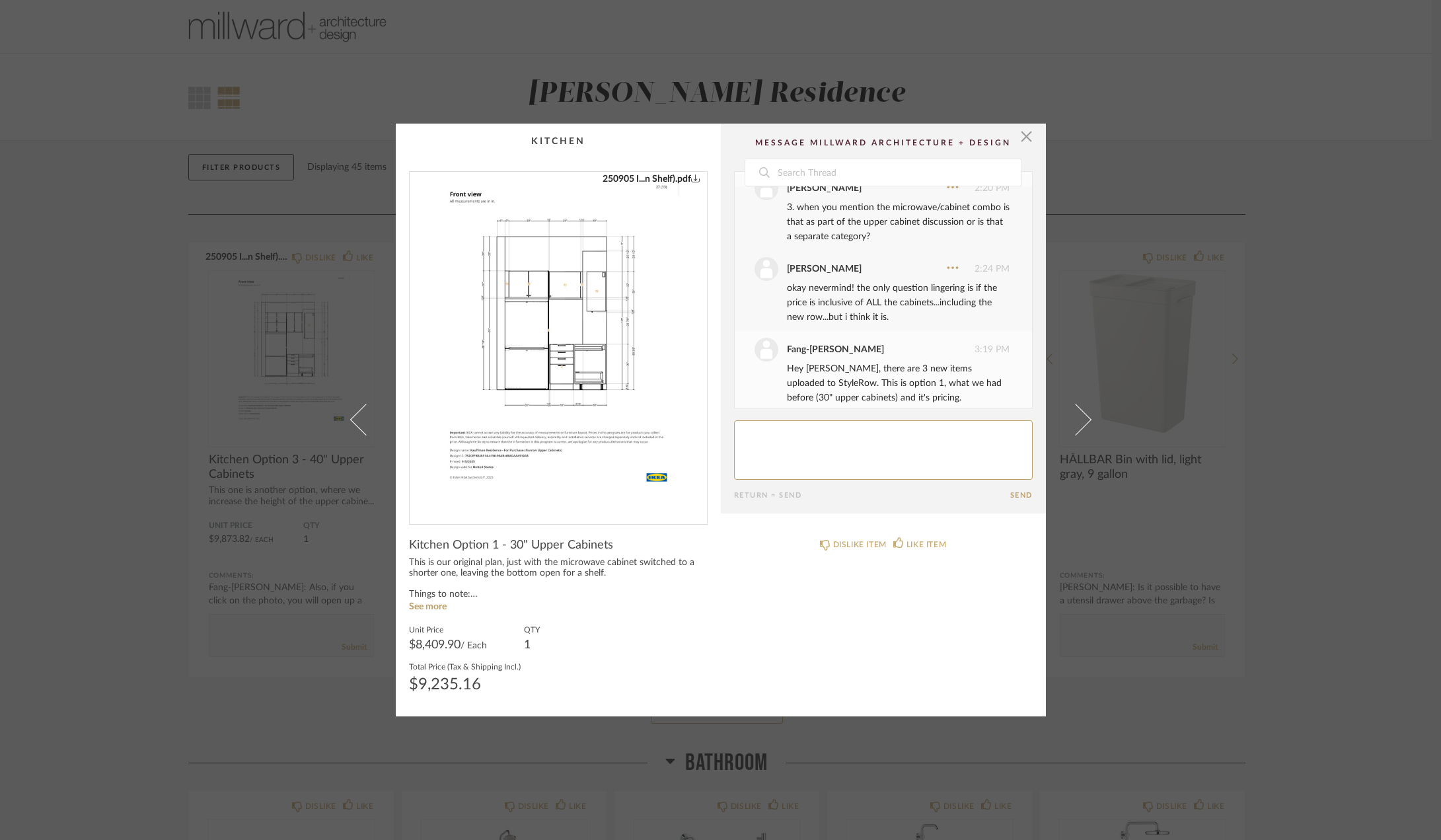
click at [859, 447] on textarea at bounding box center [883, 450] width 299 height 59
drag, startPoint x: 1324, startPoint y: 470, endPoint x: 1291, endPoint y: 465, distance: 33.4
click at [1325, 469] on div "× 250905 I...n Shelf).pdf Date [DATE] [PERSON_NAME] 1:15 PM Hi [PERSON_NAME], h…" at bounding box center [720, 420] width 1441 height 840
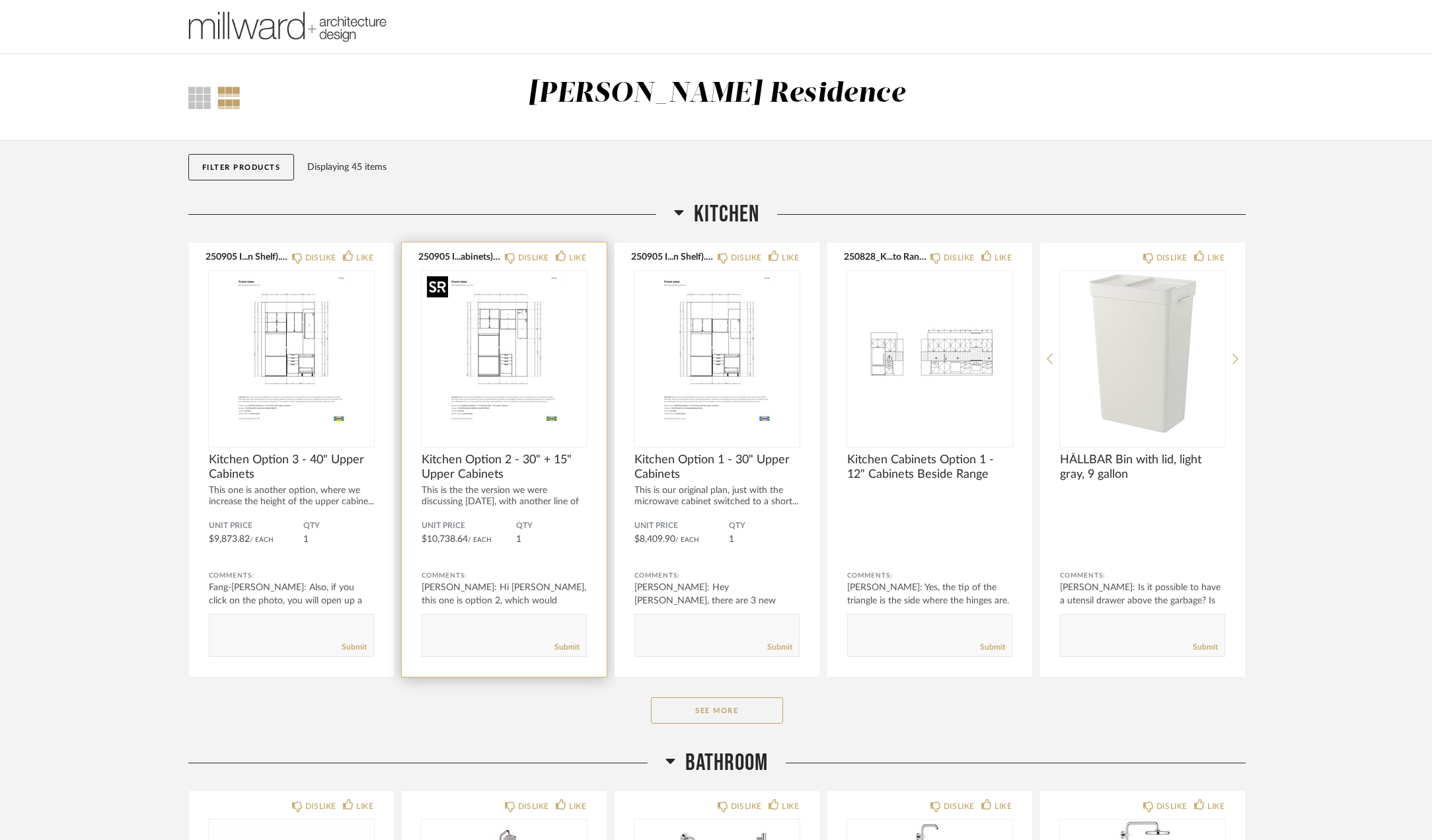
click at [524, 366] on img "0" at bounding box center [504, 353] width 165 height 165
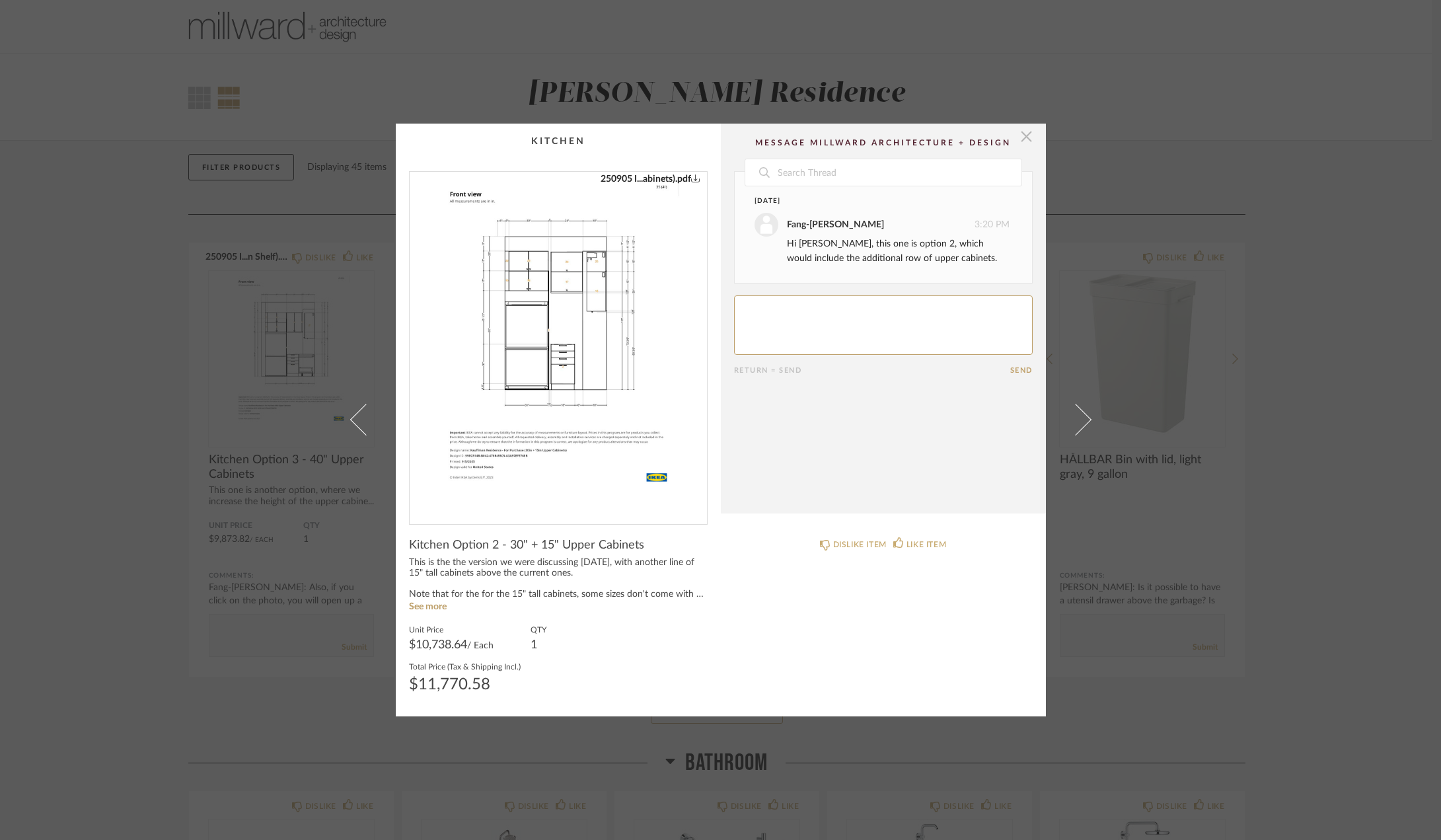
click at [1021, 135] on span "button" at bounding box center [1027, 136] width 27 height 27
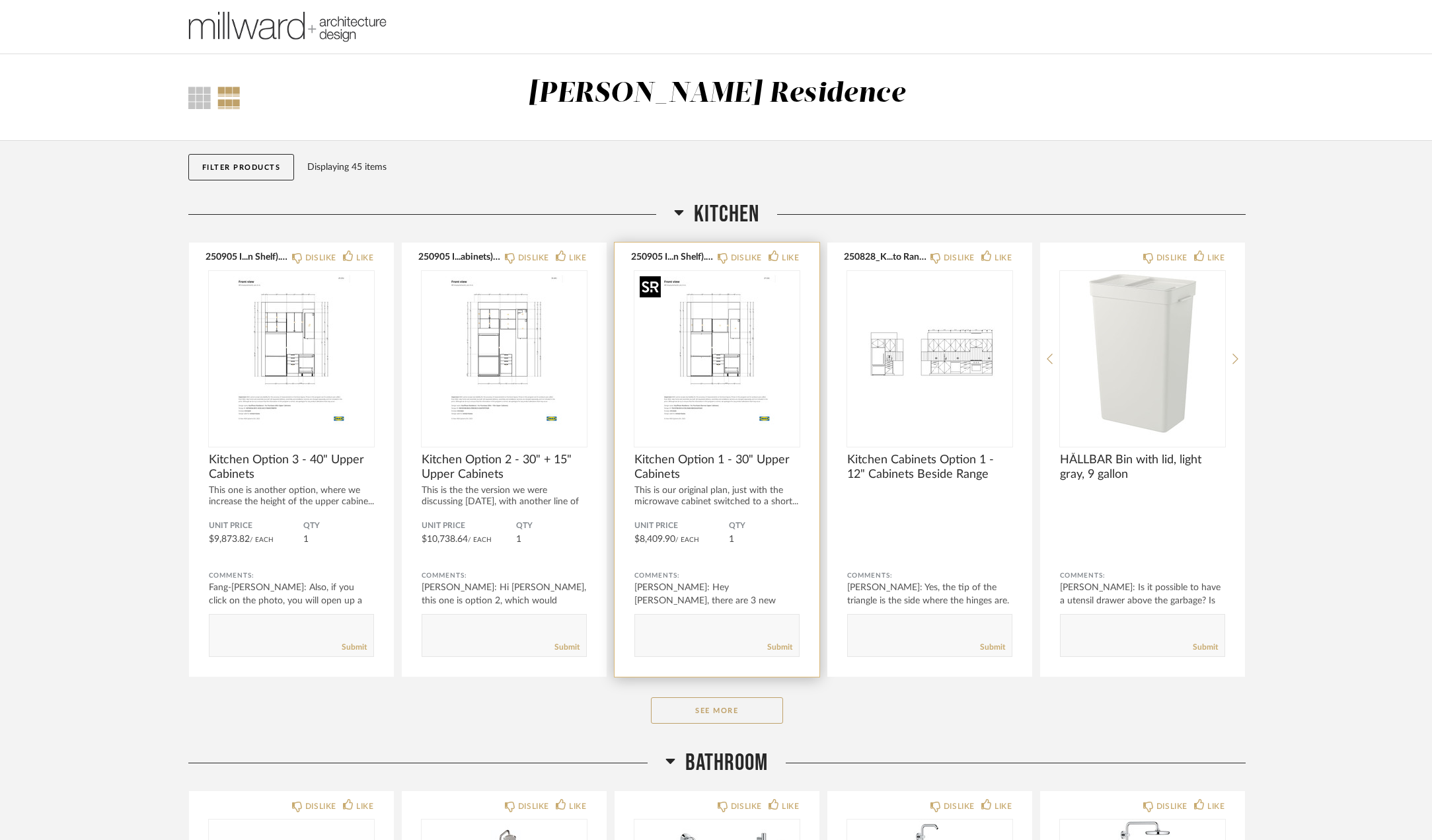
click at [751, 380] on img "0" at bounding box center [717, 353] width 165 height 165
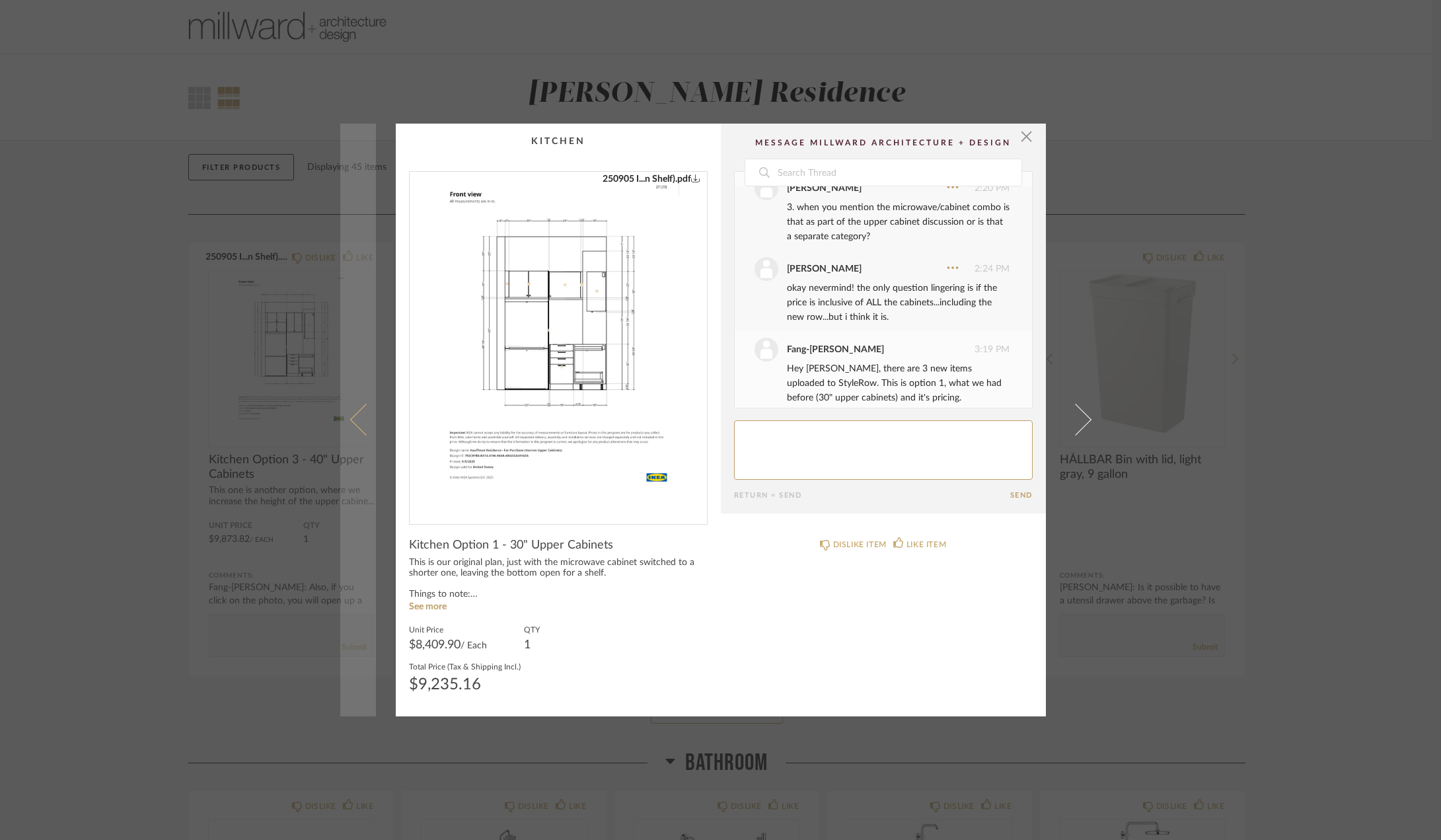
click at [361, 422] on span at bounding box center [365, 420] width 32 height 32
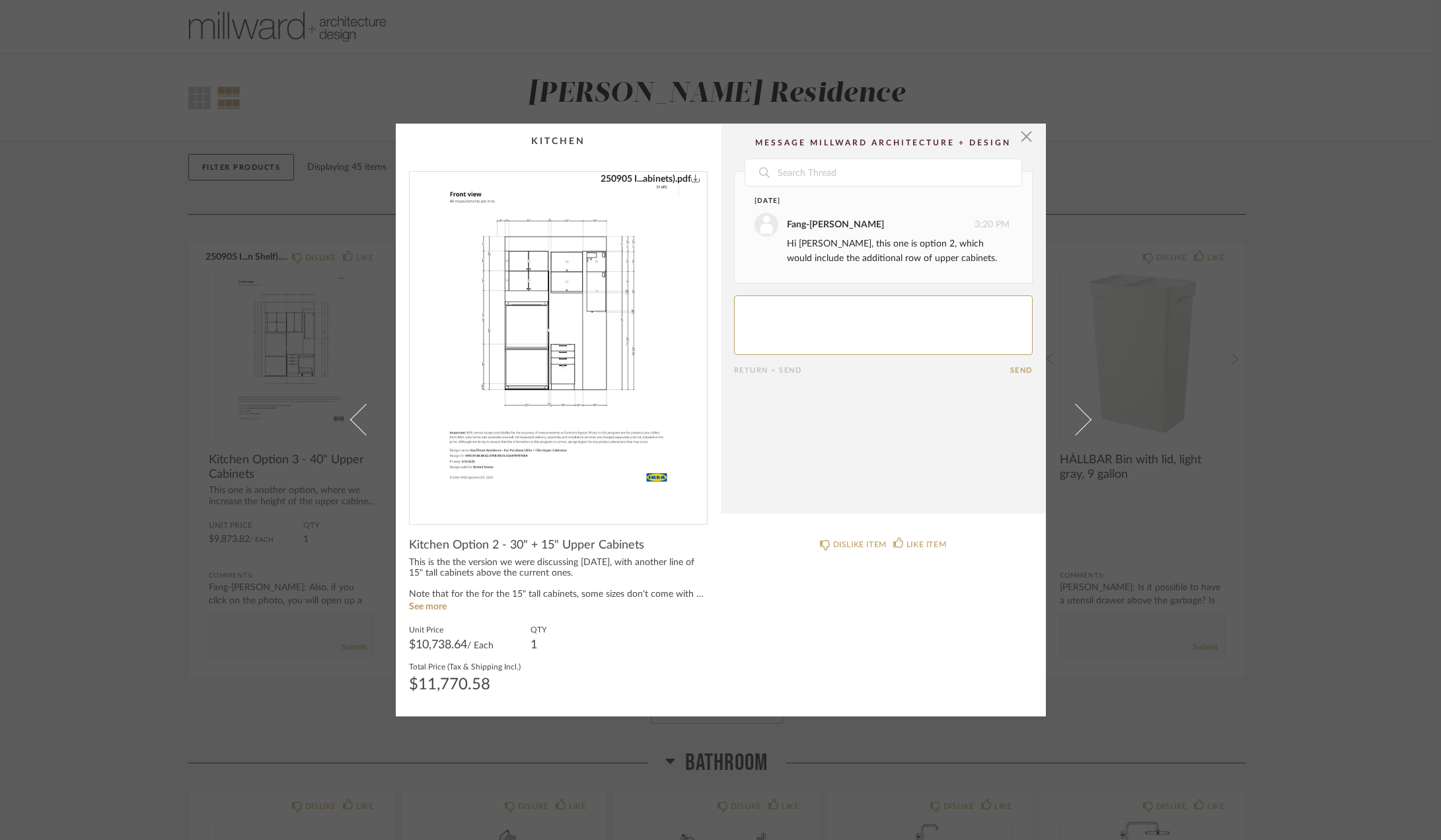
click at [872, 313] on textarea at bounding box center [883, 325] width 299 height 59
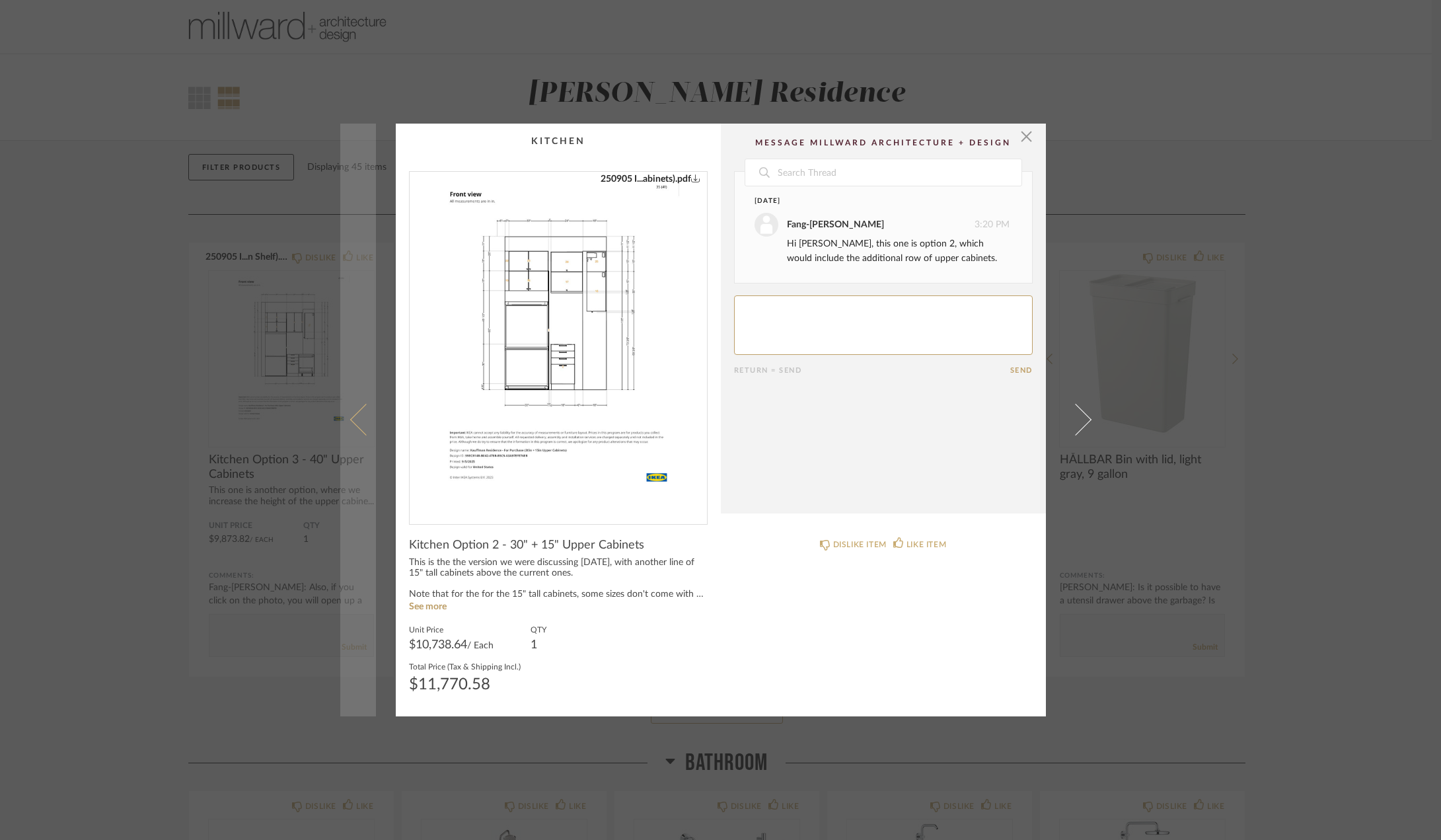
click at [359, 419] on span at bounding box center [365, 420] width 32 height 32
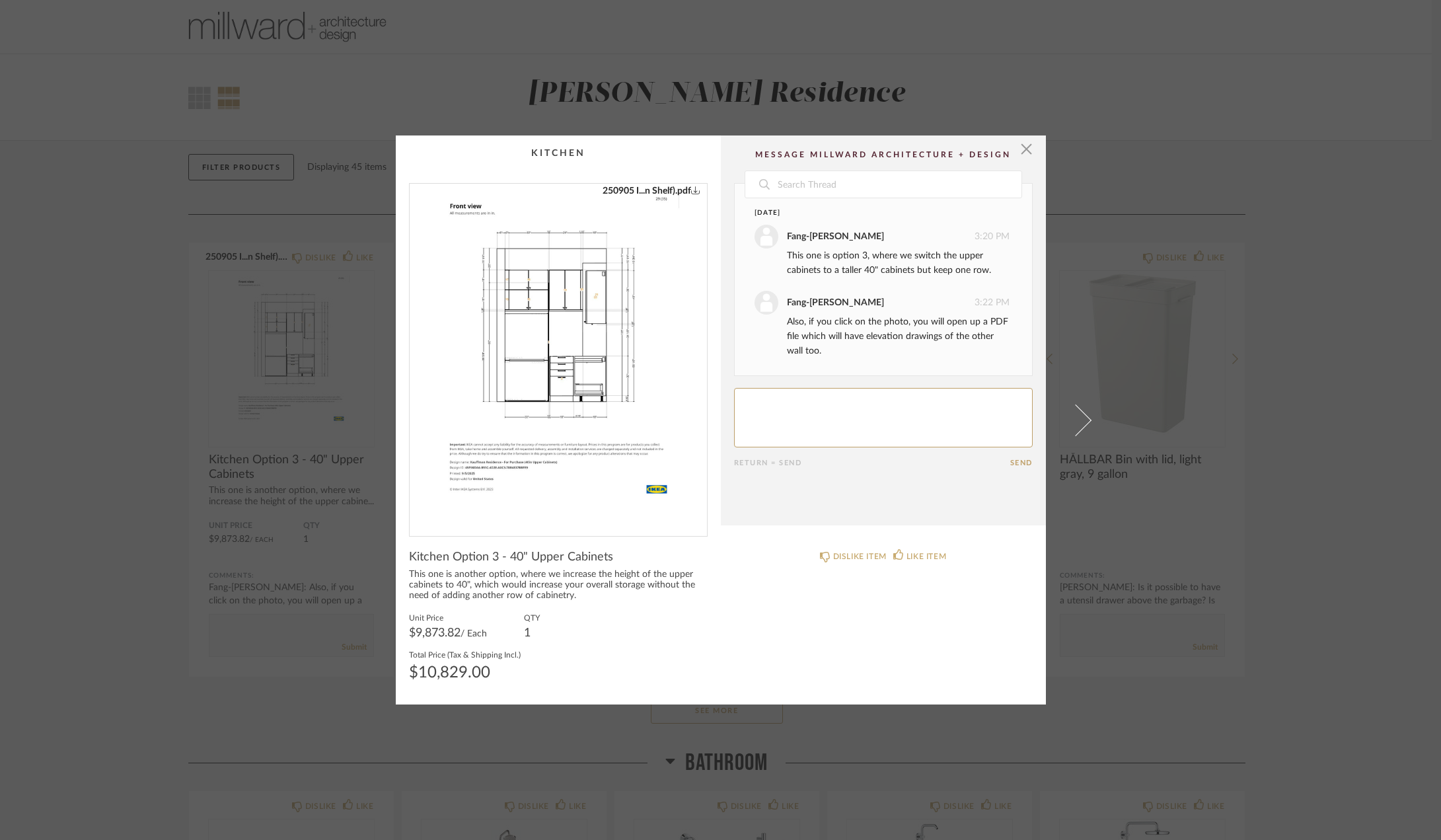
click at [1280, 424] on div "× 250905 I...n Shelf).pdf Date [DATE] Fang-[PERSON_NAME] 3:20 PM This one is op…" at bounding box center [720, 420] width 1441 height 840
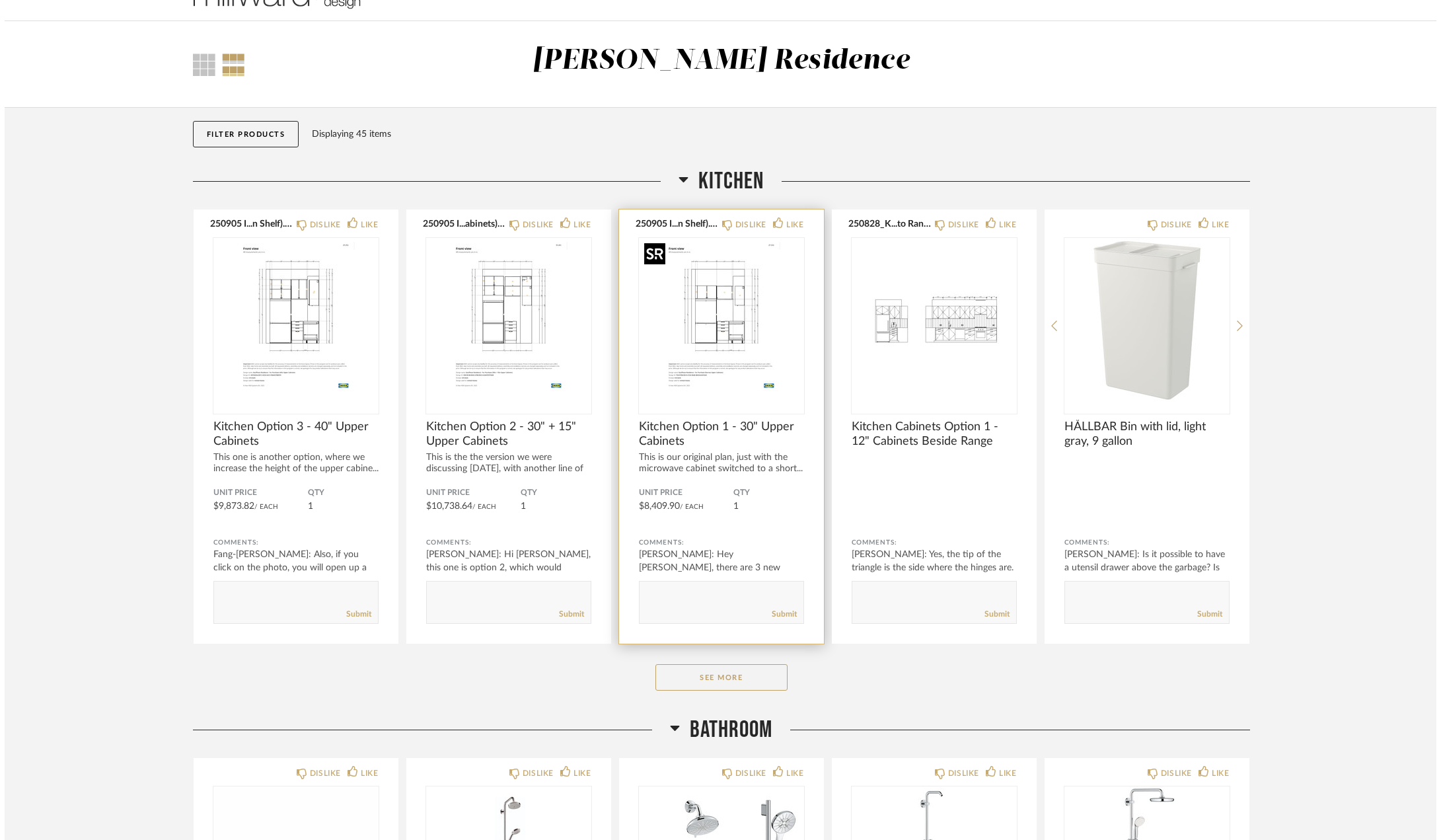
scroll to position [0, 0]
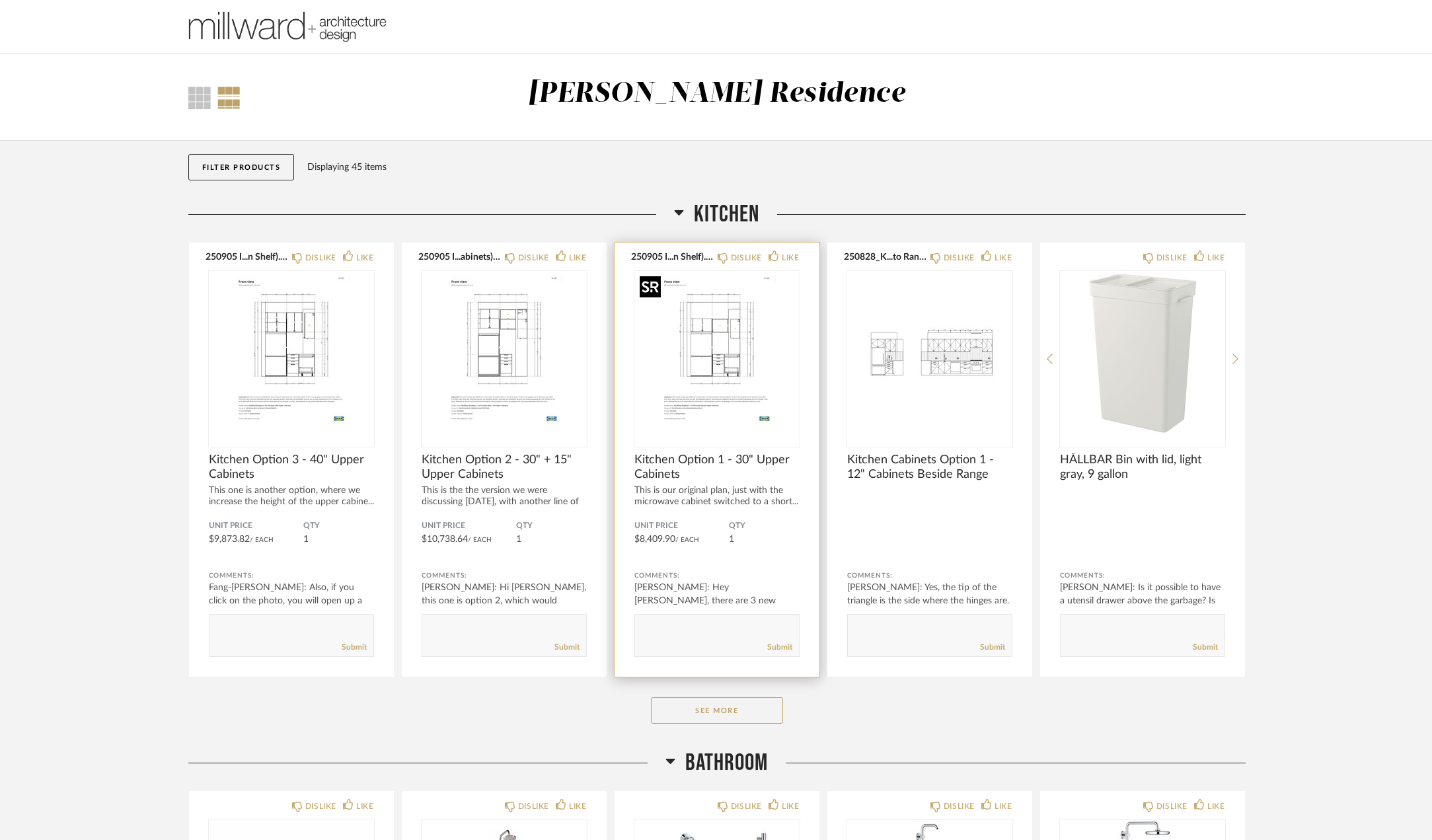
click at [761, 370] on img "0" at bounding box center [717, 353] width 165 height 165
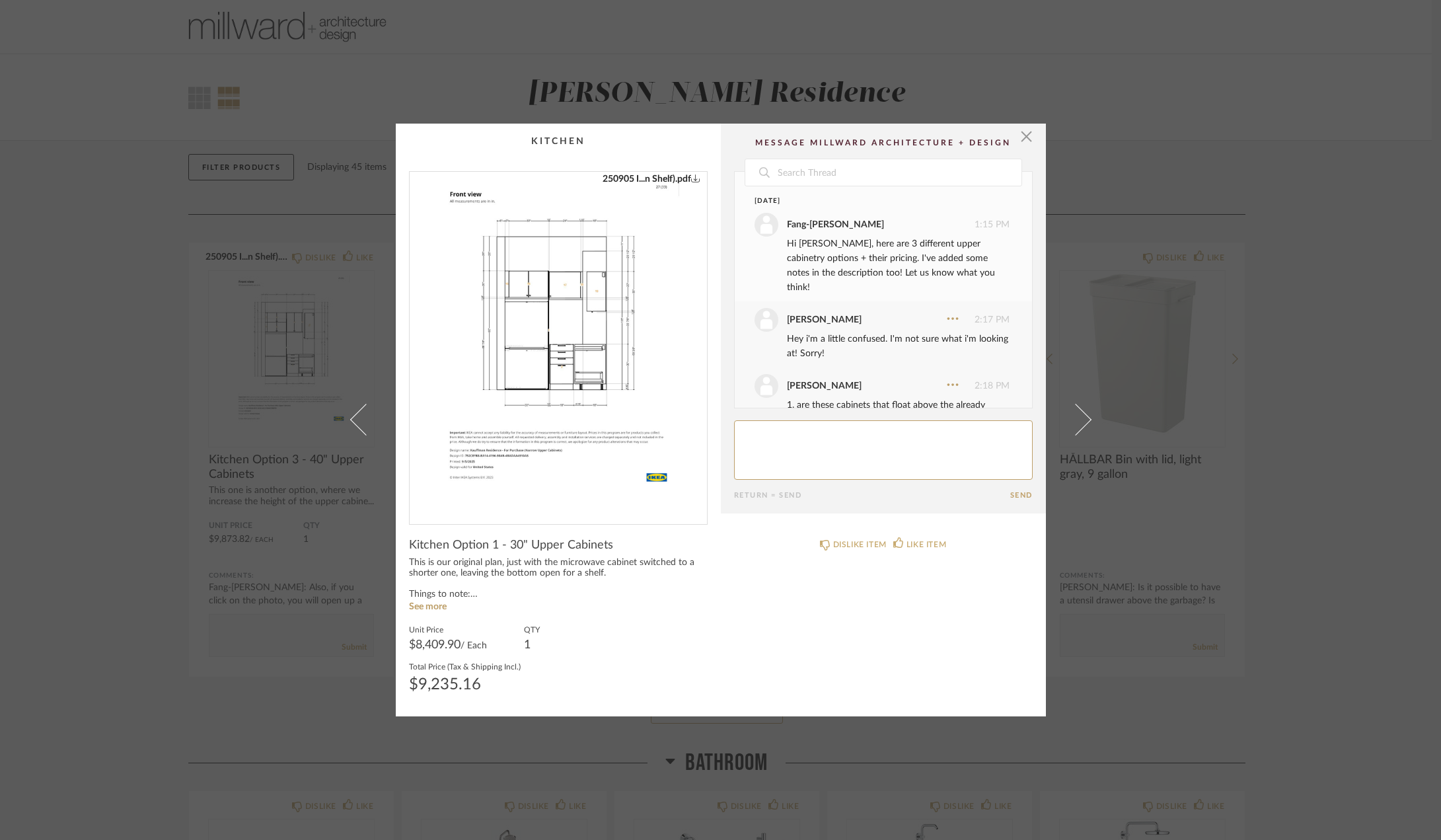
scroll to position [330, 0]
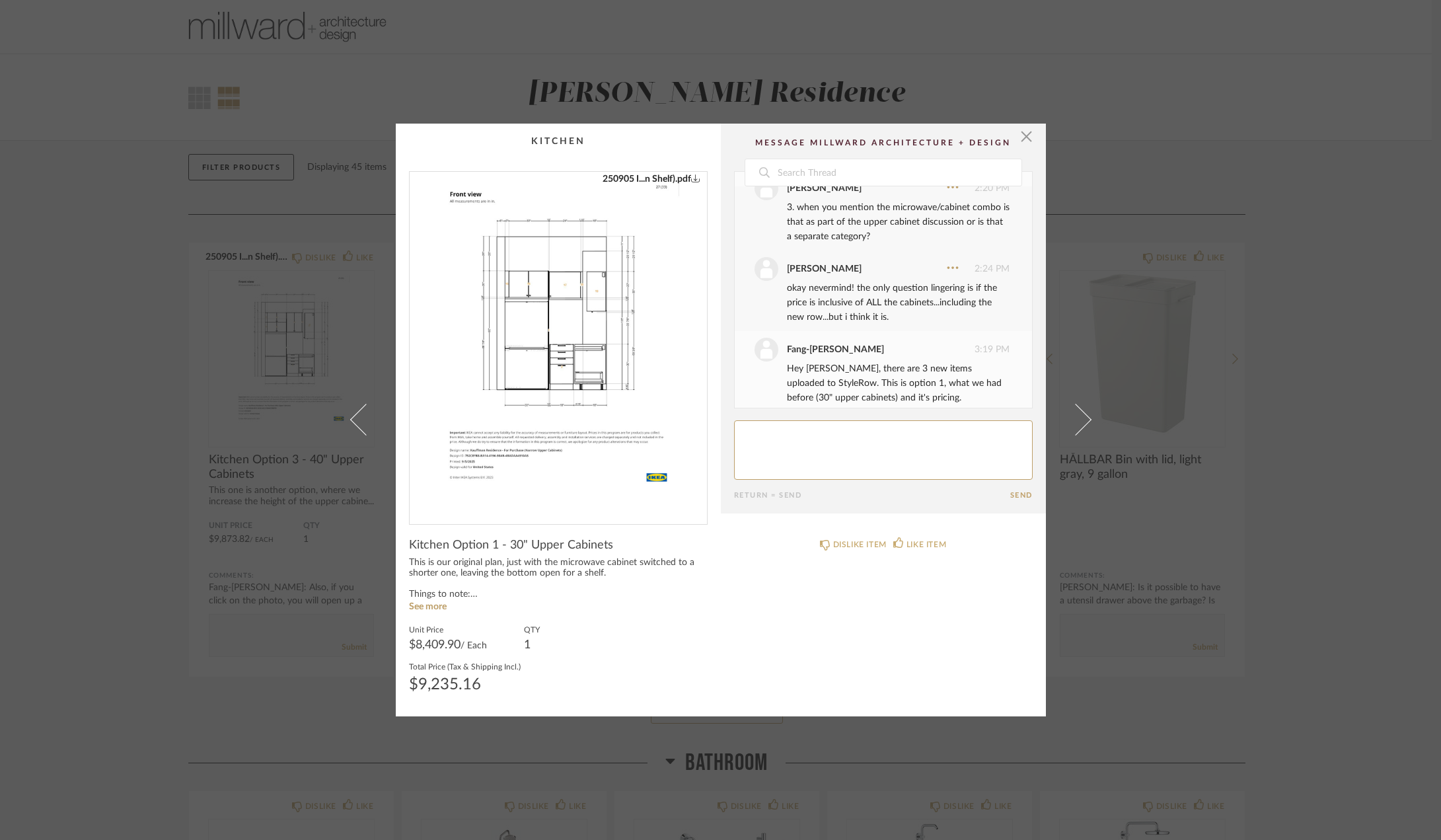
click at [1289, 419] on div "× 250905 I...n Shelf).pdf Date [DATE] [PERSON_NAME] 1:15 PM Hi [PERSON_NAME], h…" at bounding box center [720, 420] width 1441 height 840
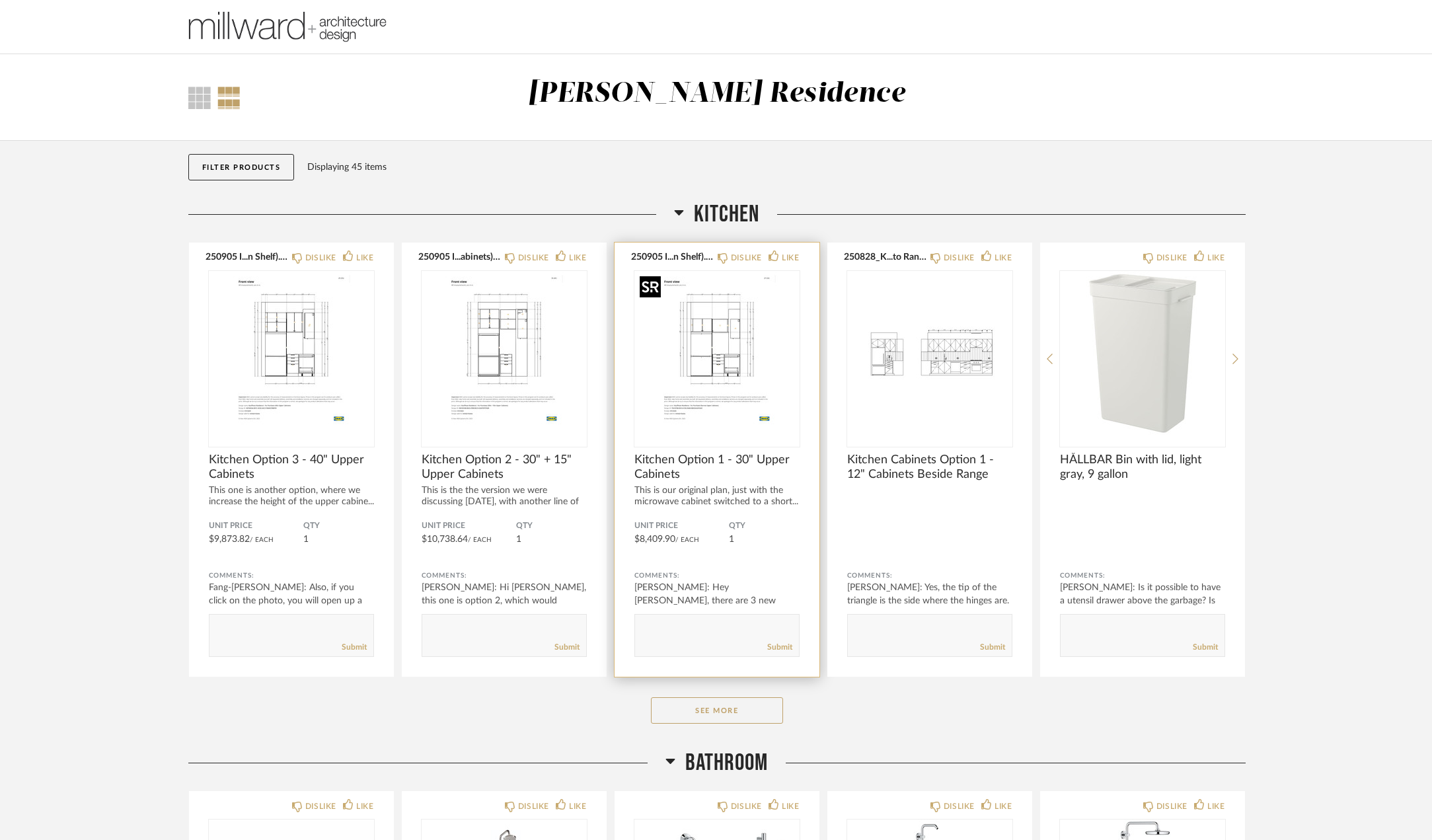
click at [682, 356] on img "0" at bounding box center [717, 353] width 165 height 165
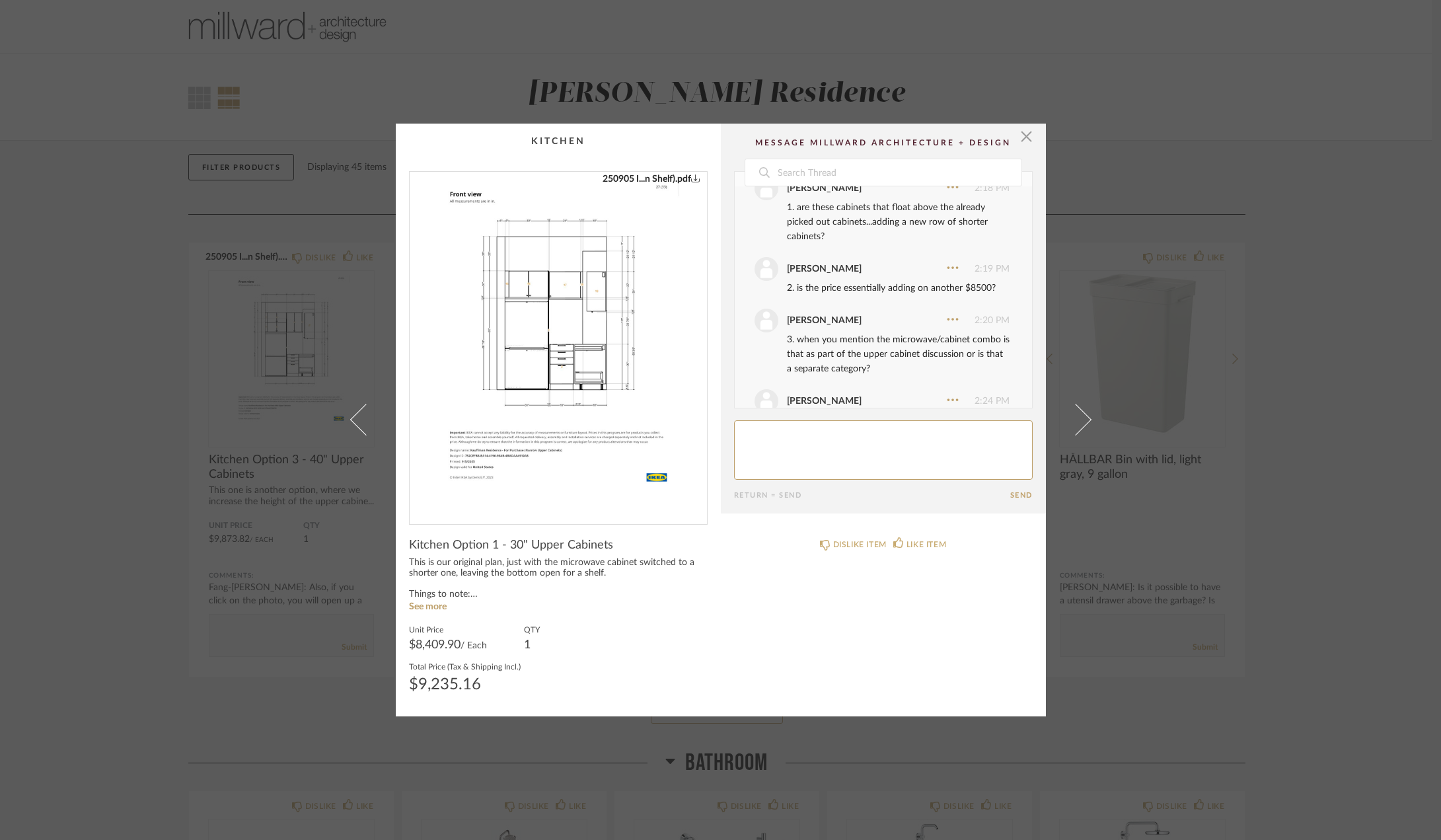
scroll to position [132, 0]
drag, startPoint x: 871, startPoint y: 274, endPoint x: 933, endPoint y: 274, distance: 62.0
click at [933, 274] on div "1. are these cabinets that float above the already picked out cabinets...adding…" at bounding box center [898, 288] width 223 height 44
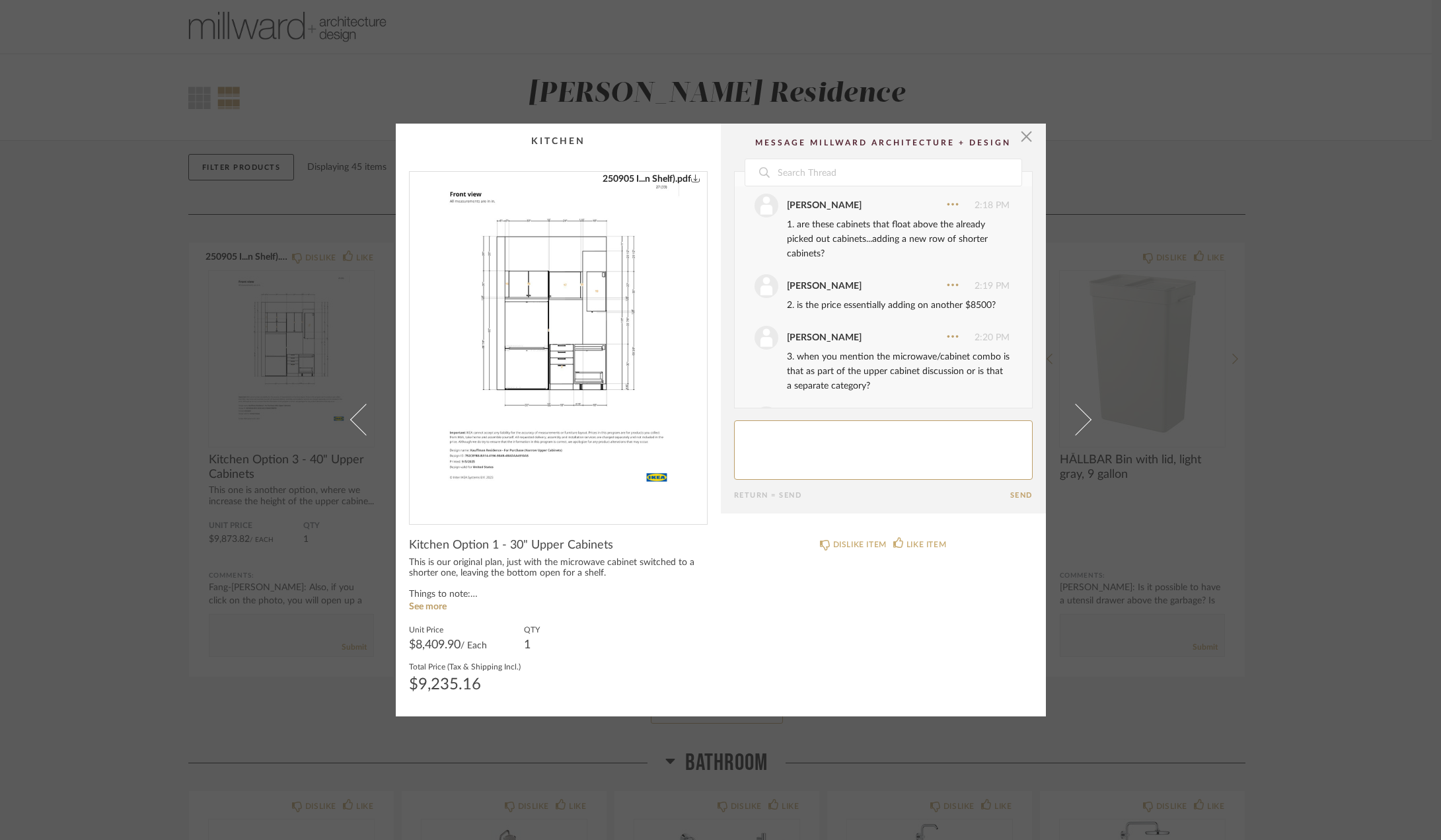
scroll to position [330, 0]
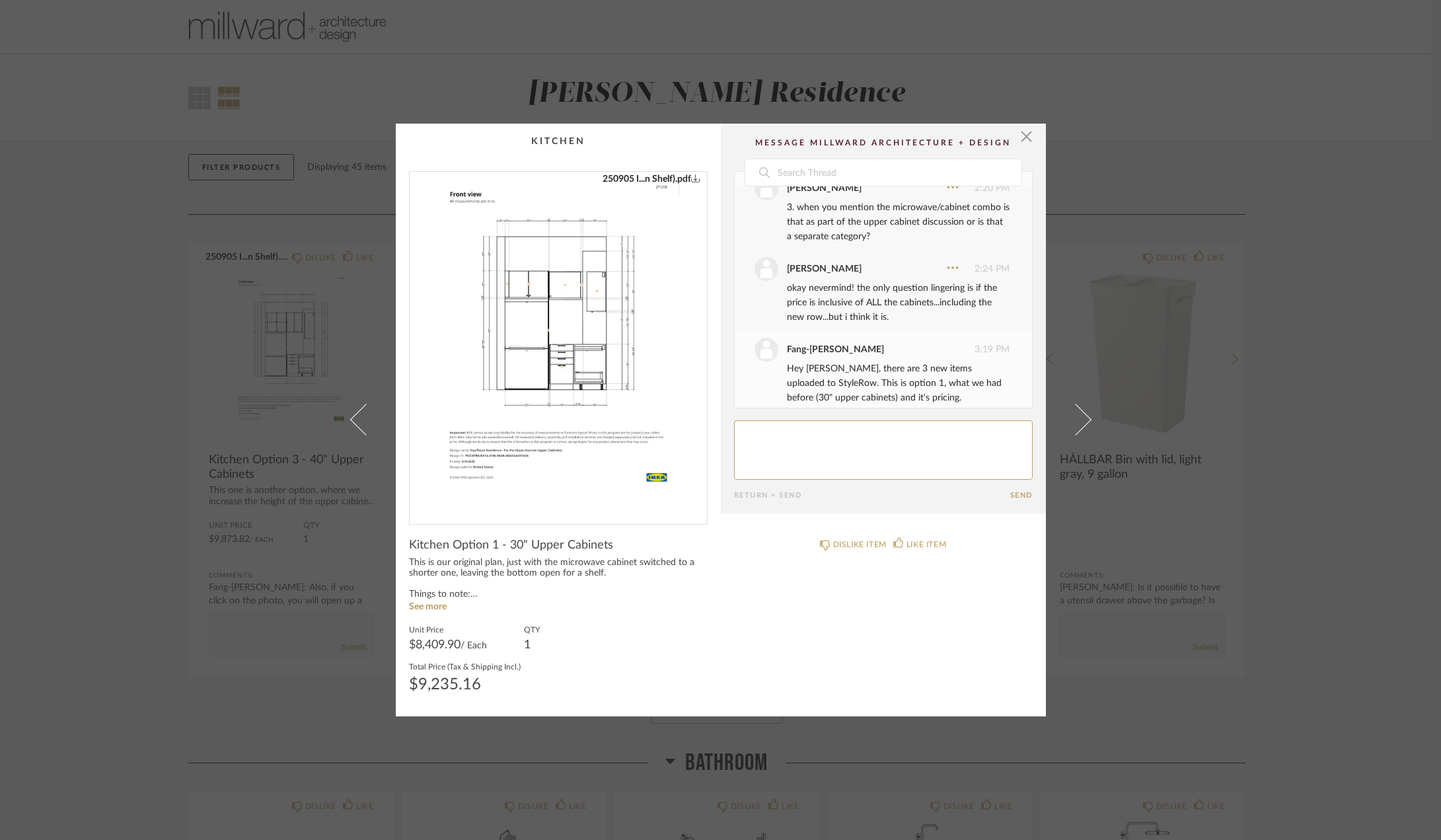
click at [1284, 384] on div "× 250905 I...n Shelf).pdf Date [DATE] [PERSON_NAME] 1:15 PM Hi [PERSON_NAME], h…" at bounding box center [720, 420] width 1441 height 840
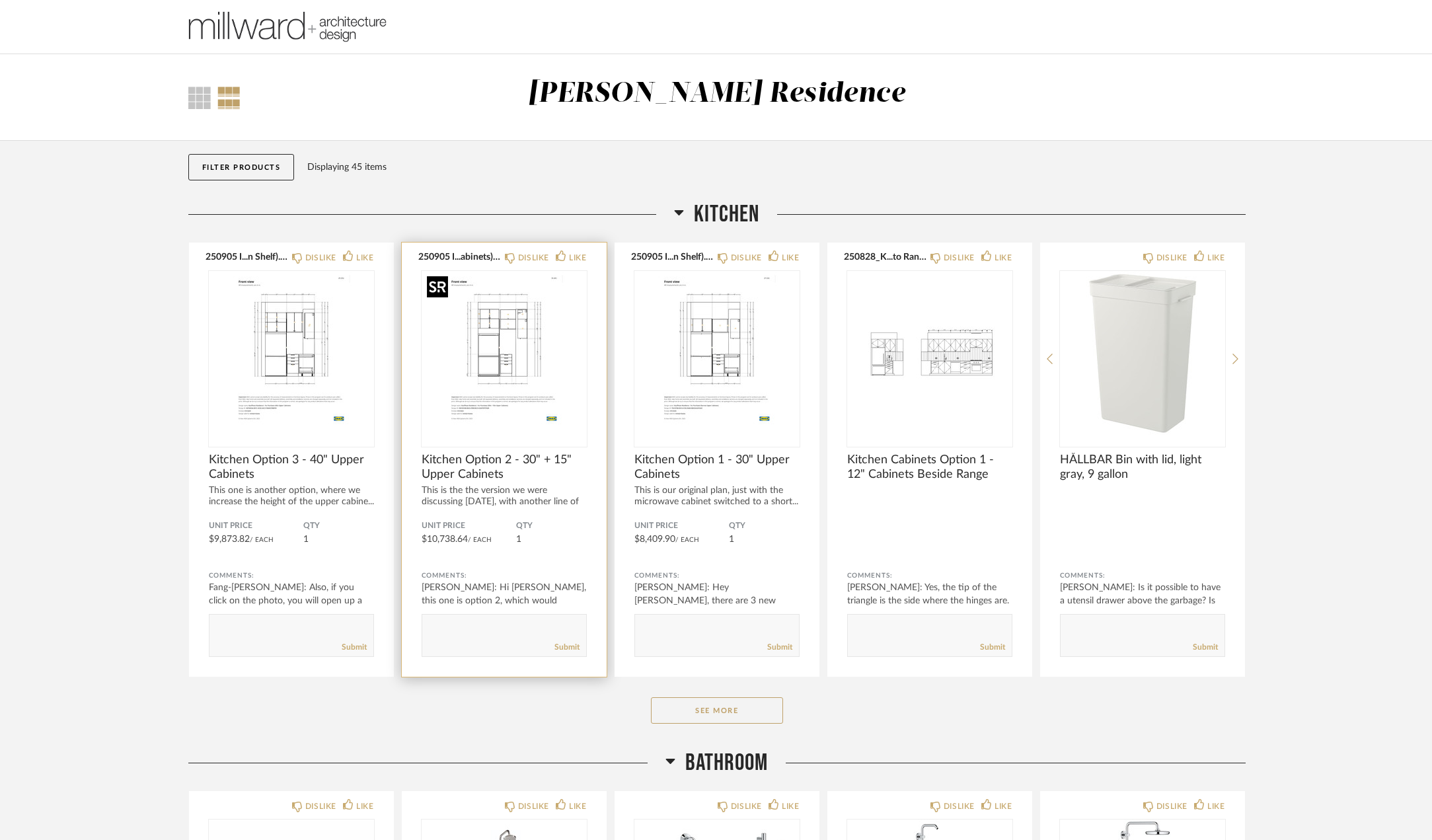
click at [506, 385] on img "0" at bounding box center [504, 353] width 165 height 165
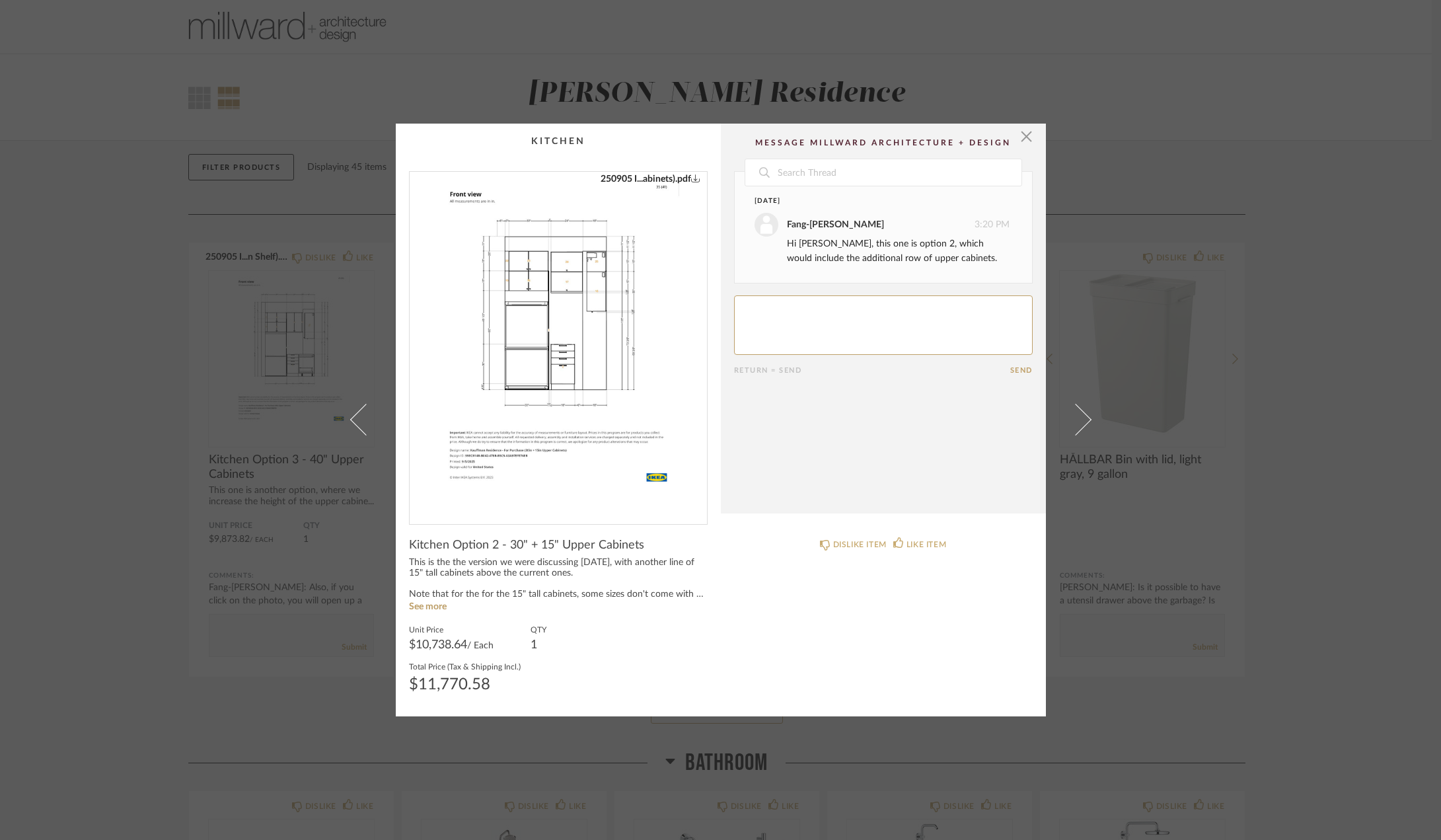
click at [823, 319] on textarea at bounding box center [883, 325] width 299 height 59
type textarea "B"
click at [418, 610] on link "See more" at bounding box center [428, 606] width 38 height 9
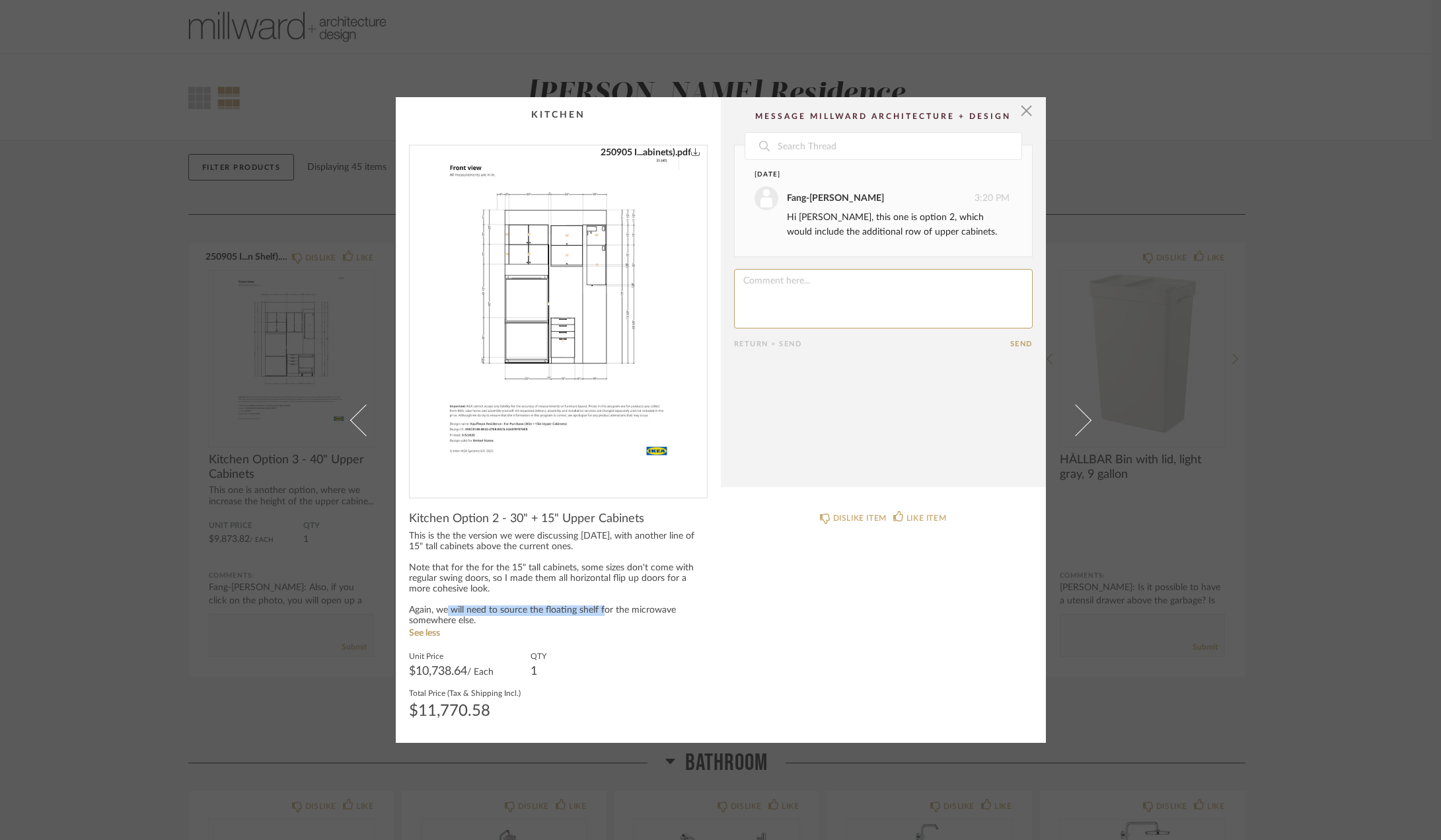
drag, startPoint x: 445, startPoint y: 613, endPoint x: 602, endPoint y: 613, distance: 157.0
click at [602, 613] on div "This is the the version we were discussing [DATE], with another line of 15" tal…" at bounding box center [558, 578] width 299 height 95
drag, startPoint x: 508, startPoint y: 602, endPoint x: 450, endPoint y: 601, distance: 58.0
click at [450, 601] on div "This is the the version we were discussing [DATE], with another line of 15" tal…" at bounding box center [558, 578] width 299 height 95
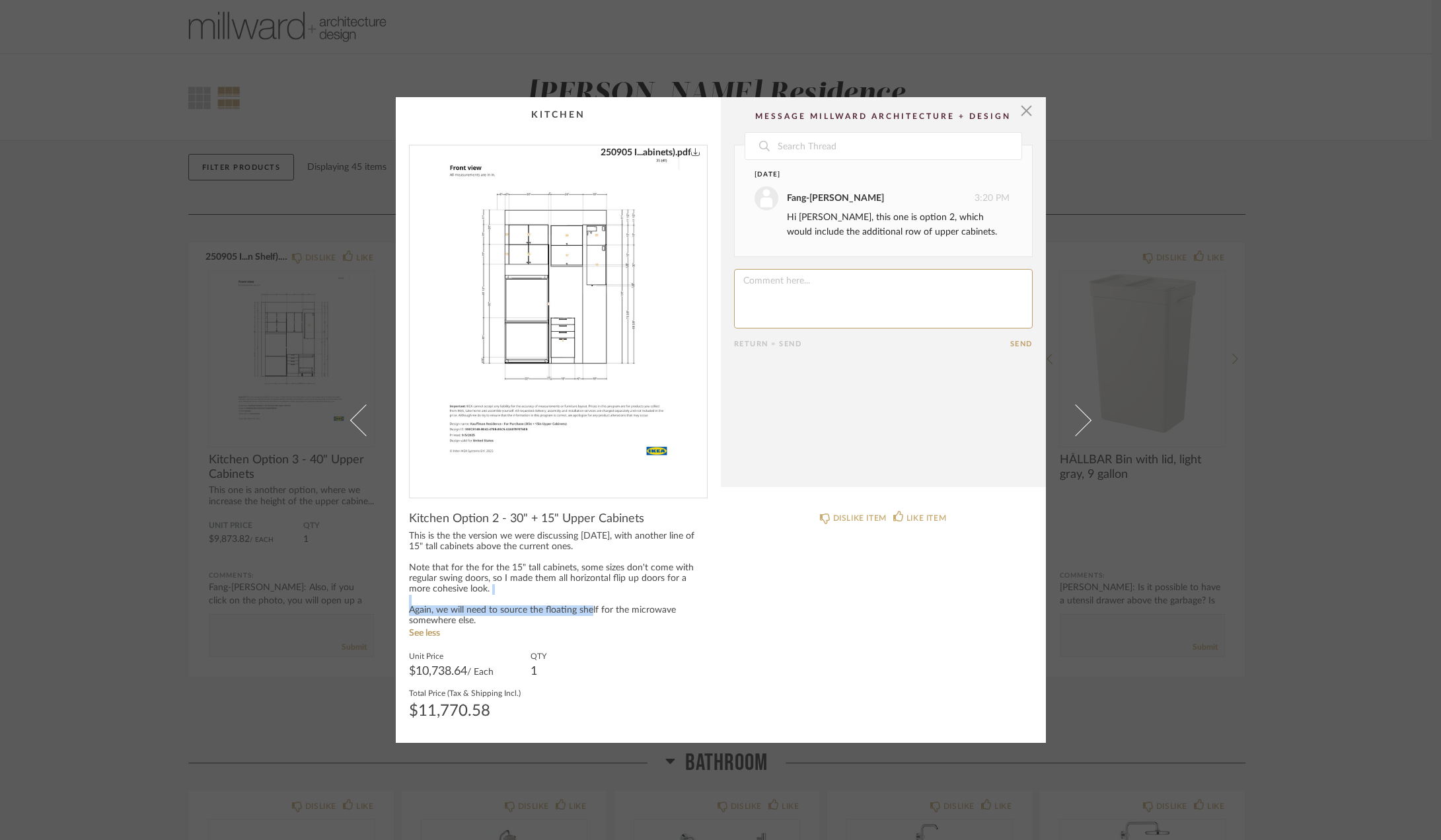
drag, startPoint x: 450, startPoint y: 601, endPoint x: 450, endPoint y: 610, distance: 9.0
click at [450, 601] on div "This is the the version we were discussing [DATE], with another line of 15" tal…" at bounding box center [558, 578] width 299 height 95
click at [450, 611] on div "This is the the version we were discussing [DATE], with another line of 15" tal…" at bounding box center [558, 578] width 299 height 95
click at [1335, 466] on div "× 250905 I...abinets).pdf Date [DATE] Fang-[PERSON_NAME] 3:20 PM Hi [PERSON_NAM…" at bounding box center [720, 420] width 1441 height 840
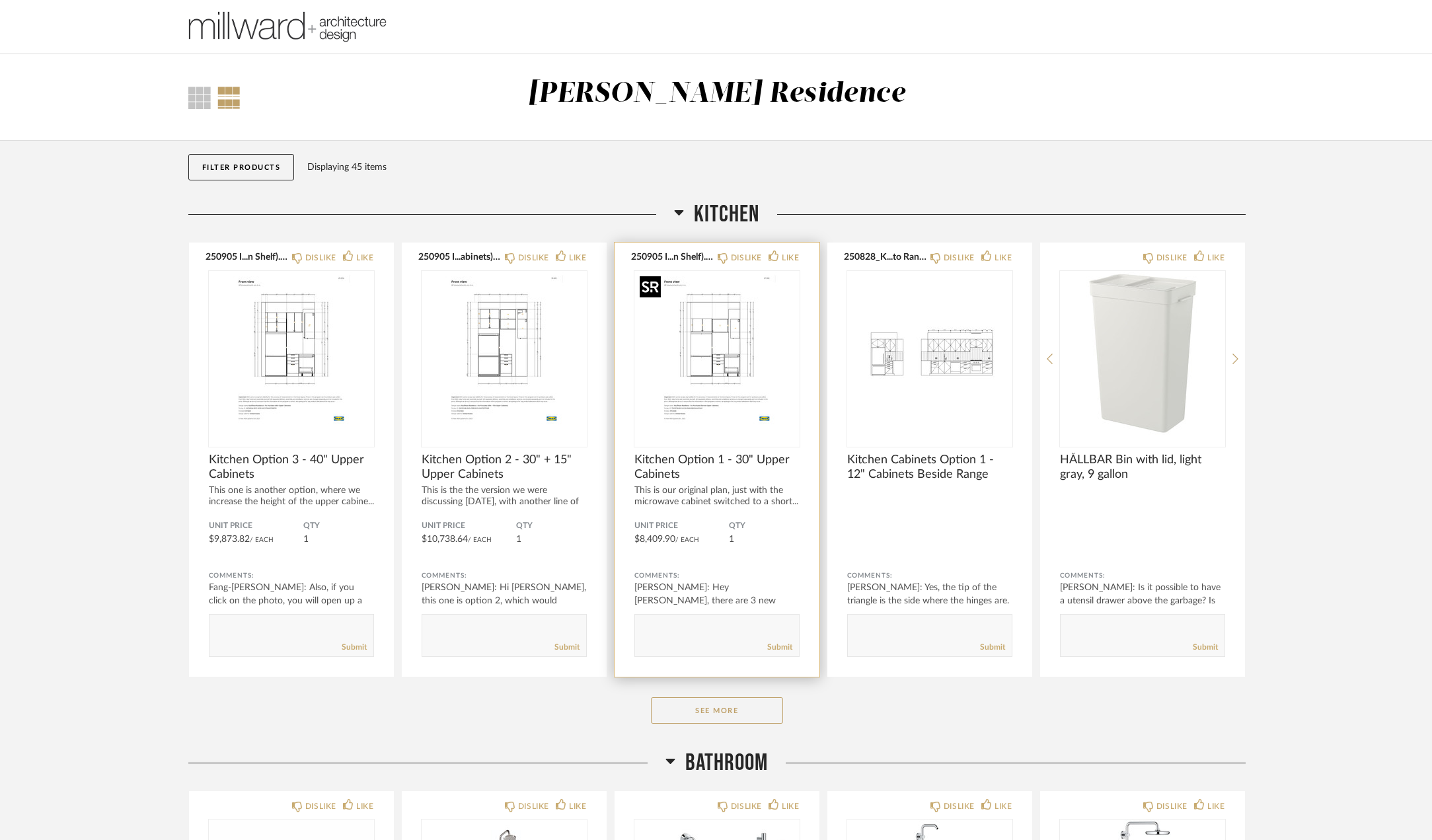
click at [731, 399] on img "0" at bounding box center [717, 353] width 165 height 165
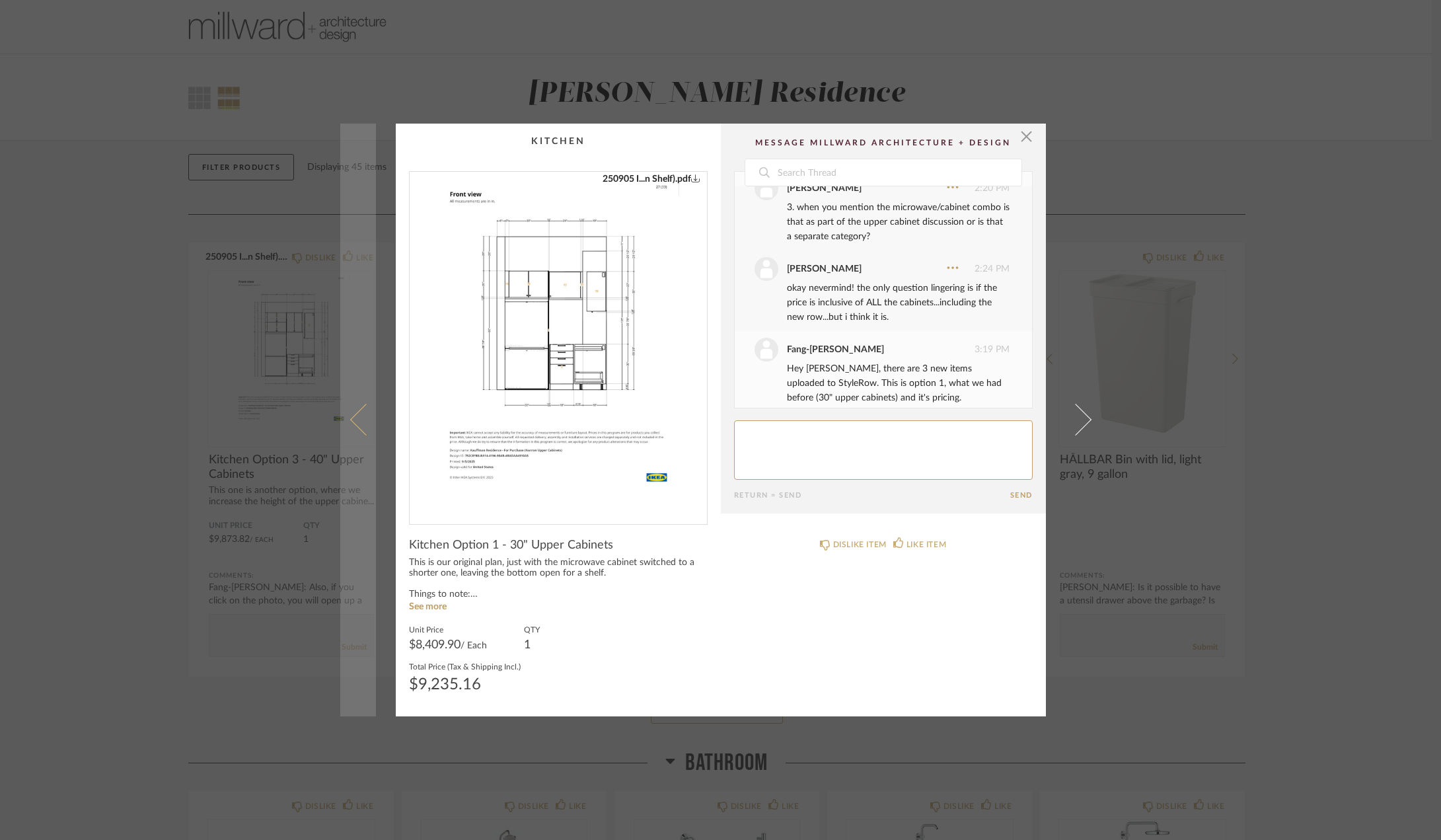
click at [357, 425] on span at bounding box center [365, 420] width 32 height 32
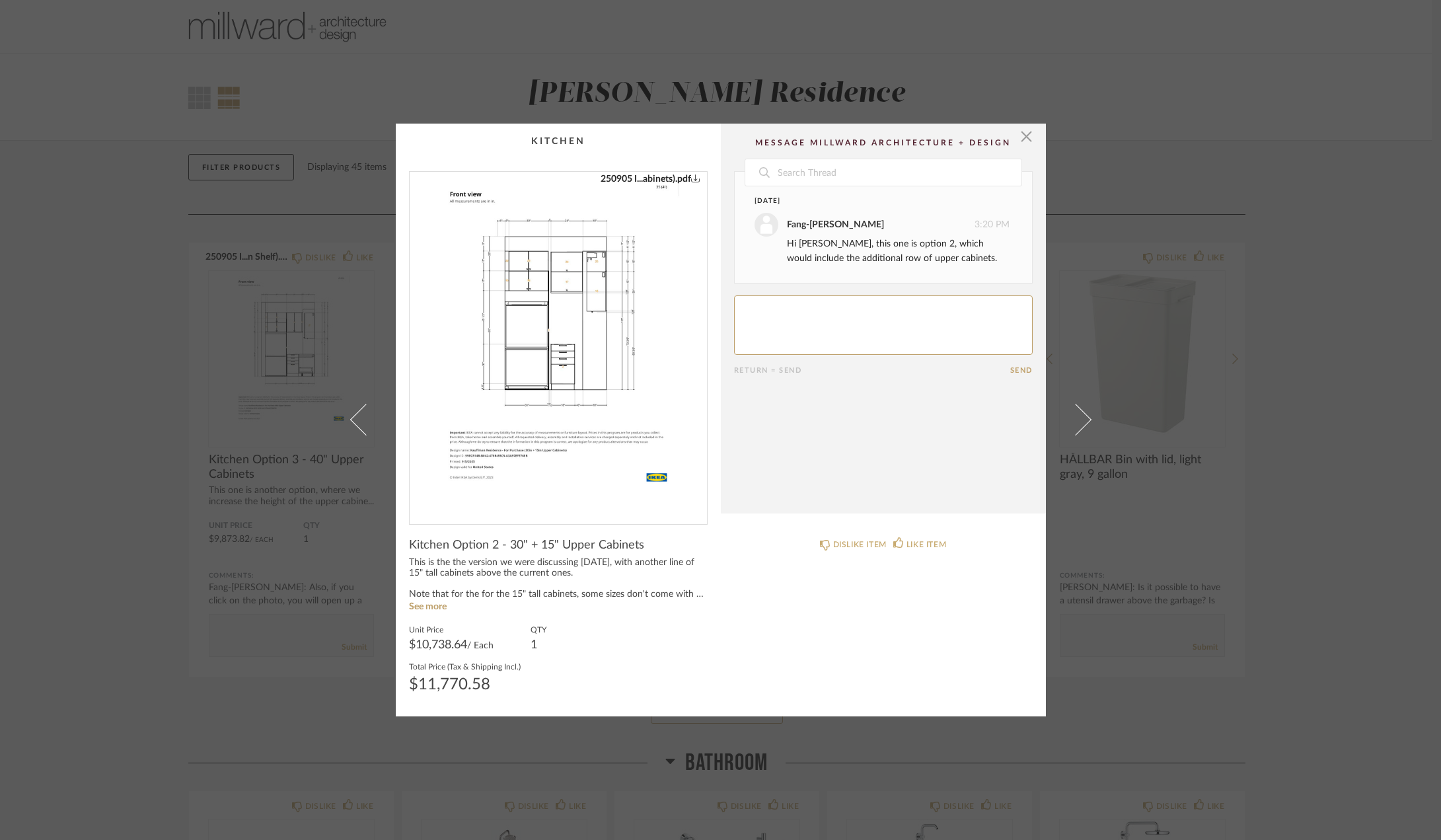
click at [357, 425] on span at bounding box center [365, 420] width 32 height 32
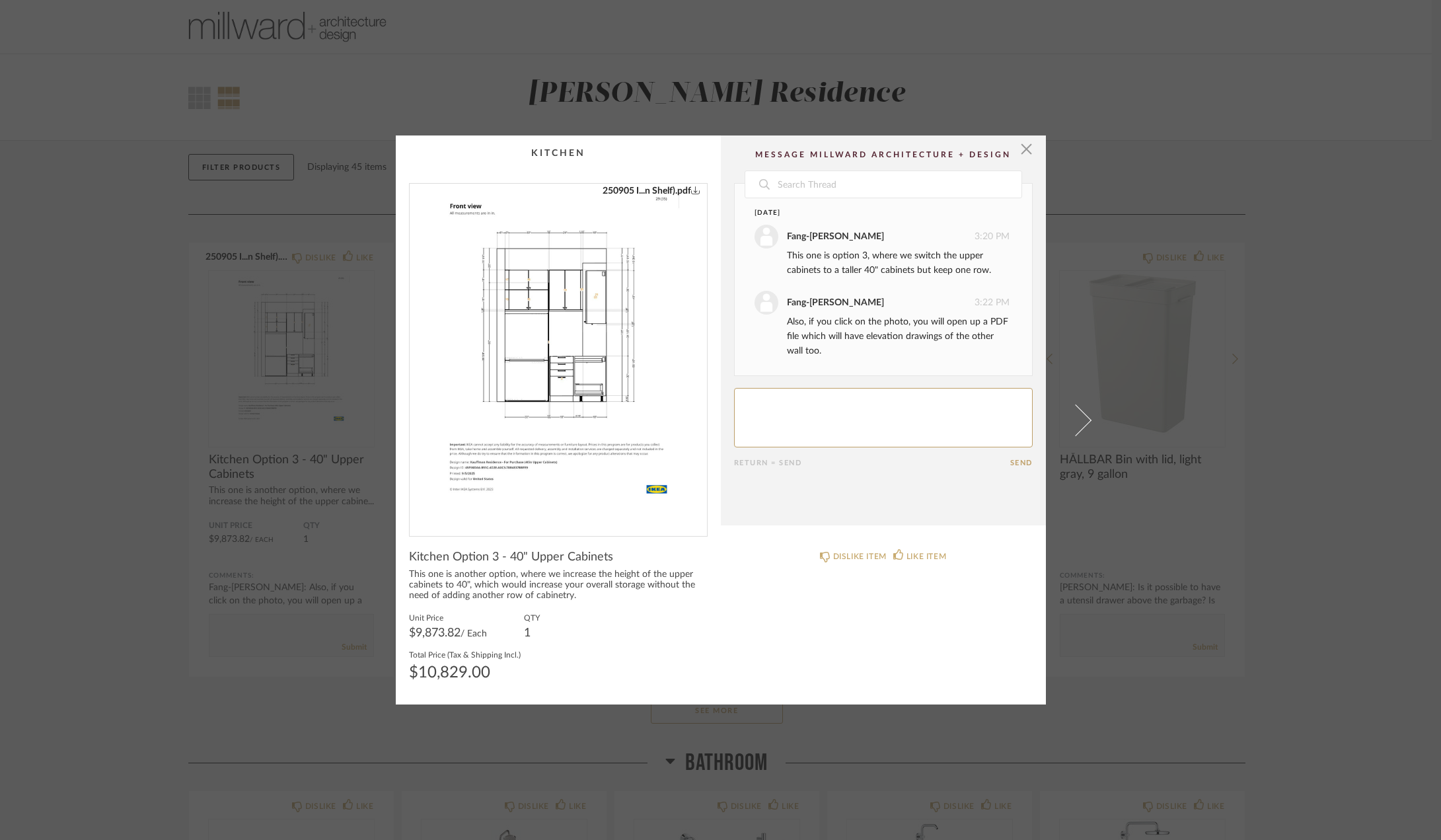
click at [1313, 389] on div "× 250905 I...n Shelf).pdf Date [DATE] Fang-[PERSON_NAME] 3:20 PM This one is op…" at bounding box center [720, 420] width 1441 height 840
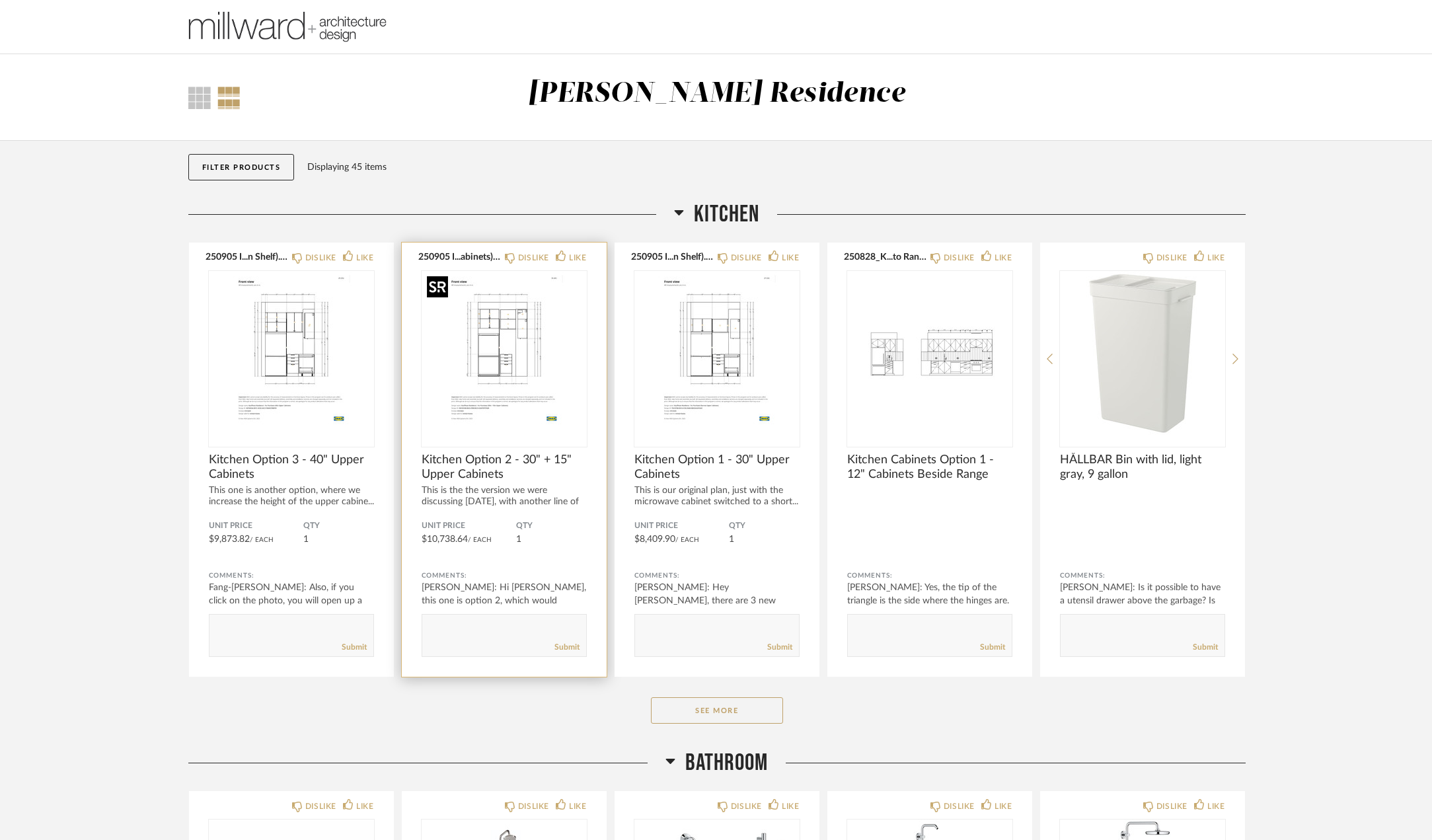
click at [516, 359] on img "0" at bounding box center [504, 353] width 165 height 165
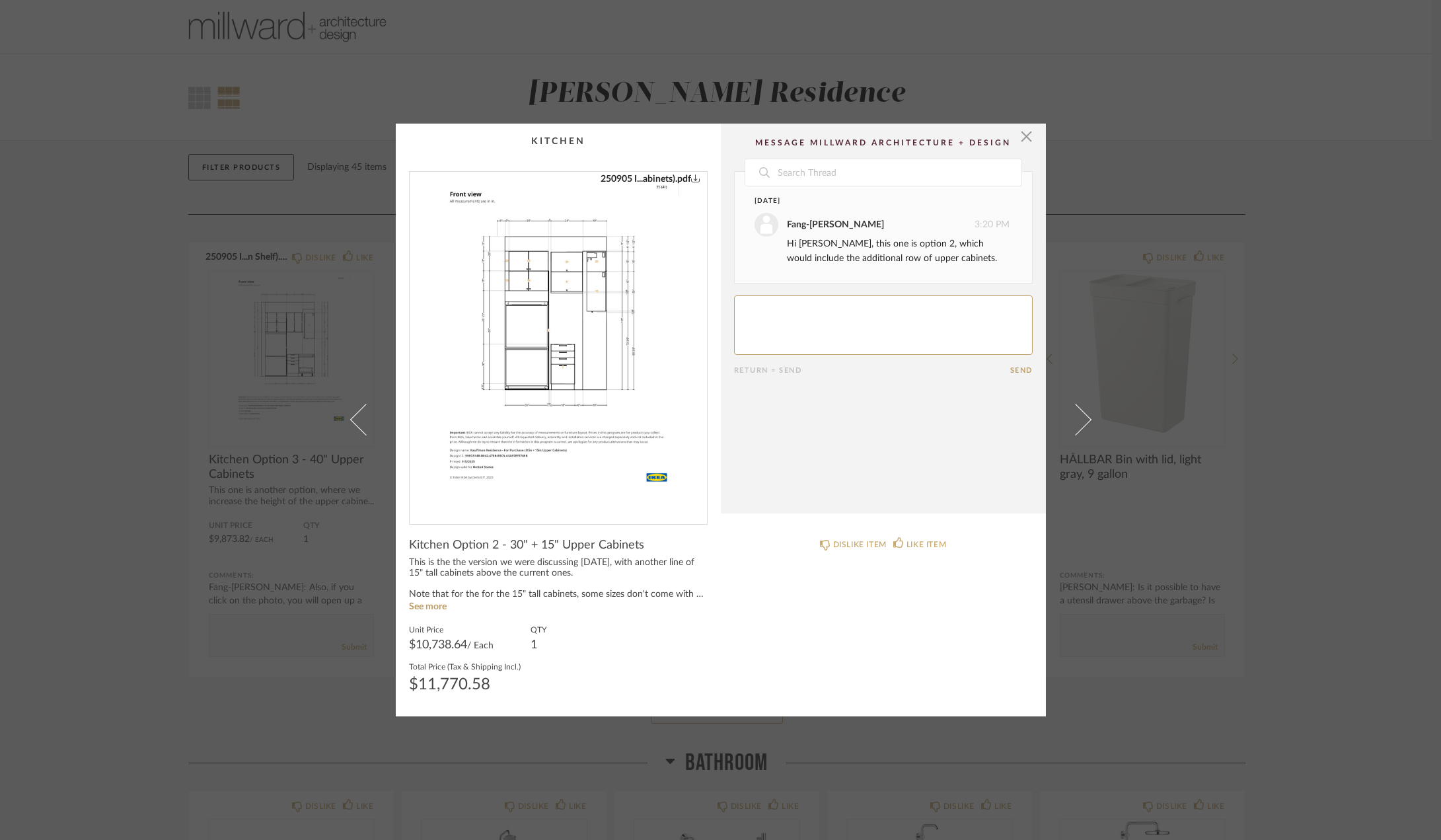
click at [899, 326] on textarea at bounding box center [883, 325] width 299 height 59
click at [301, 640] on div "× 250905 I...abinets).pdf Date [DATE] Fang-[PERSON_NAME] 3:20 PM Hi [PERSON_NAM…" at bounding box center [720, 420] width 1441 height 840
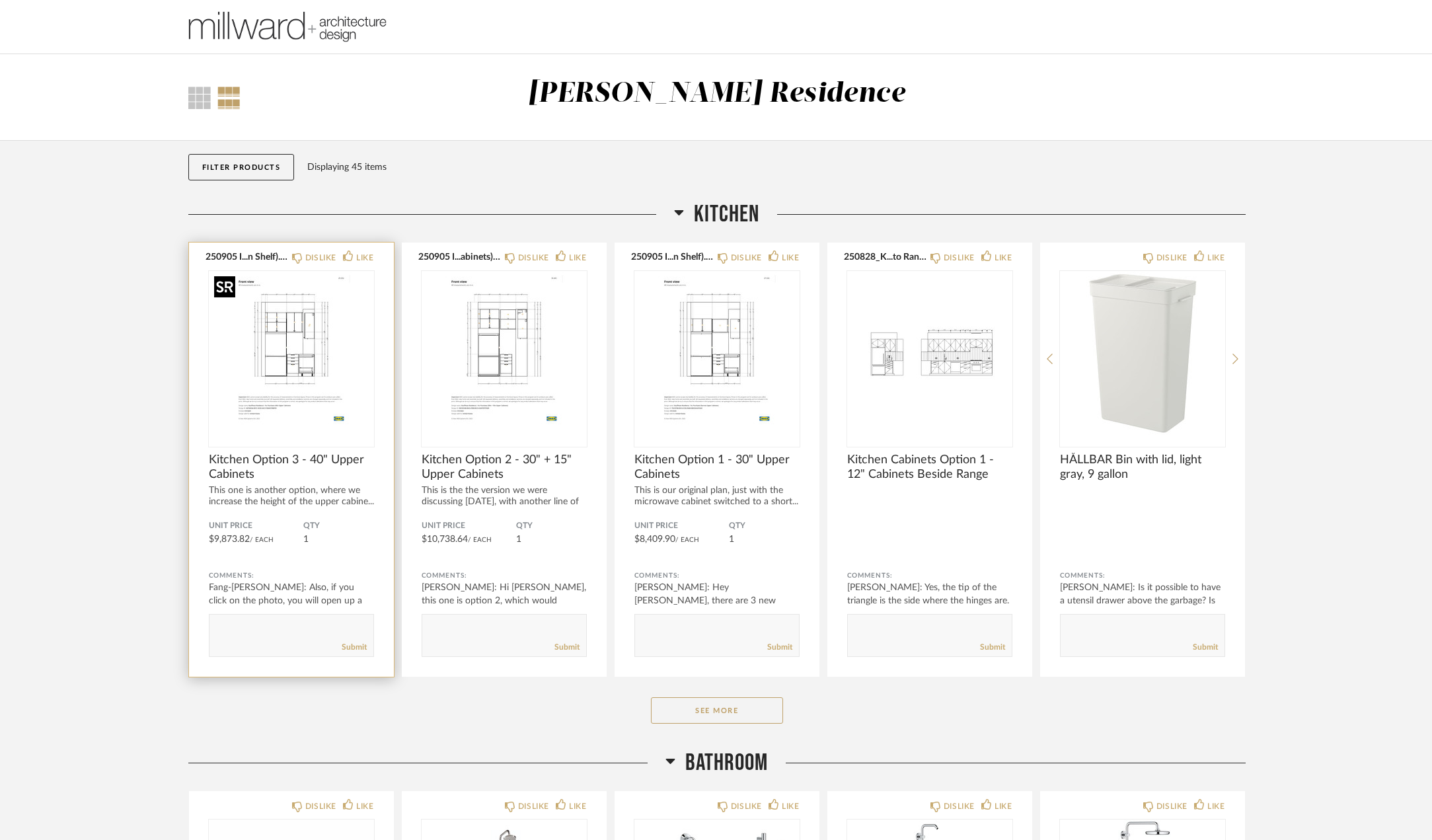
click at [288, 360] on img "0" at bounding box center [291, 353] width 165 height 165
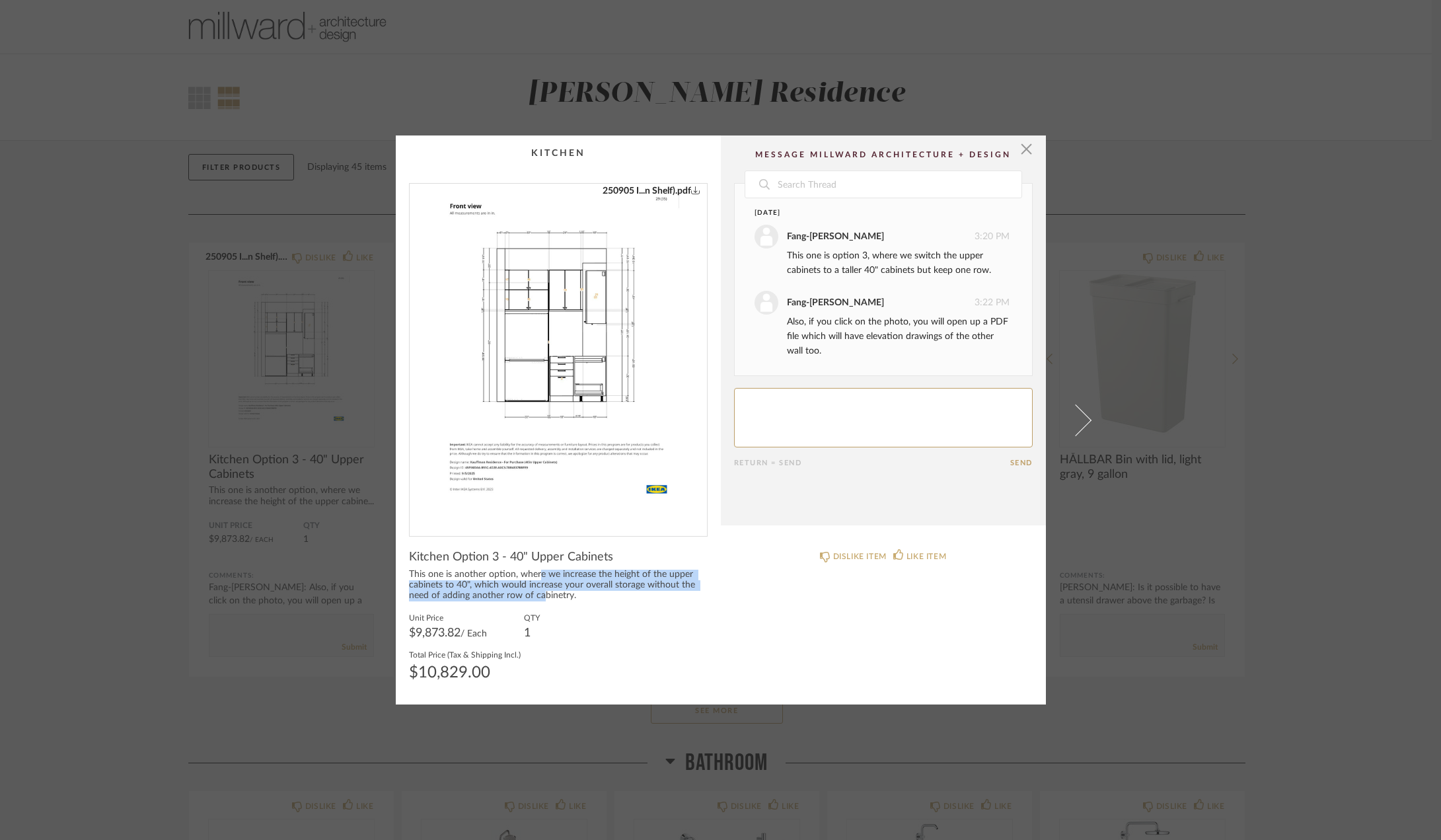
drag, startPoint x: 534, startPoint y: 573, endPoint x: 537, endPoint y: 593, distance: 20.2
click at [537, 593] on div "This one is another option, where we increase the height of the upper cabinets …" at bounding box center [558, 585] width 299 height 32
click at [538, 593] on div "This one is another option, where we increase the height of the upper cabinets …" at bounding box center [558, 585] width 299 height 32
click at [540, 571] on div "This one is another option, where we increase the height of the upper cabinets …" at bounding box center [558, 585] width 299 height 32
drag, startPoint x: 529, startPoint y: 572, endPoint x: 552, endPoint y: 595, distance: 32.5
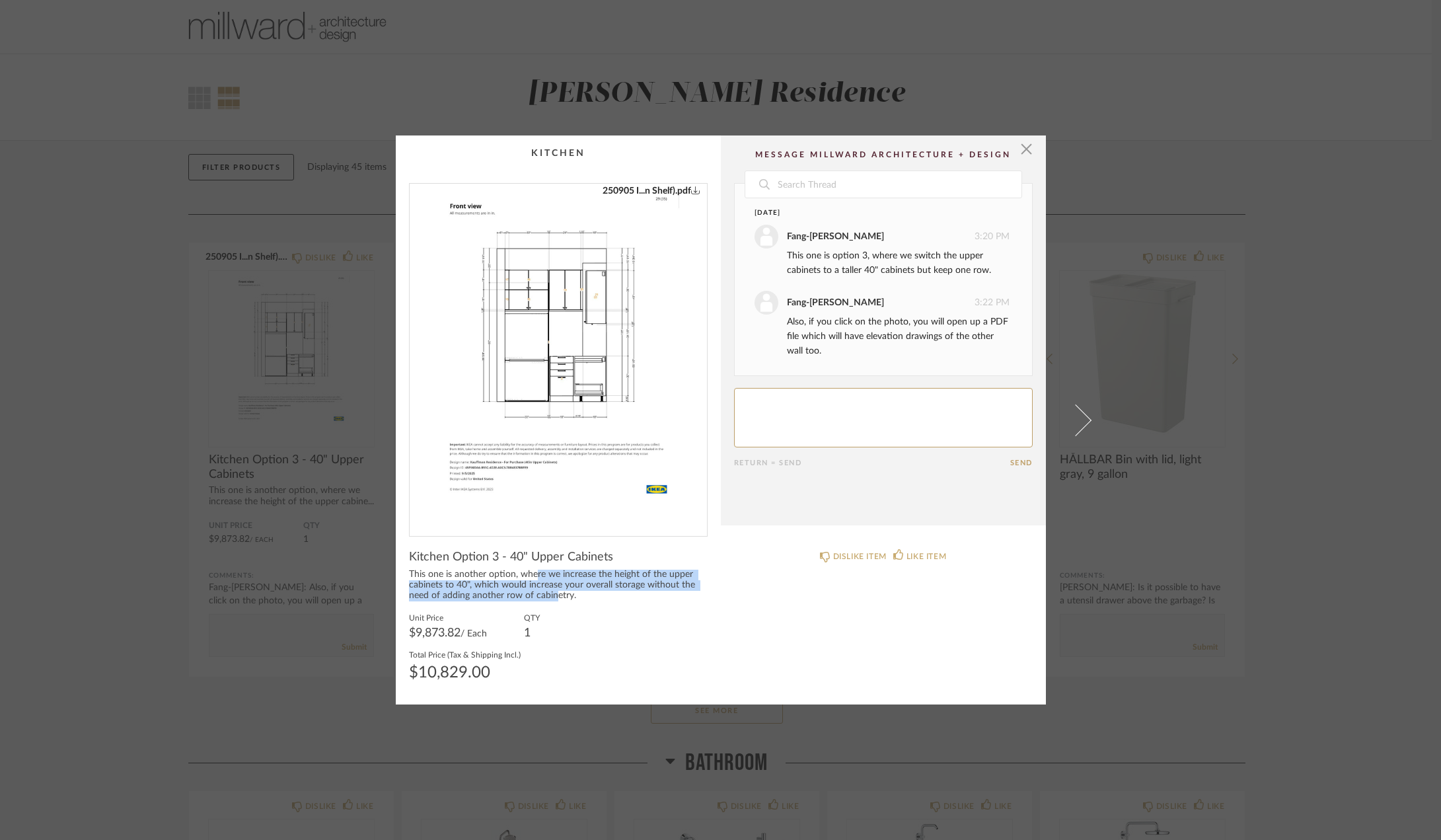
click at [552, 595] on div "This one is another option, where we increase the height of the upper cabinets …" at bounding box center [558, 585] width 299 height 32
drag, startPoint x: 538, startPoint y: 578, endPoint x: 538, endPoint y: 592, distance: 14.0
click at [538, 592] on div "This one is another option, where we increase the height of the upper cabinets …" at bounding box center [558, 585] width 299 height 32
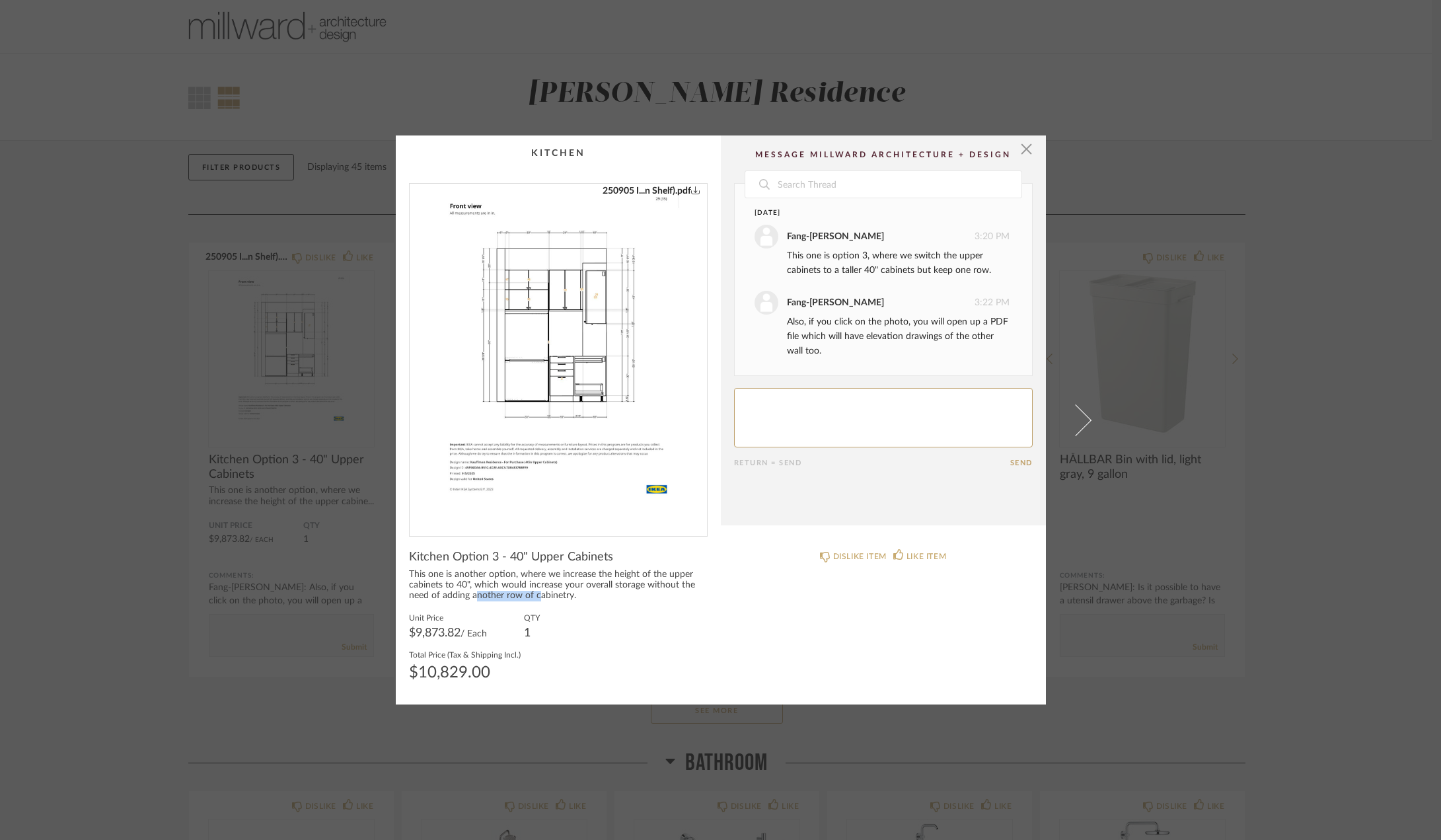
drag, startPoint x: 473, startPoint y: 593, endPoint x: 532, endPoint y: 592, distance: 59.0
click at [532, 592] on div "This one is another option, where we increase the height of the upper cabinets …" at bounding box center [558, 585] width 299 height 32
drag, startPoint x: 520, startPoint y: 592, endPoint x: 461, endPoint y: 595, distance: 59.1
click at [461, 595] on div "This one is another option, where we increase the height of the upper cabinets …" at bounding box center [558, 585] width 299 height 32
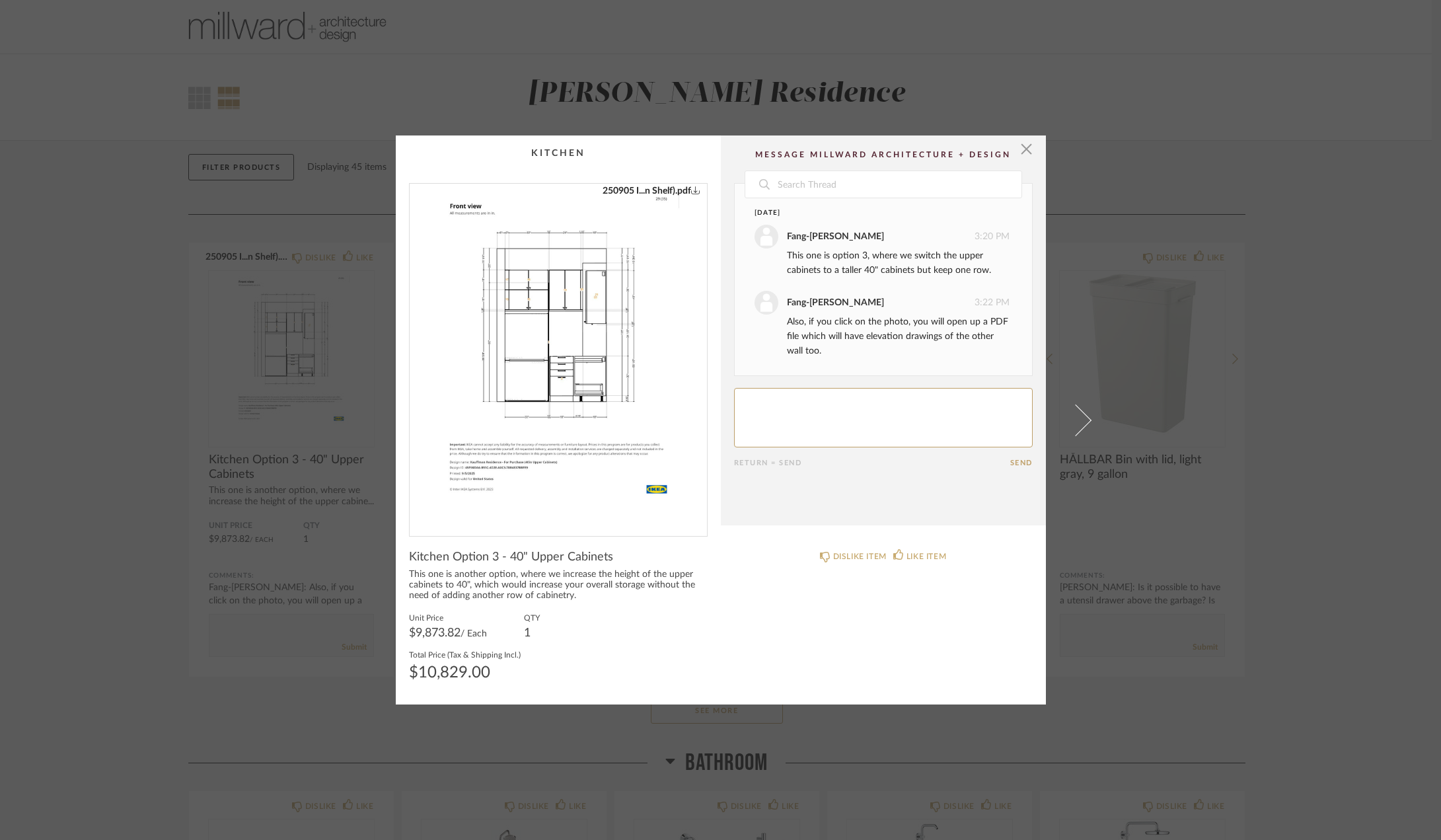
click at [461, 595] on div "This one is another option, where we increase the height of the upper cabinets …" at bounding box center [558, 585] width 299 height 32
click at [1266, 523] on div "× 250905 I...n Shelf).pdf Date [DATE] Fang-[PERSON_NAME] 3:20 PM This one is op…" at bounding box center [720, 420] width 1441 height 840
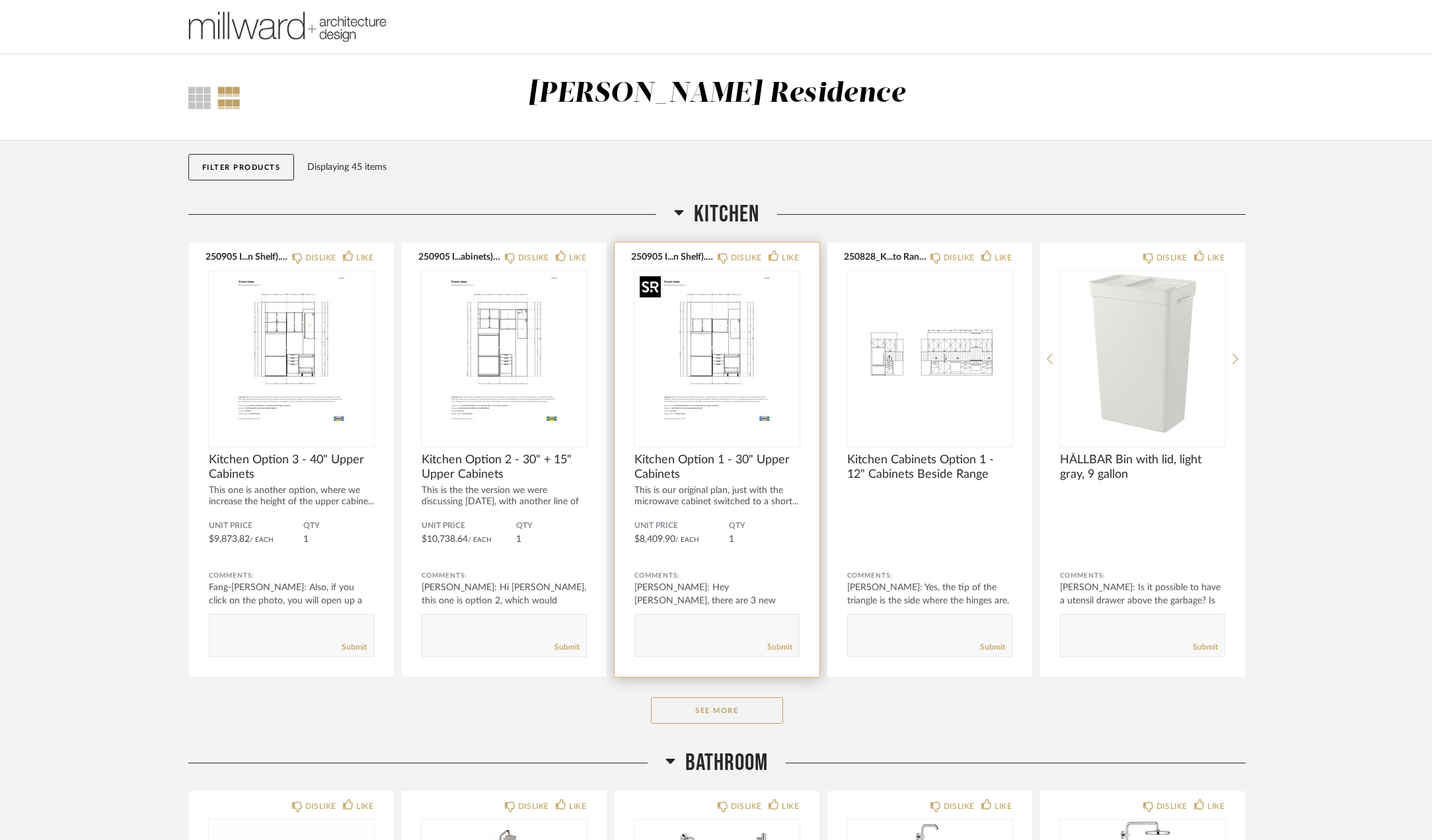
click at [703, 339] on img "0" at bounding box center [717, 353] width 165 height 165
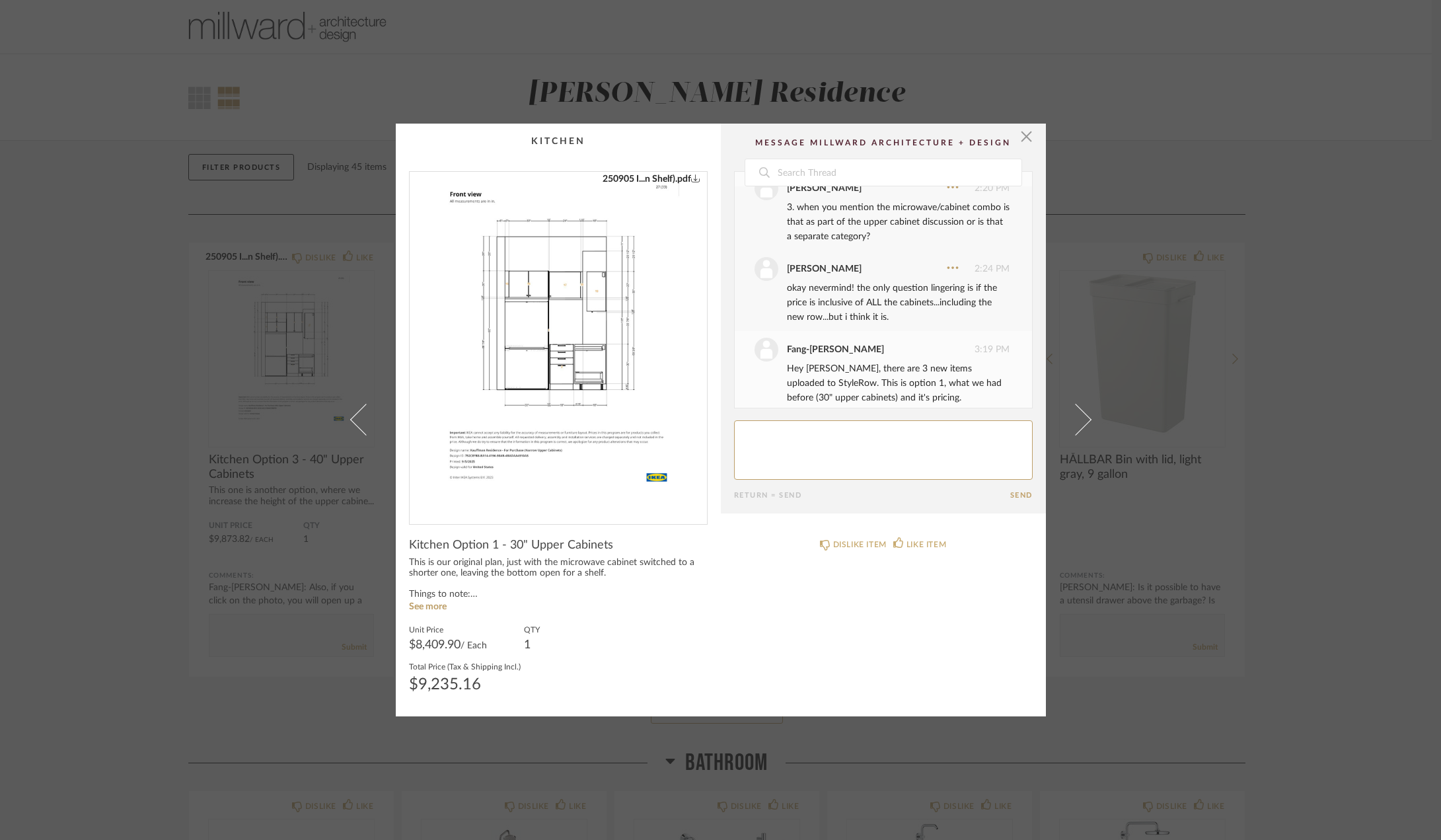
click at [1315, 511] on div "× 250905 I...n Shelf).pdf Date [DATE] [PERSON_NAME] 1:15 PM Hi [PERSON_NAME], h…" at bounding box center [720, 420] width 1441 height 840
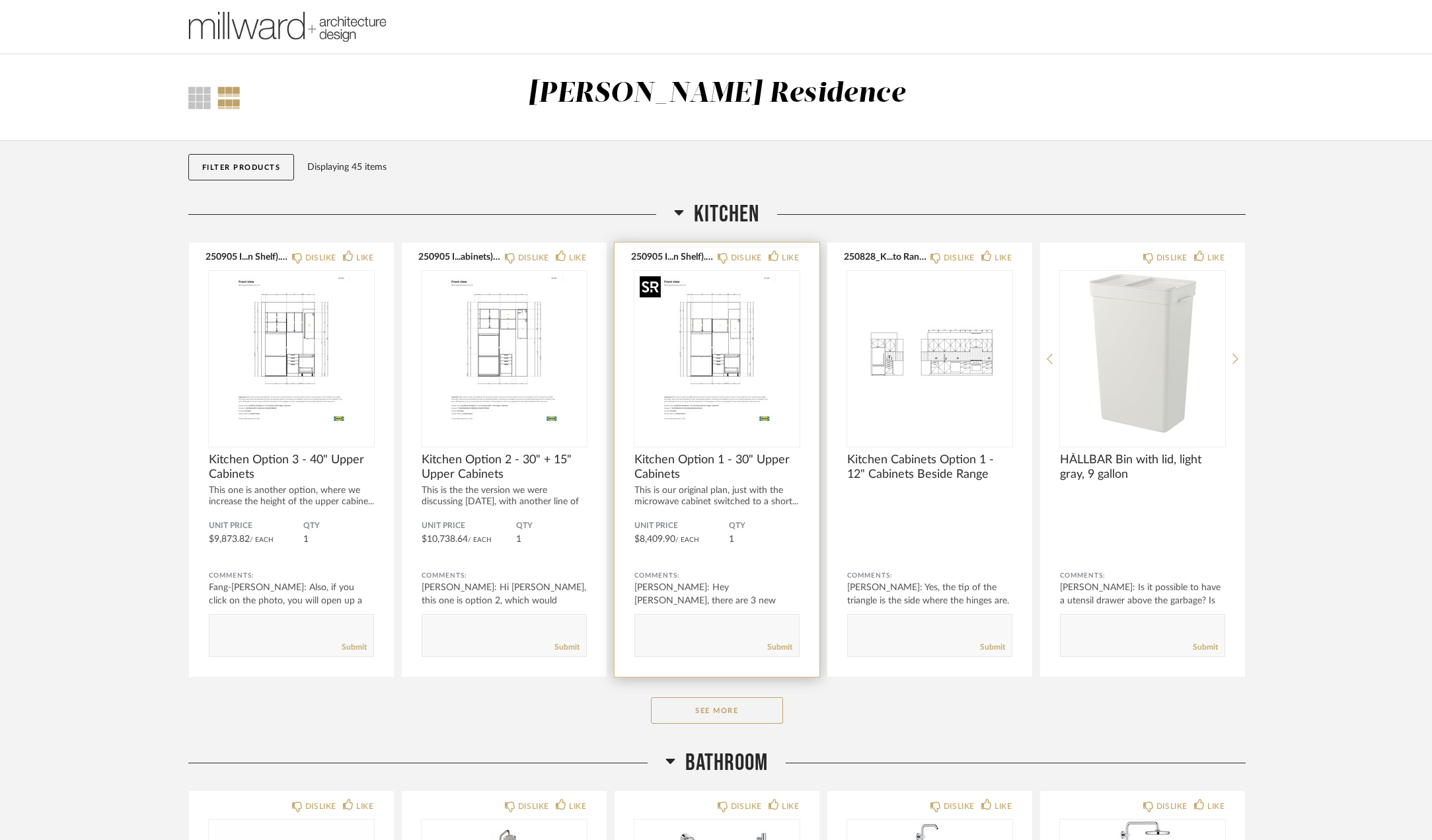
click at [682, 396] on img "0" at bounding box center [717, 353] width 165 height 165
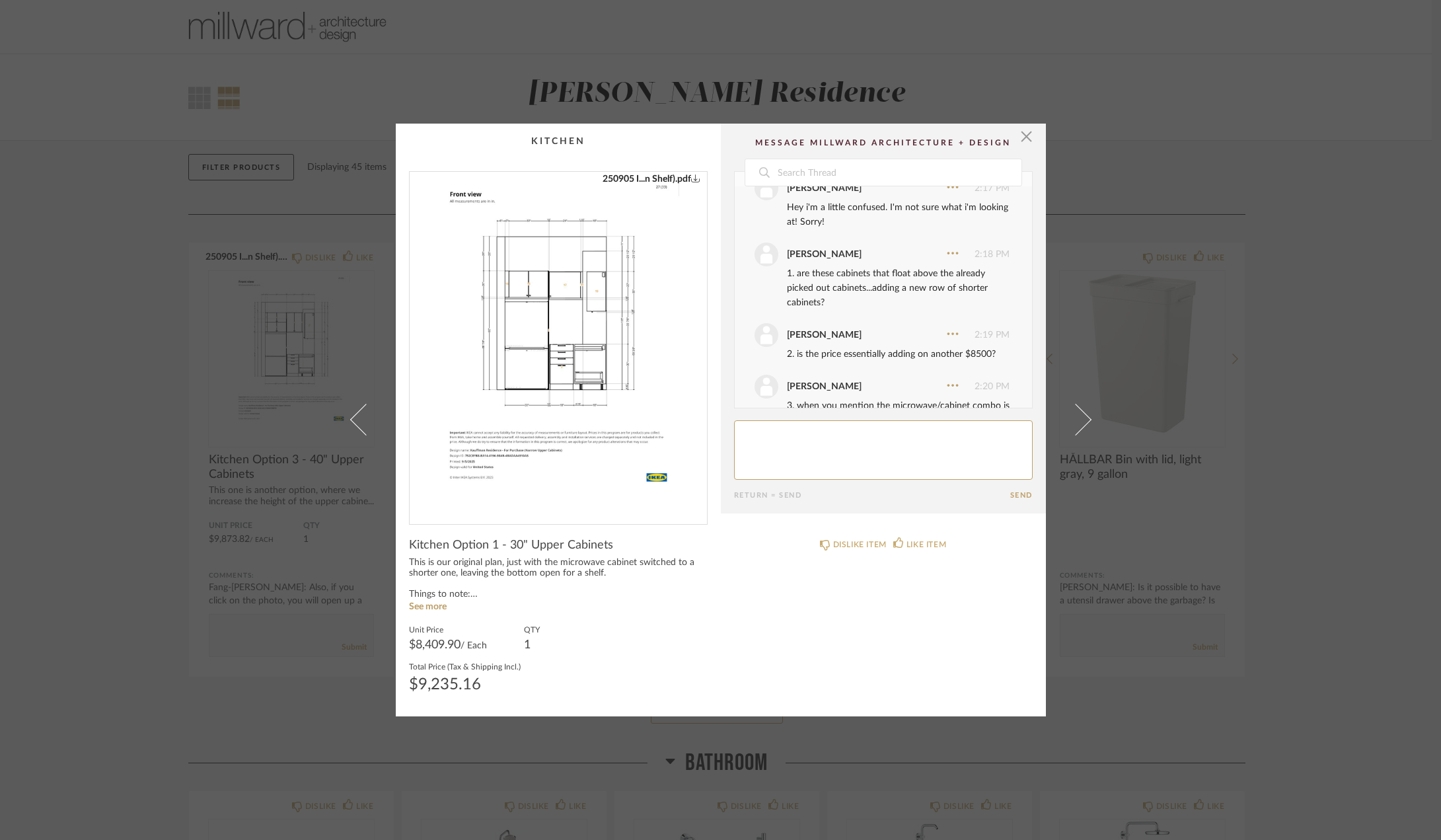
scroll to position [0, 0]
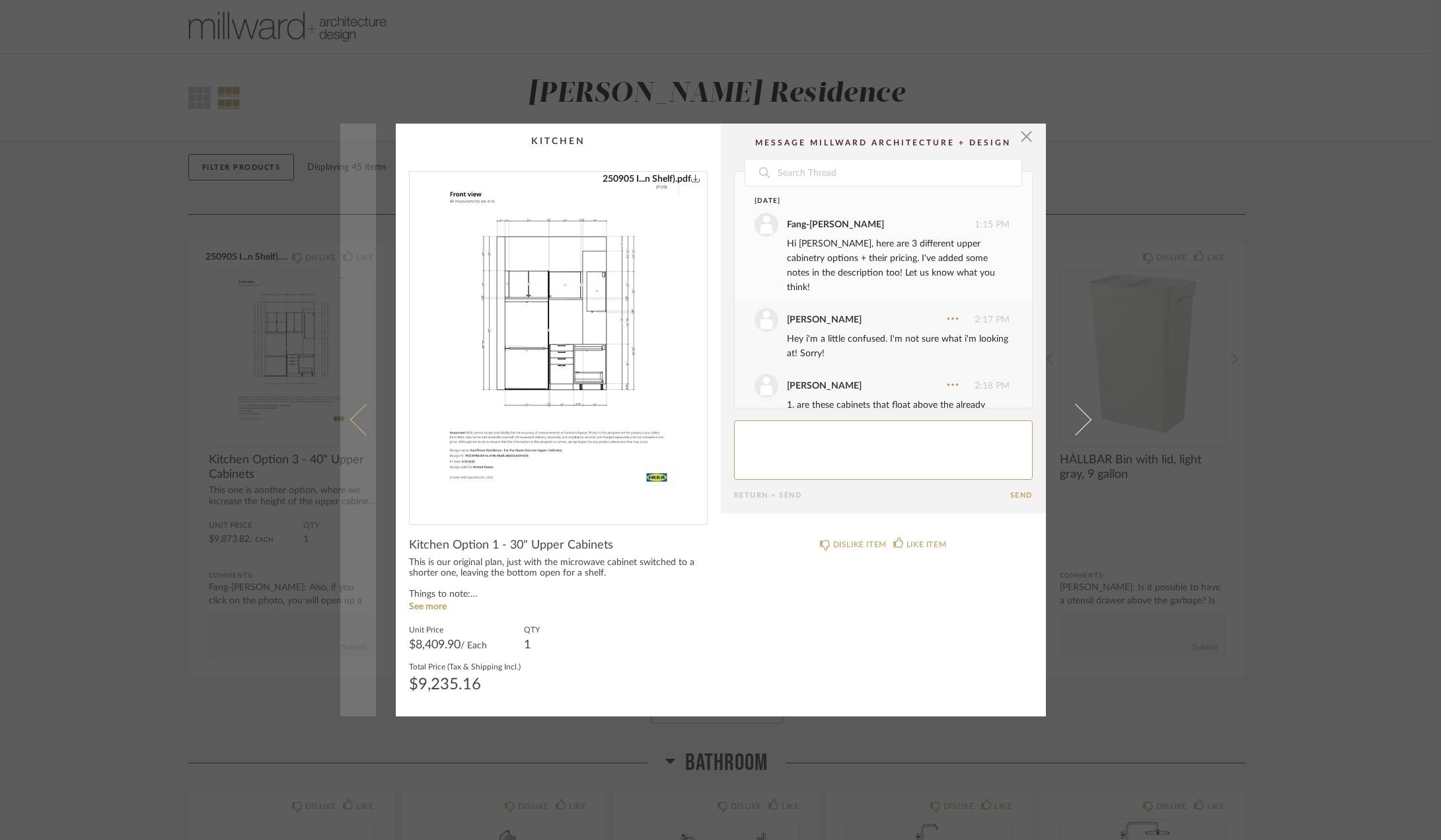
click at [354, 424] on span at bounding box center [365, 420] width 32 height 32
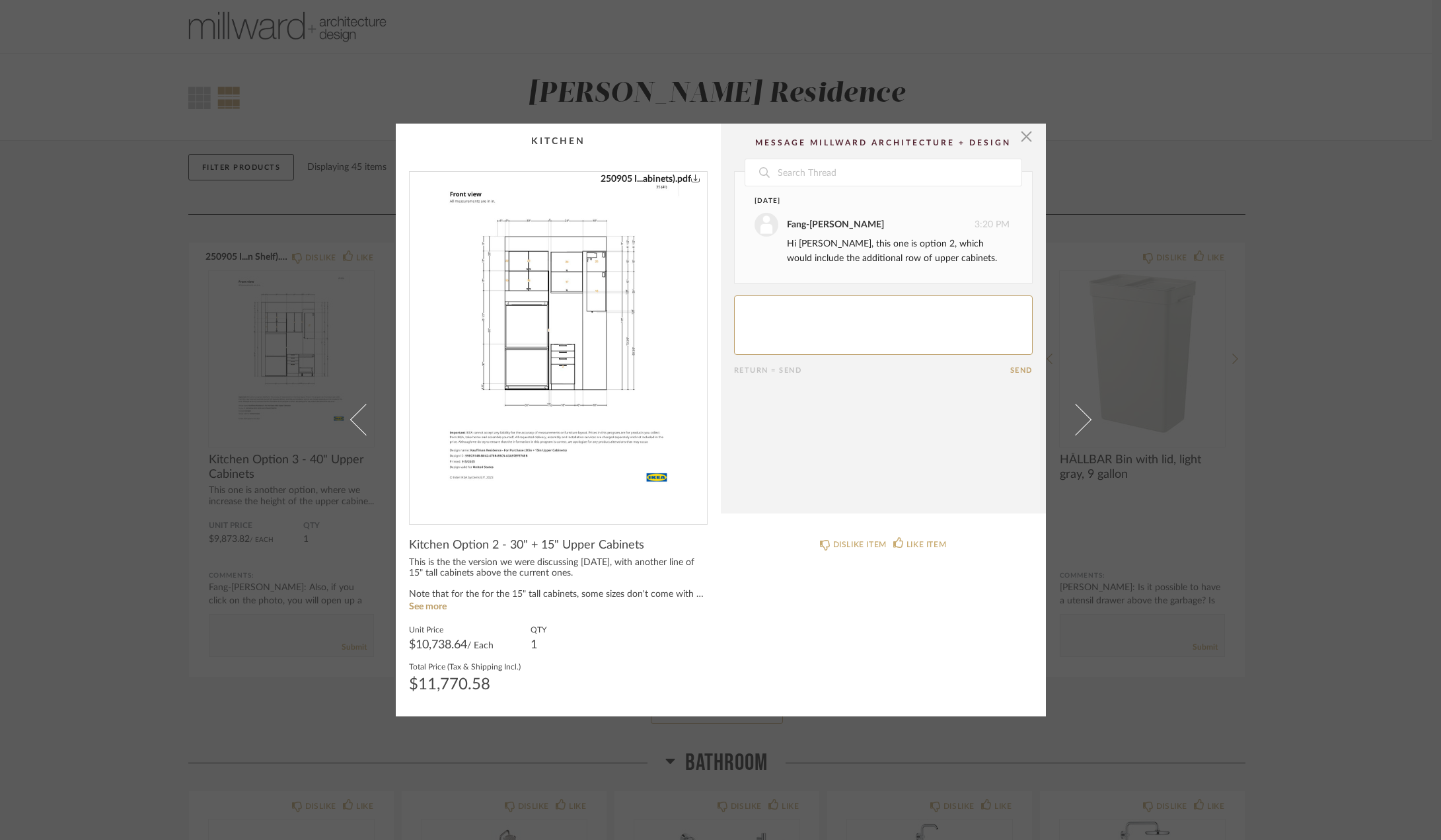
click at [354, 424] on span at bounding box center [365, 420] width 32 height 32
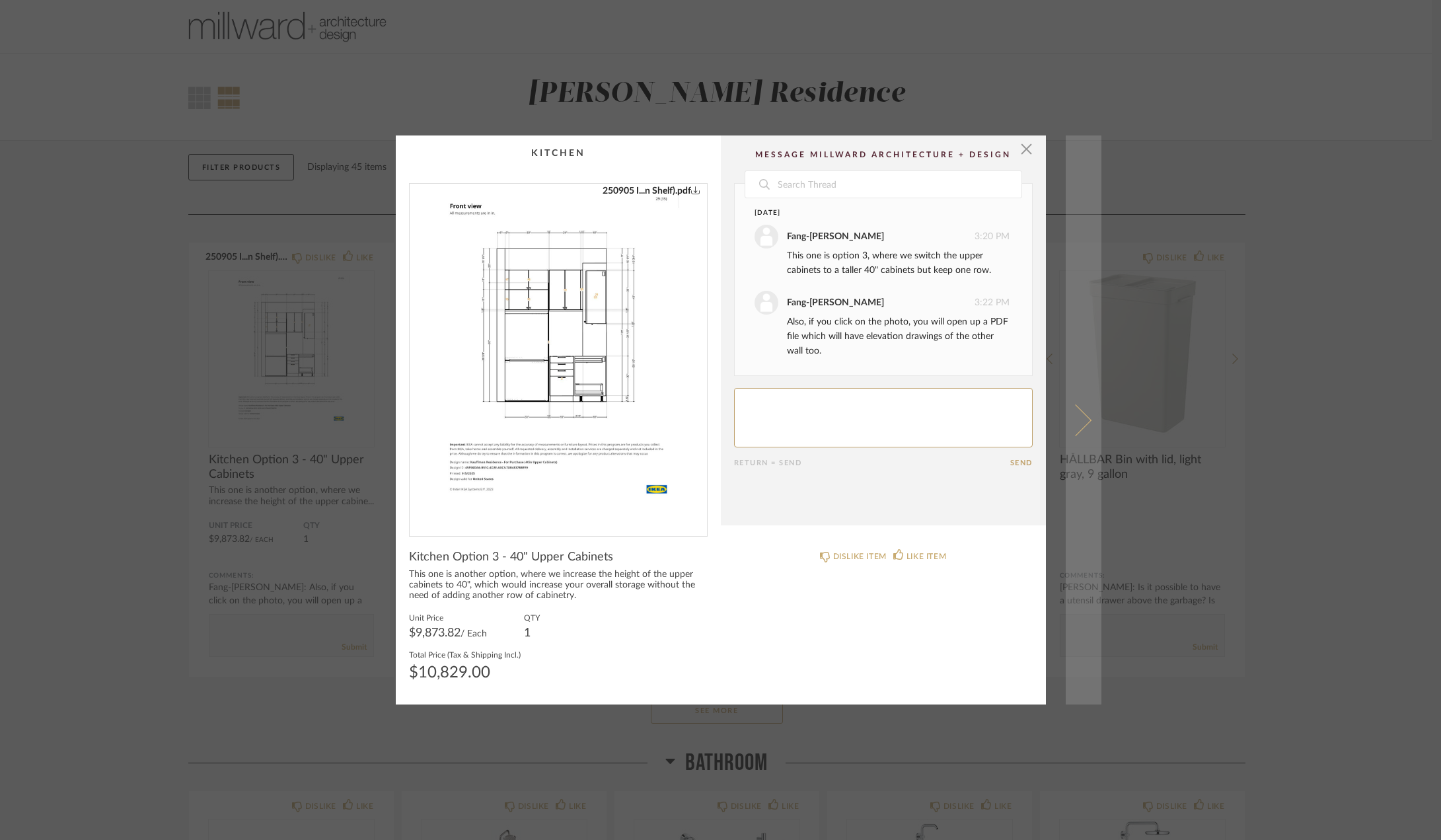
click at [1080, 420] on span at bounding box center [1075, 420] width 32 height 32
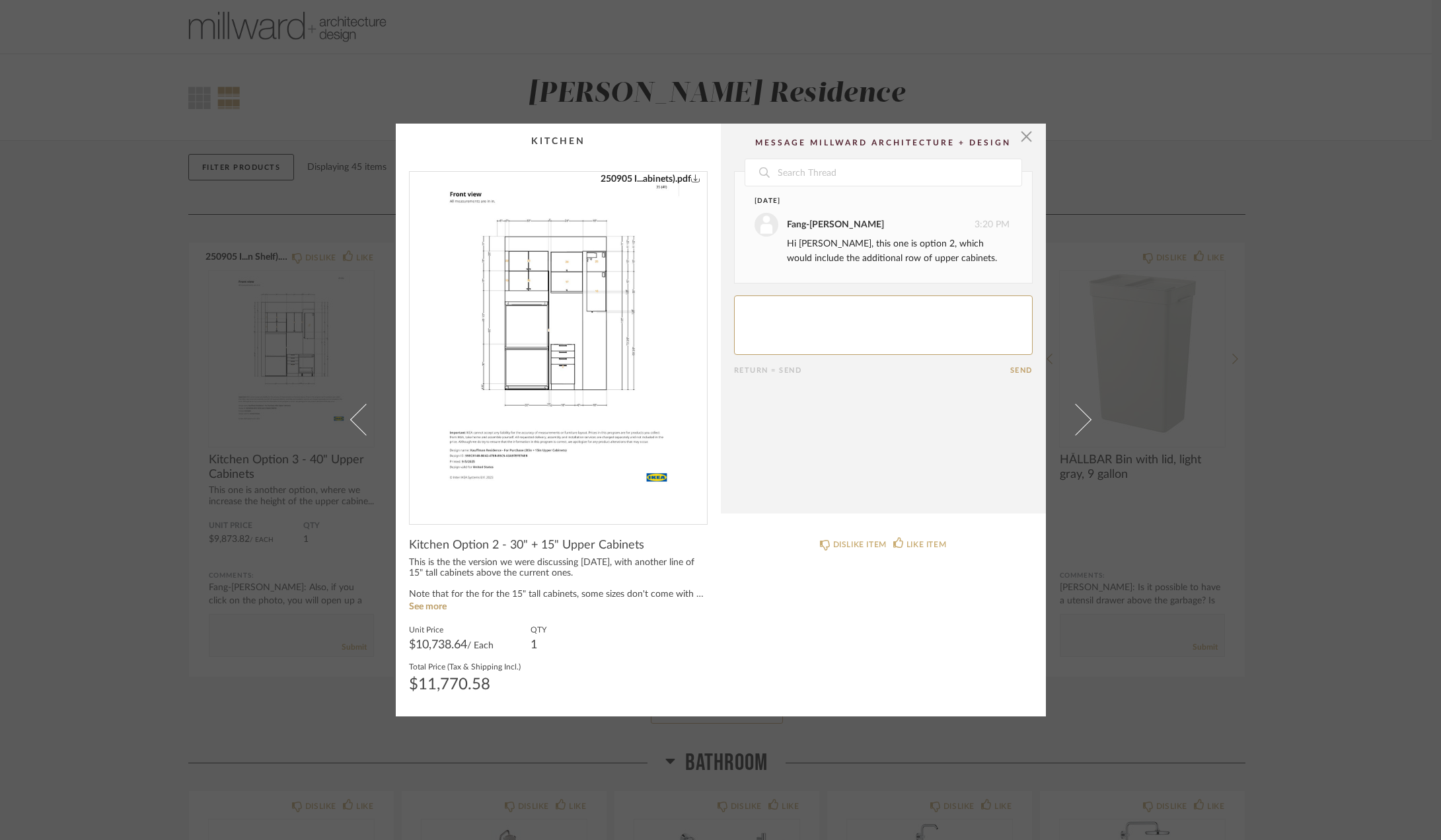
click at [1080, 420] on span at bounding box center [1075, 420] width 32 height 32
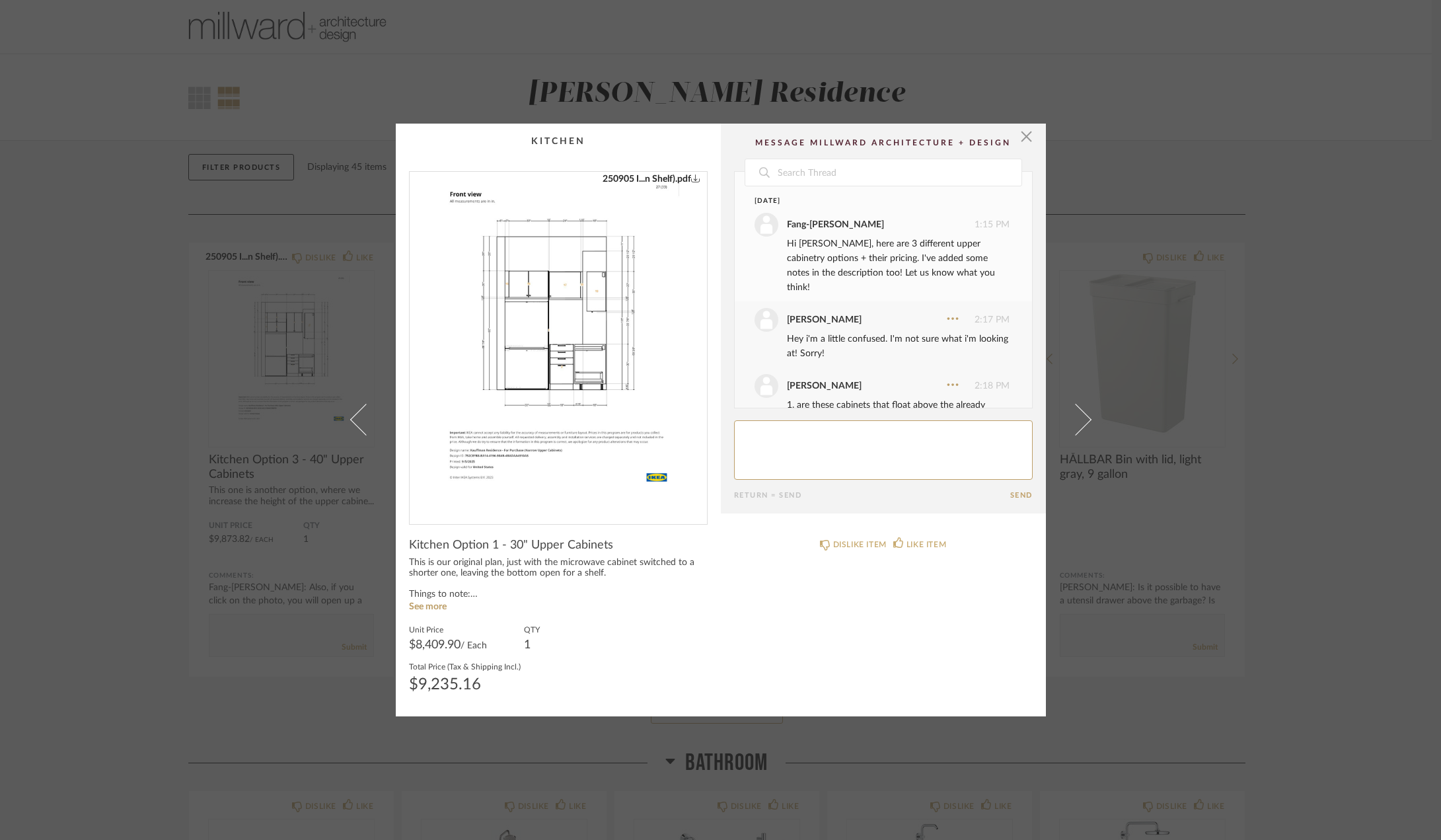
scroll to position [330, 0]
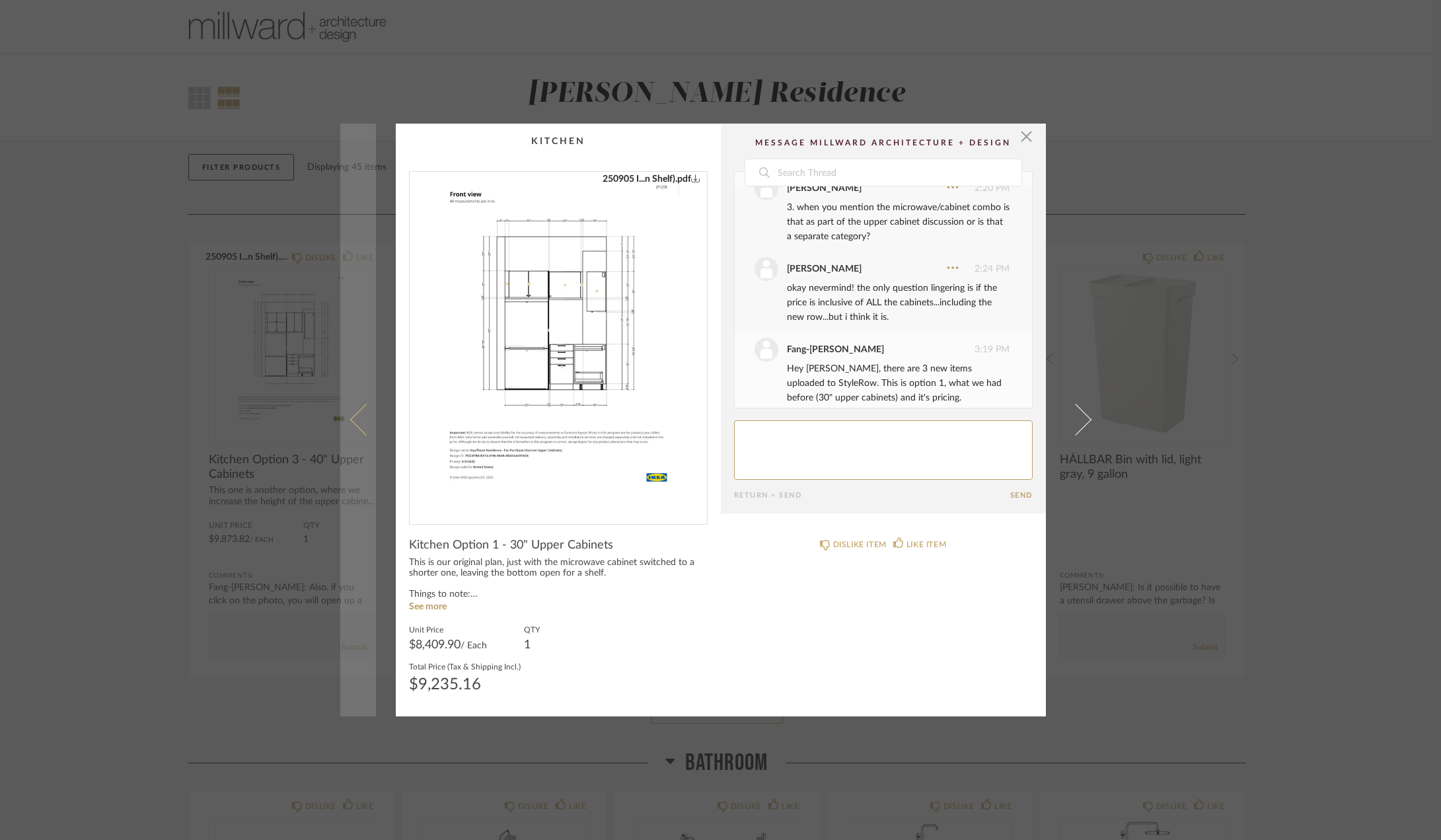
click at [346, 421] on link at bounding box center [358, 420] width 36 height 593
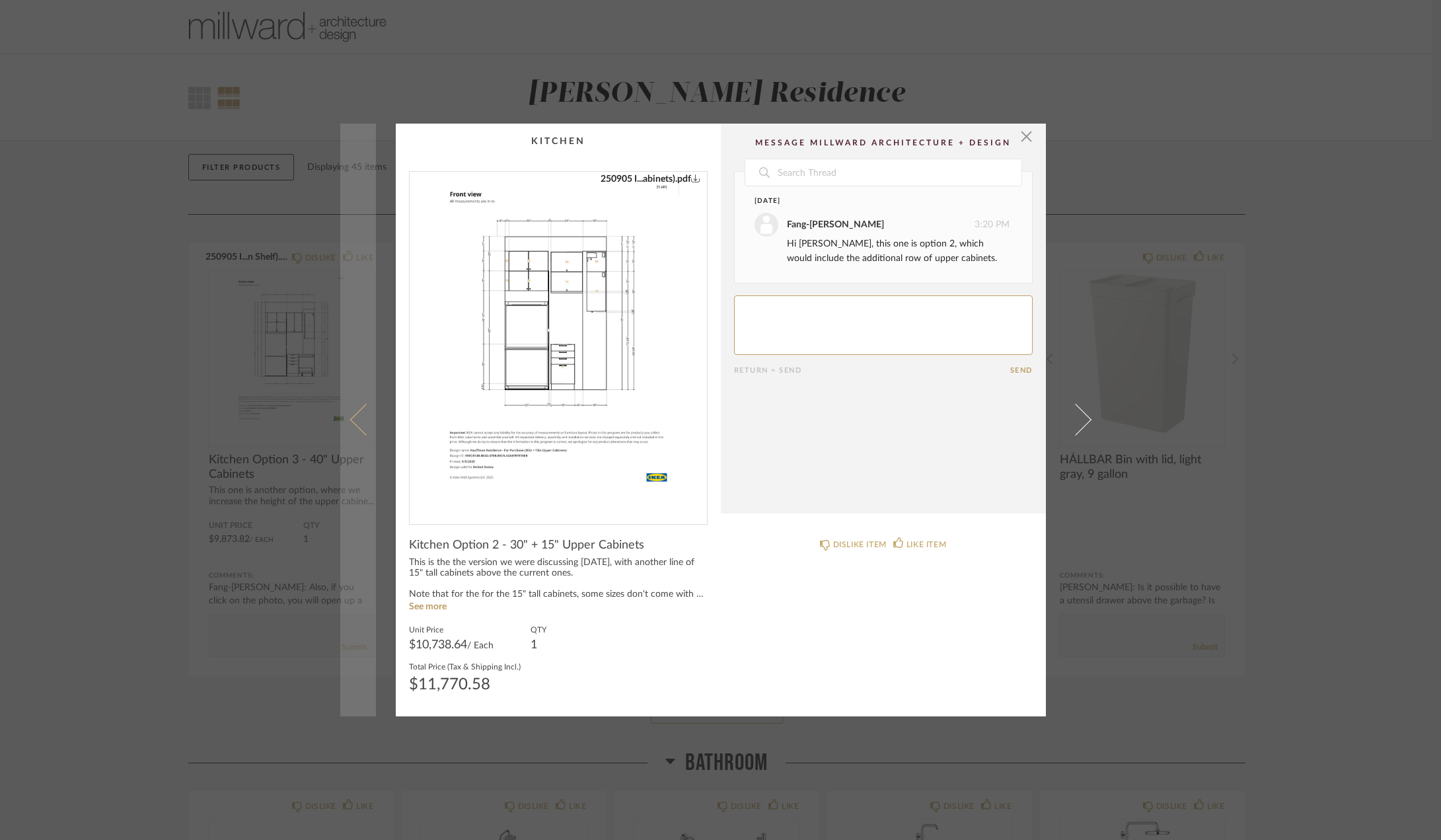
click at [358, 430] on span at bounding box center [365, 420] width 32 height 32
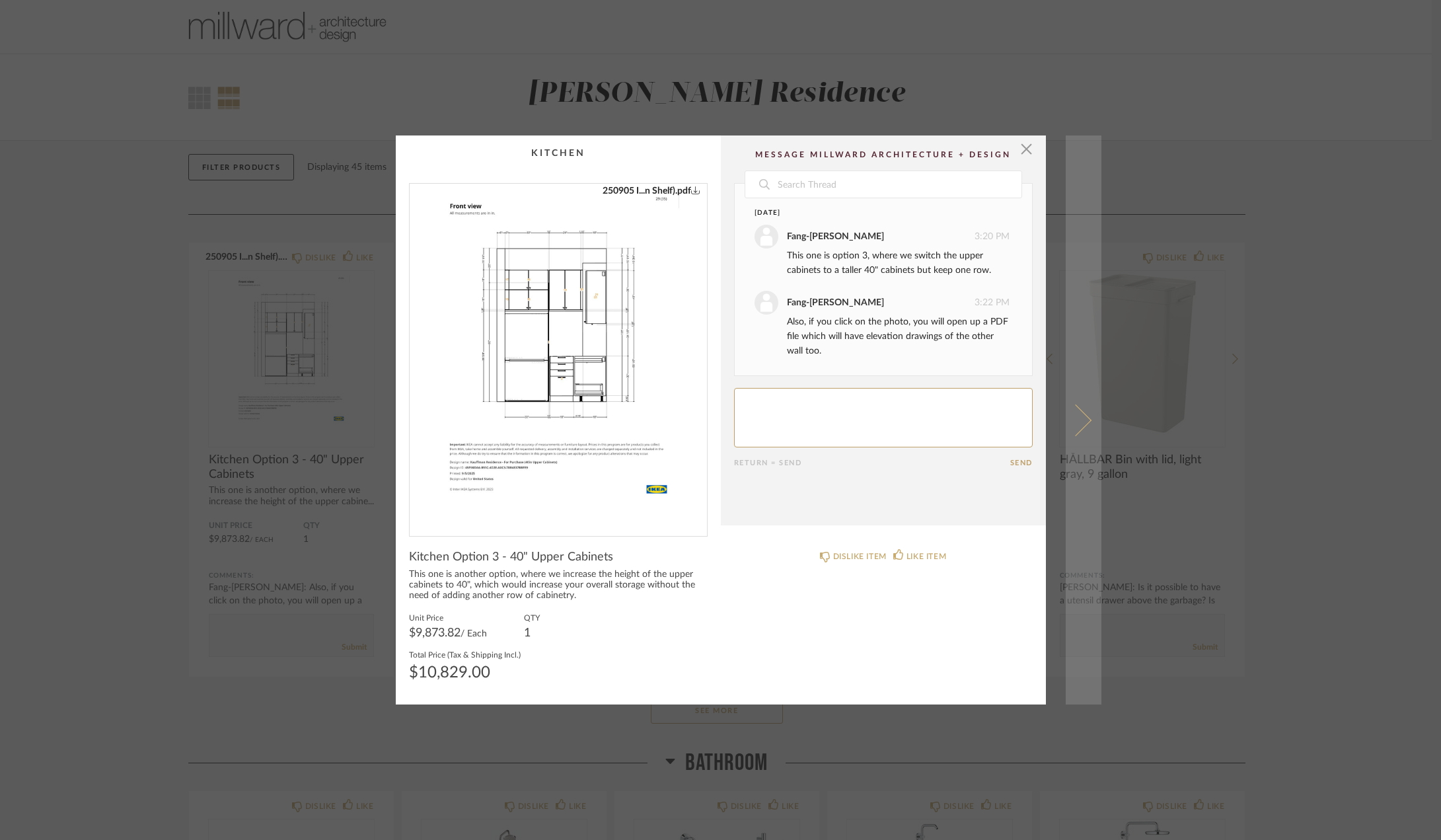
click at [1081, 423] on span at bounding box center [1075, 420] width 32 height 32
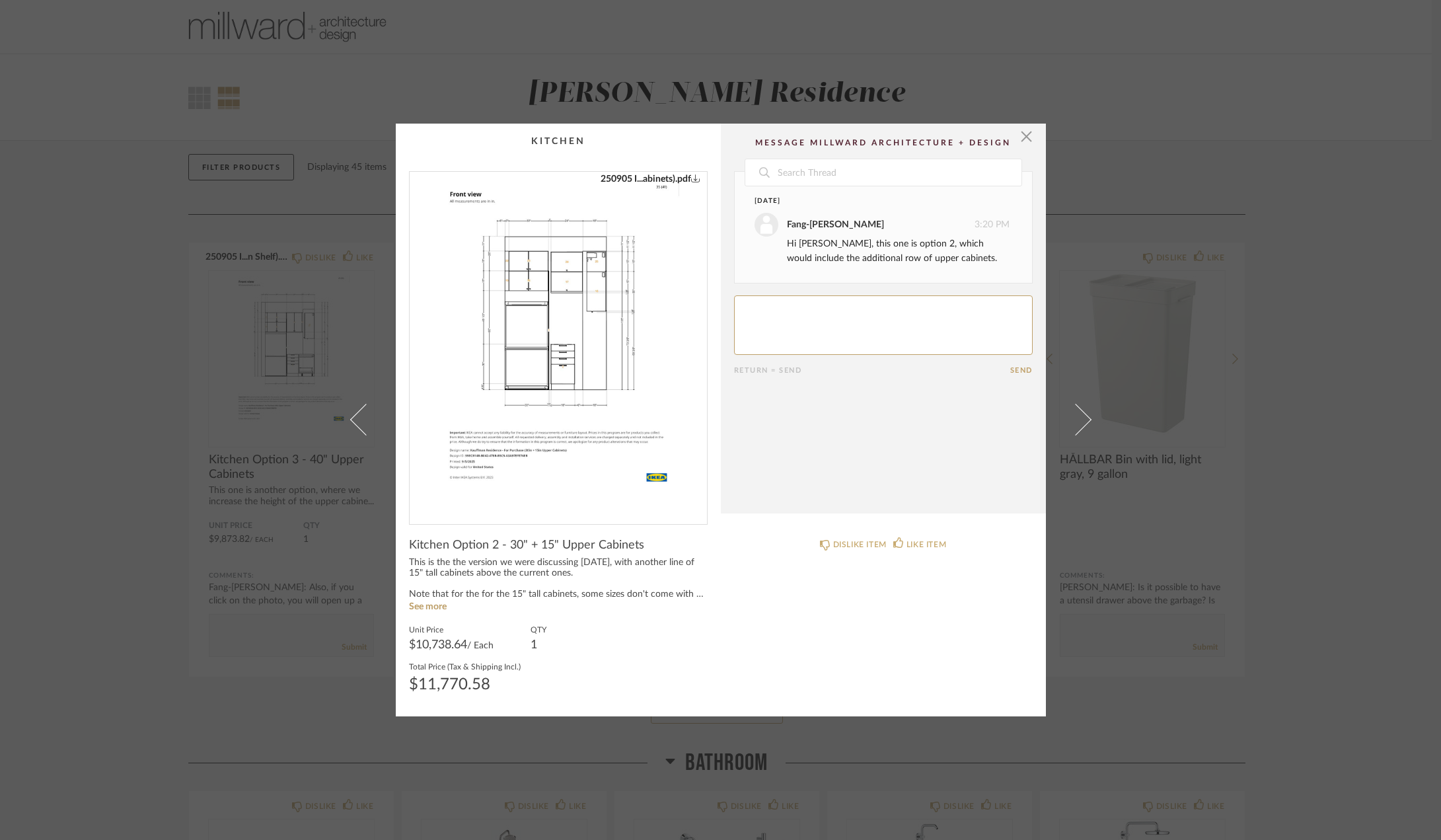
click at [1081, 423] on span at bounding box center [1075, 420] width 32 height 32
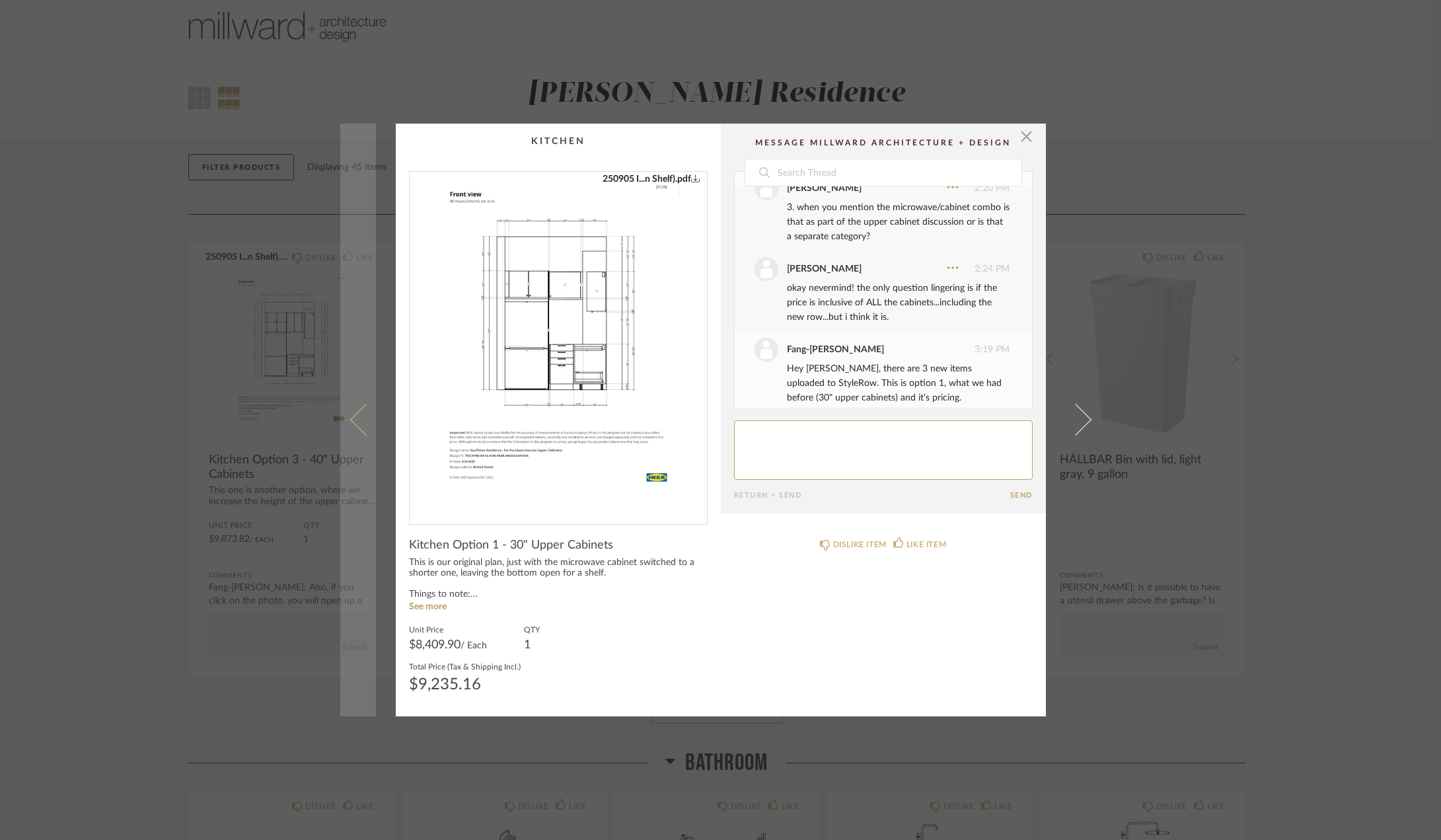
click at [360, 430] on span at bounding box center [365, 420] width 32 height 32
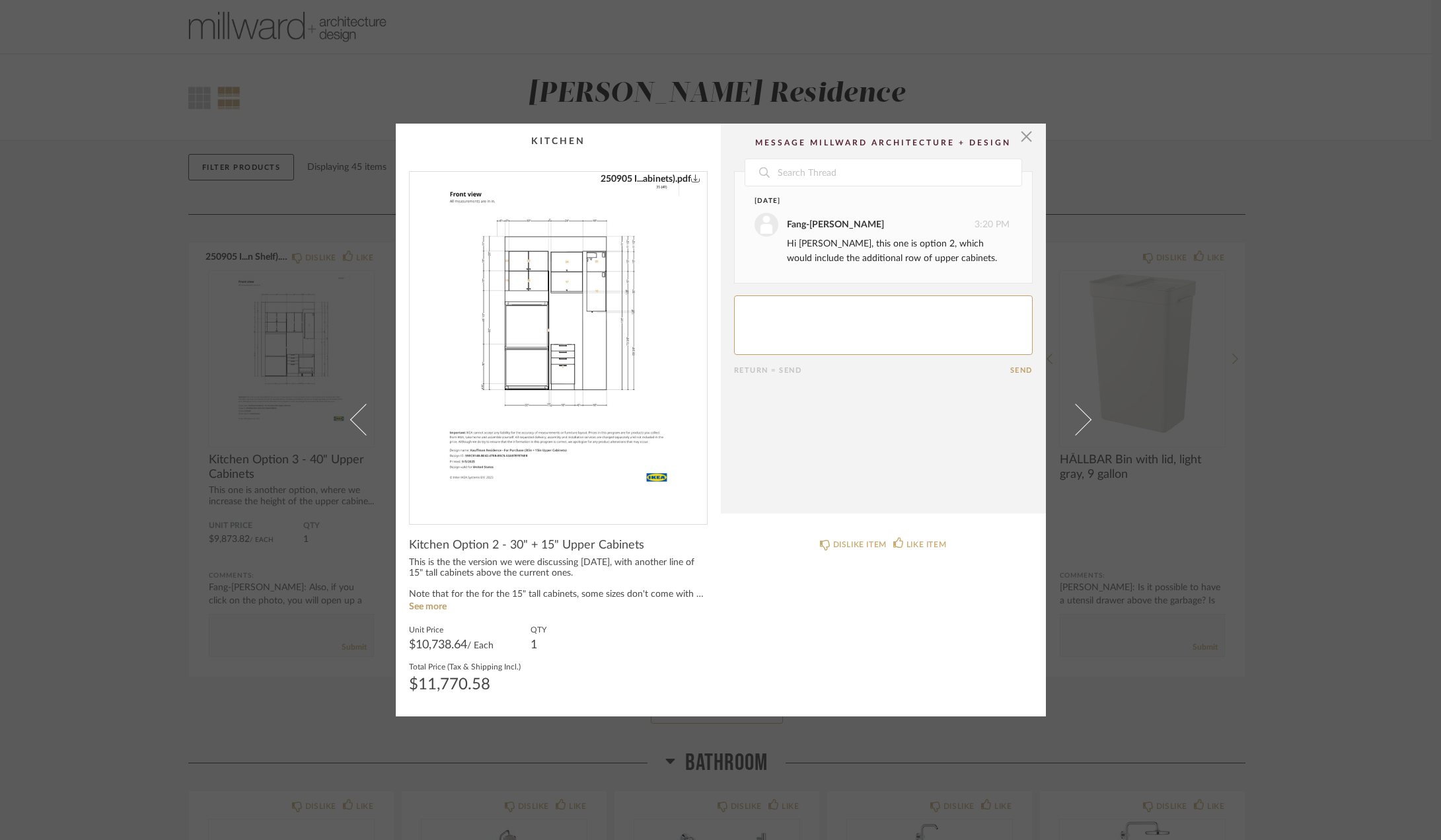
click at [360, 430] on span at bounding box center [365, 420] width 32 height 32
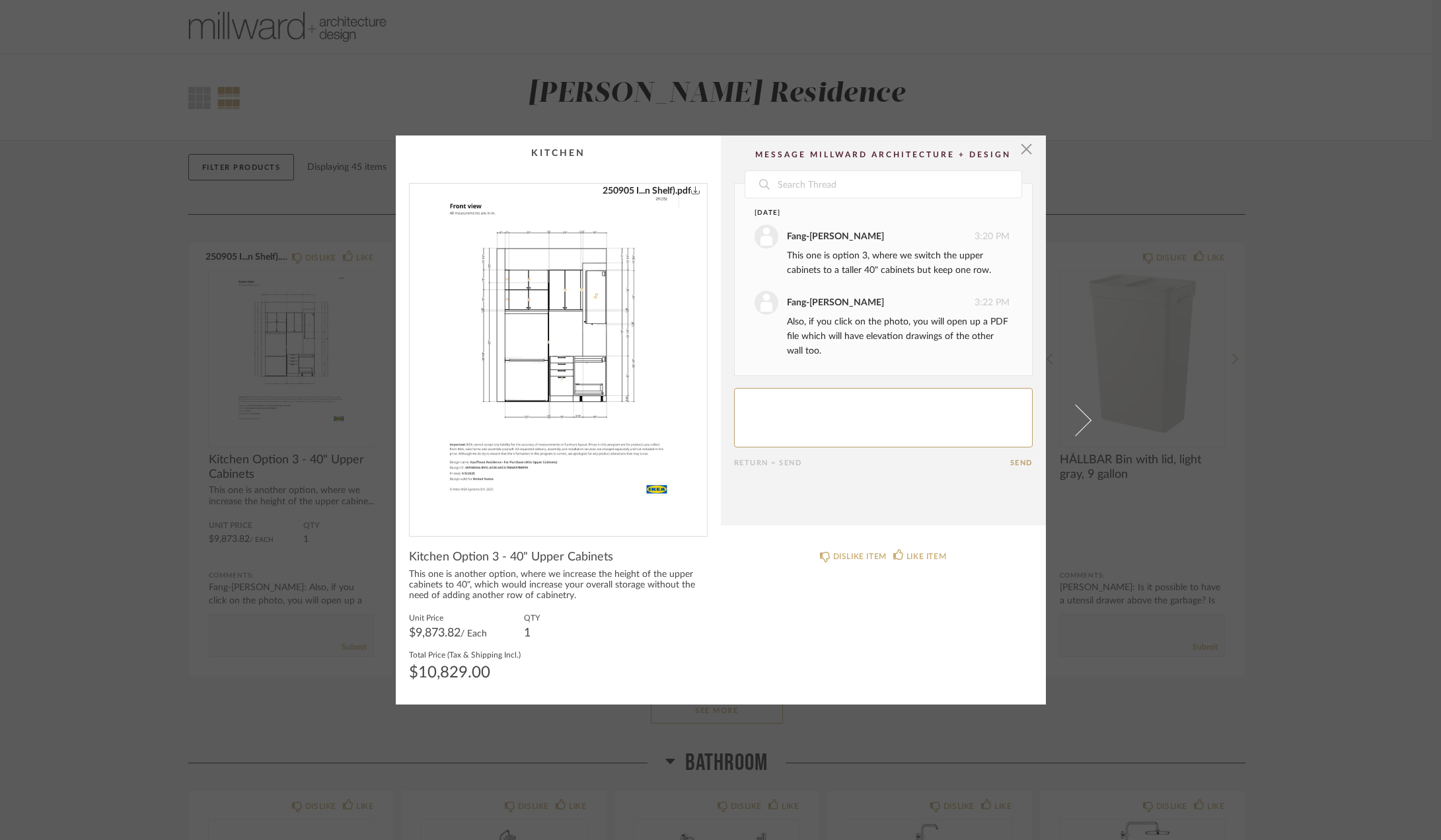
click at [1277, 483] on div "× 250905 I...n Shelf).pdf Date [DATE] Fang-[PERSON_NAME] 3:20 PM This one is op…" at bounding box center [720, 420] width 1441 height 840
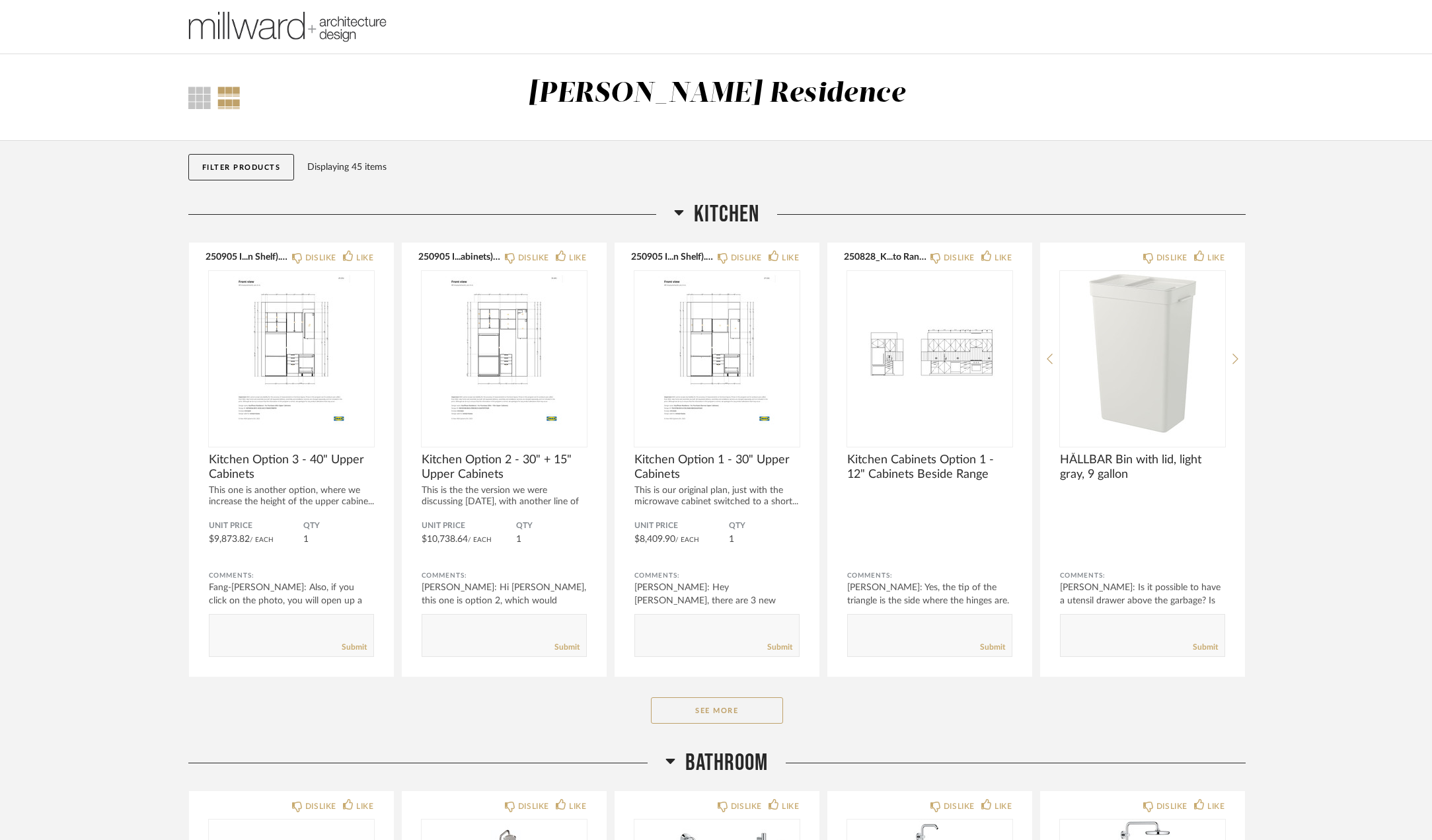
click at [715, 376] on img "0" at bounding box center [717, 353] width 165 height 165
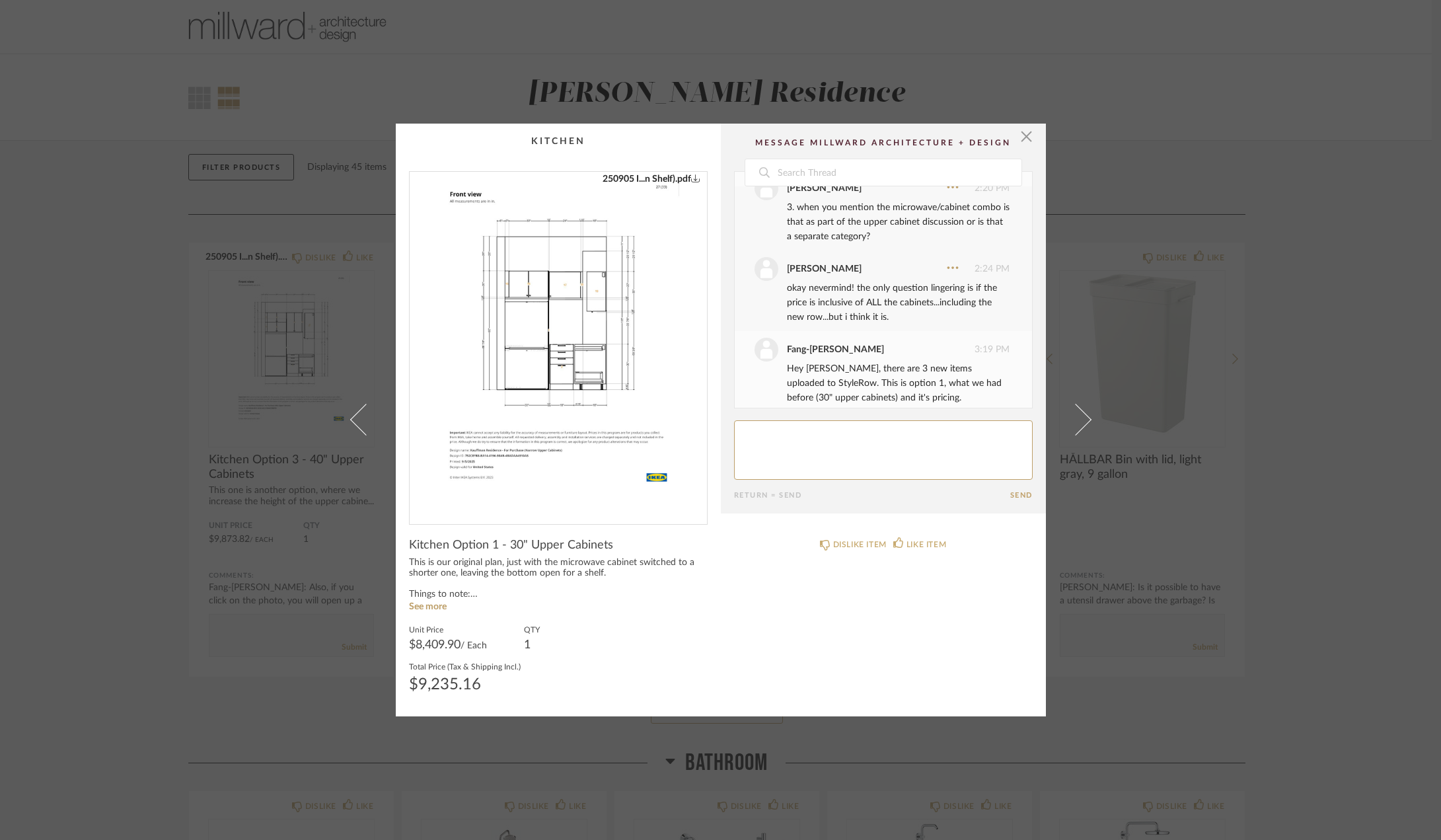
click at [1303, 581] on div "× 250905 I...n Shelf).pdf Date [DATE] [PERSON_NAME] 1:15 PM Hi [PERSON_NAME], h…" at bounding box center [720, 420] width 1441 height 840
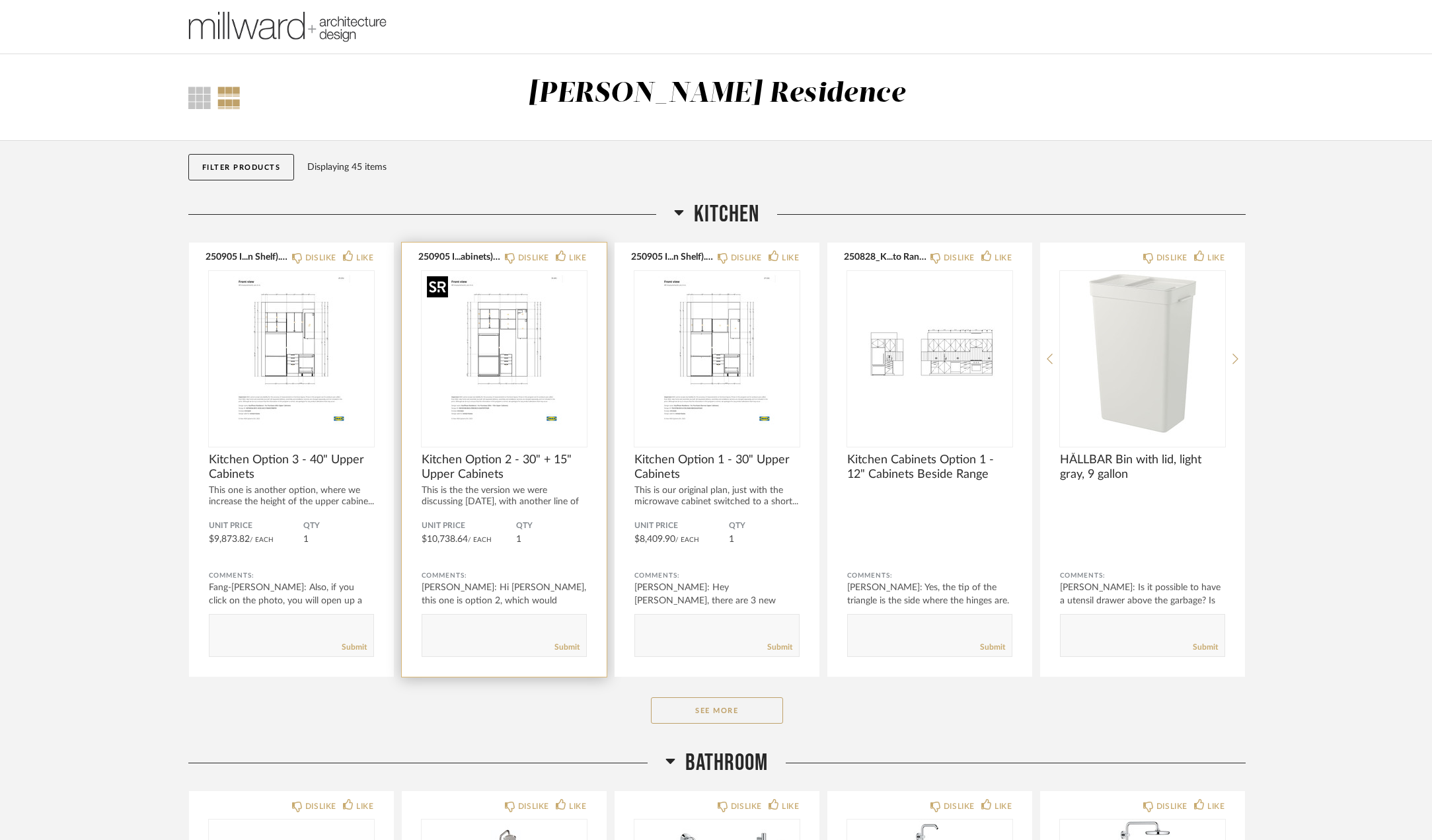
click at [513, 375] on img "0" at bounding box center [504, 353] width 165 height 165
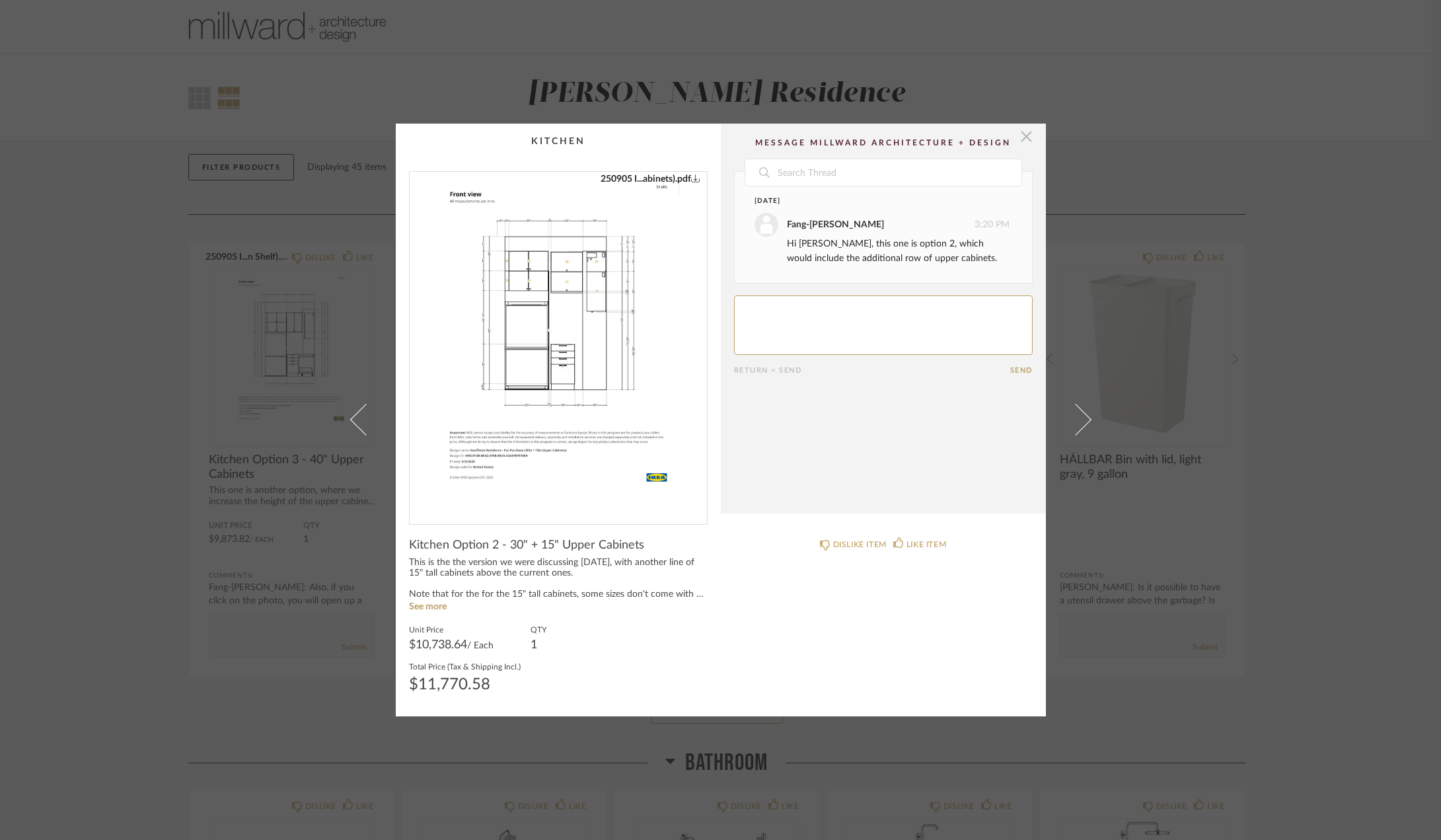
click at [1018, 128] on span "button" at bounding box center [1027, 136] width 27 height 27
